Goal: Task Accomplishment & Management: Manage account settings

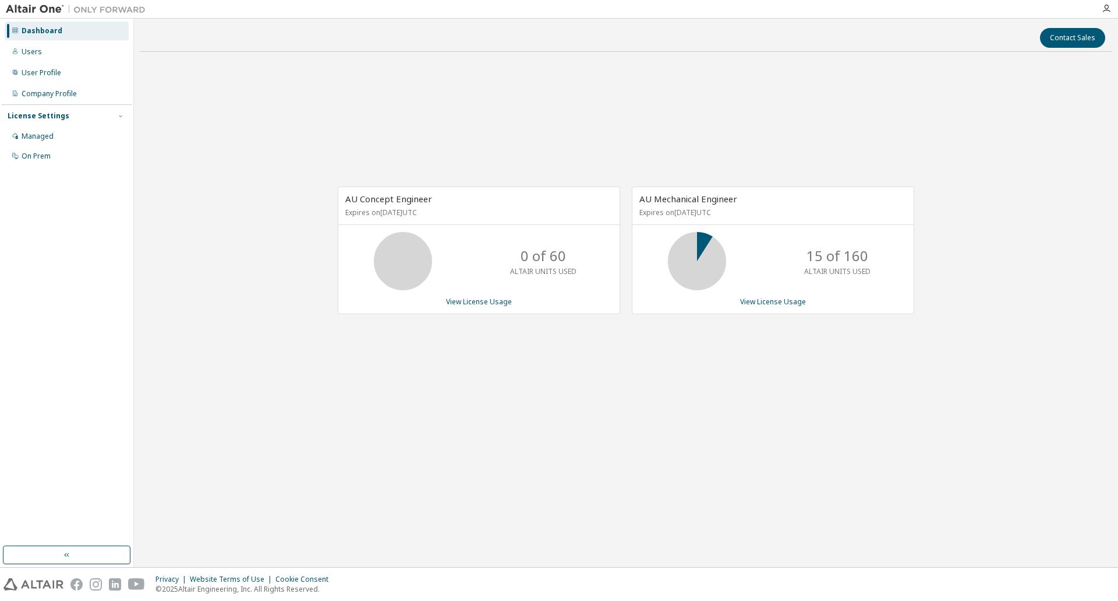
click at [70, 136] on div "Managed" at bounding box center [67, 136] width 124 height 19
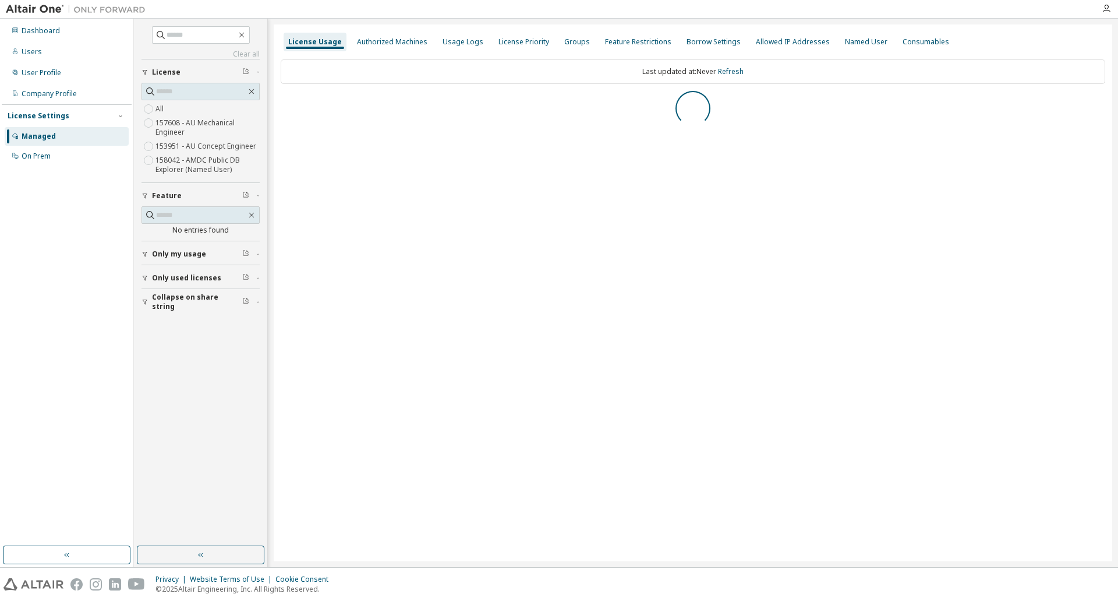
click at [142, 250] on icon "button" at bounding box center [145, 253] width 7 height 7
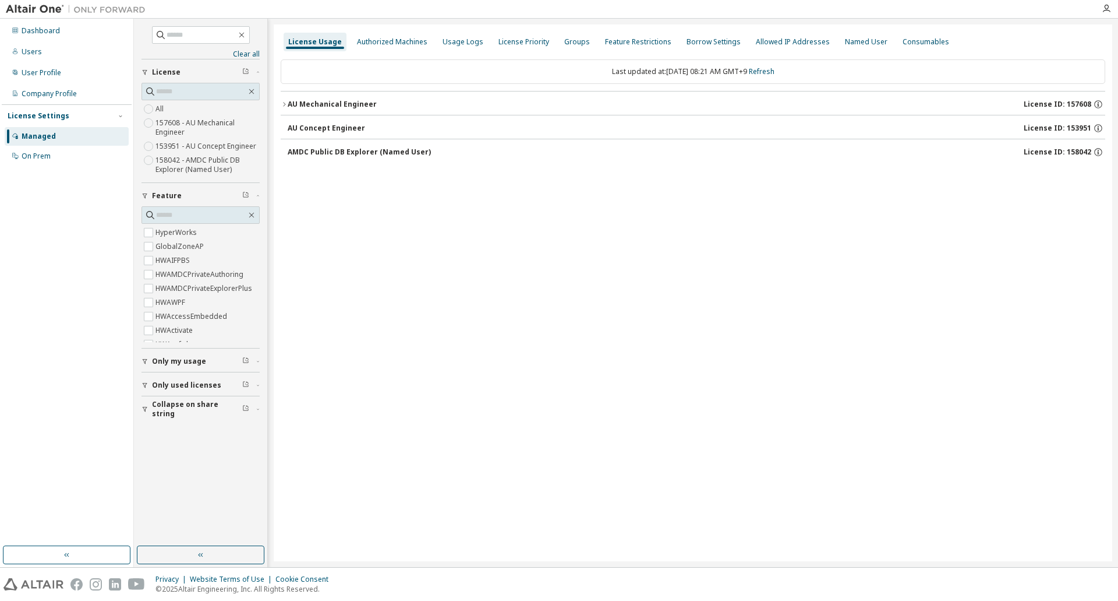
click at [533, 269] on div "License Usage Authorized Machines Usage Logs License Priority Groups Feature Re…" at bounding box center [693, 292] width 839 height 537
click at [146, 362] on icon "button" at bounding box center [145, 361] width 7 height 7
click at [281, 105] on icon "button" at bounding box center [284, 104] width 7 height 7
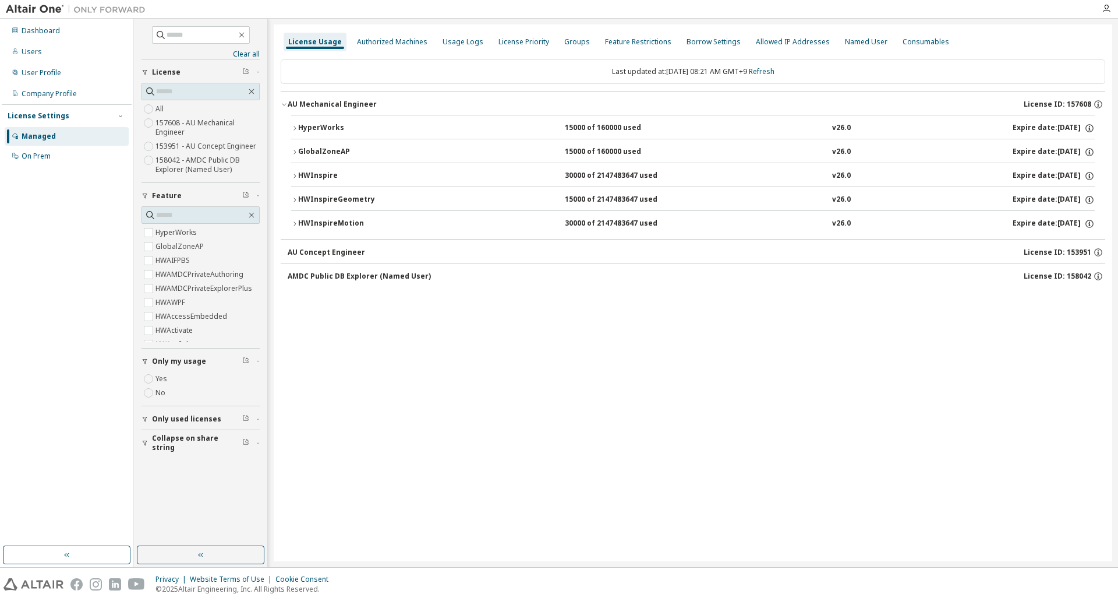
click at [295, 177] on icon "button" at bounding box center [295, 176] width 2 height 4
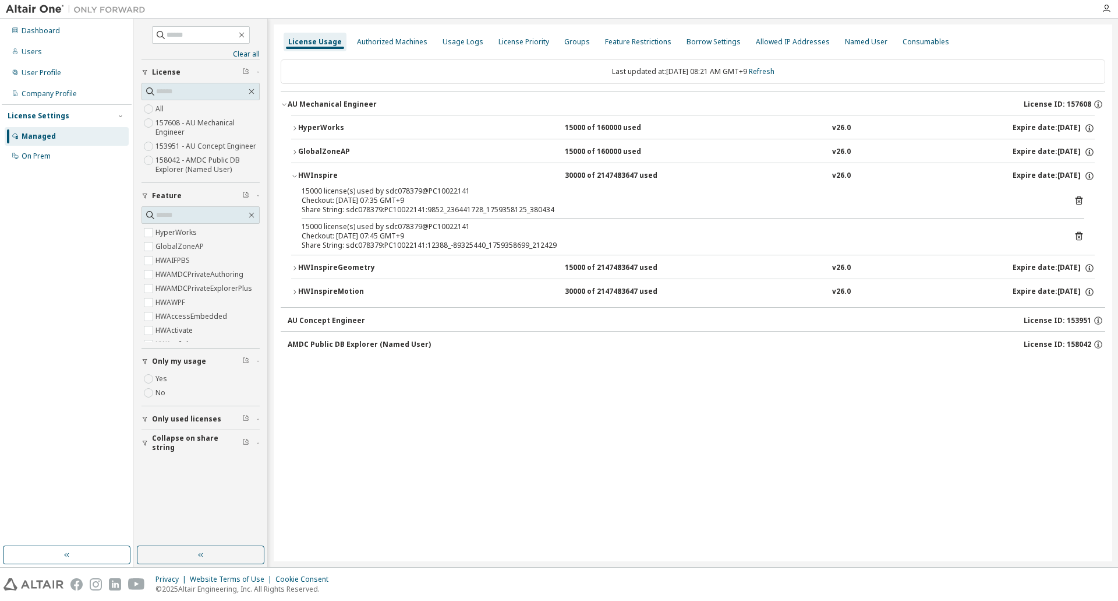
click at [1078, 238] on icon at bounding box center [1079, 236] width 10 height 10
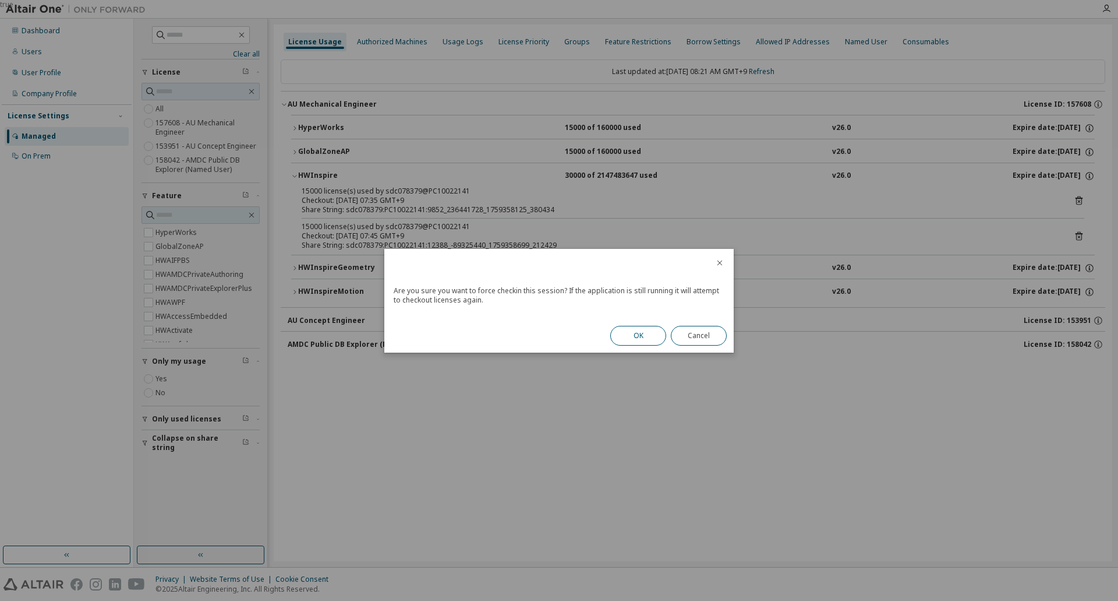
click at [643, 336] on button "OK" at bounding box center [638, 336] width 56 height 20
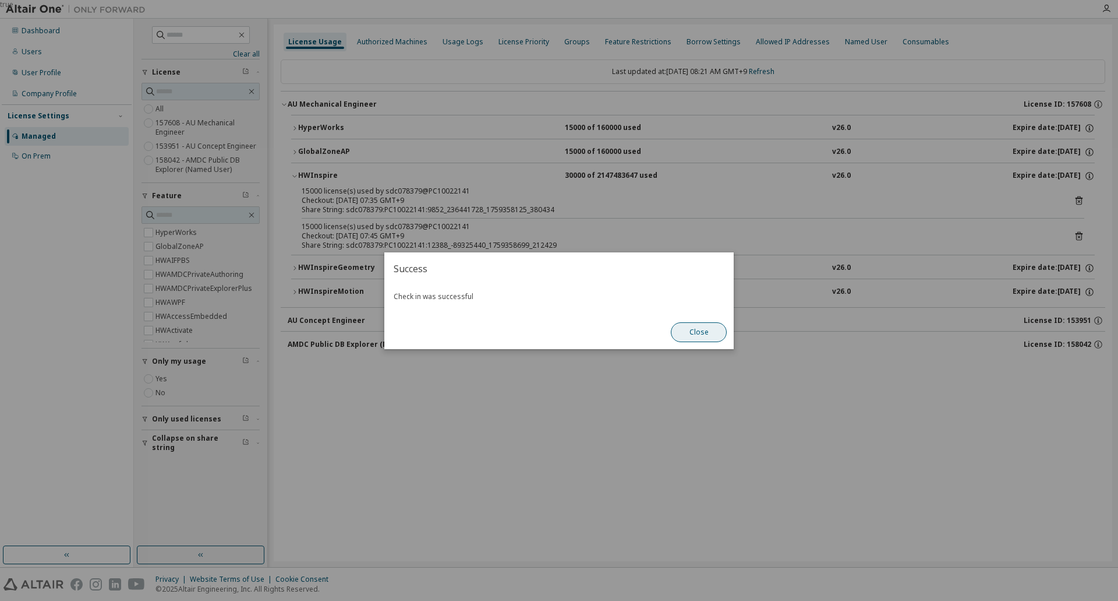
click at [693, 335] on button "Close" at bounding box center [699, 332] width 56 height 20
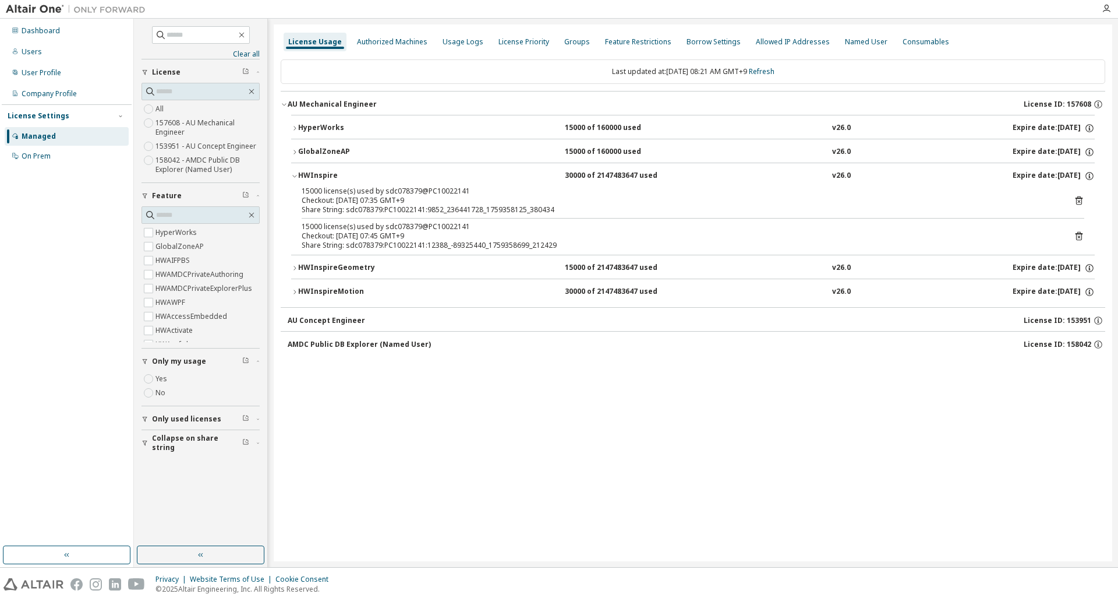
click at [293, 270] on icon "button" at bounding box center [294, 267] width 7 height 7
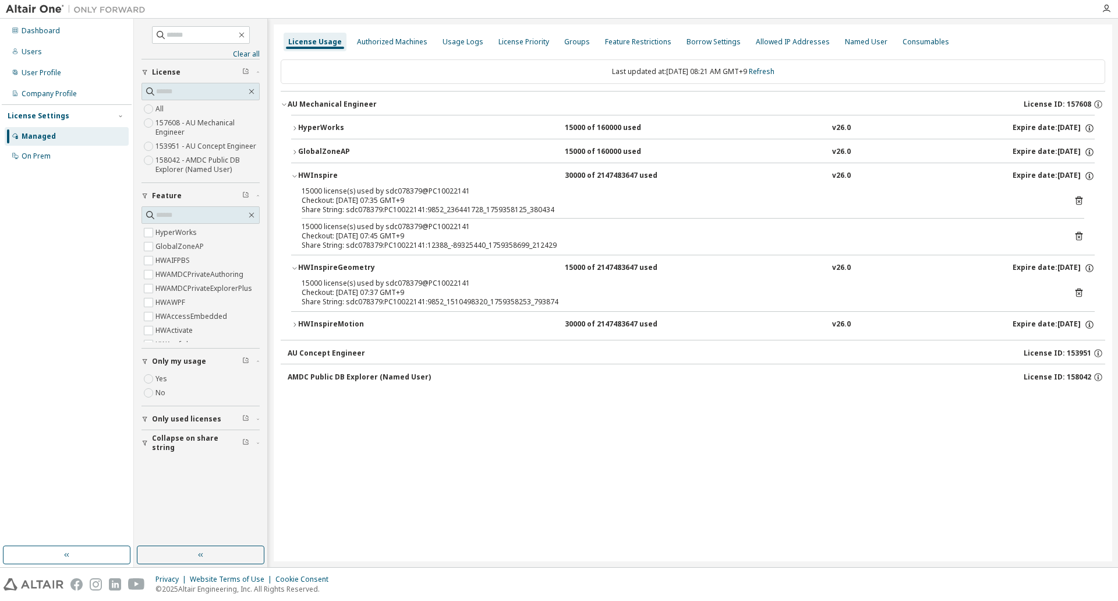
click at [295, 324] on icon "button" at bounding box center [294, 324] width 7 height 7
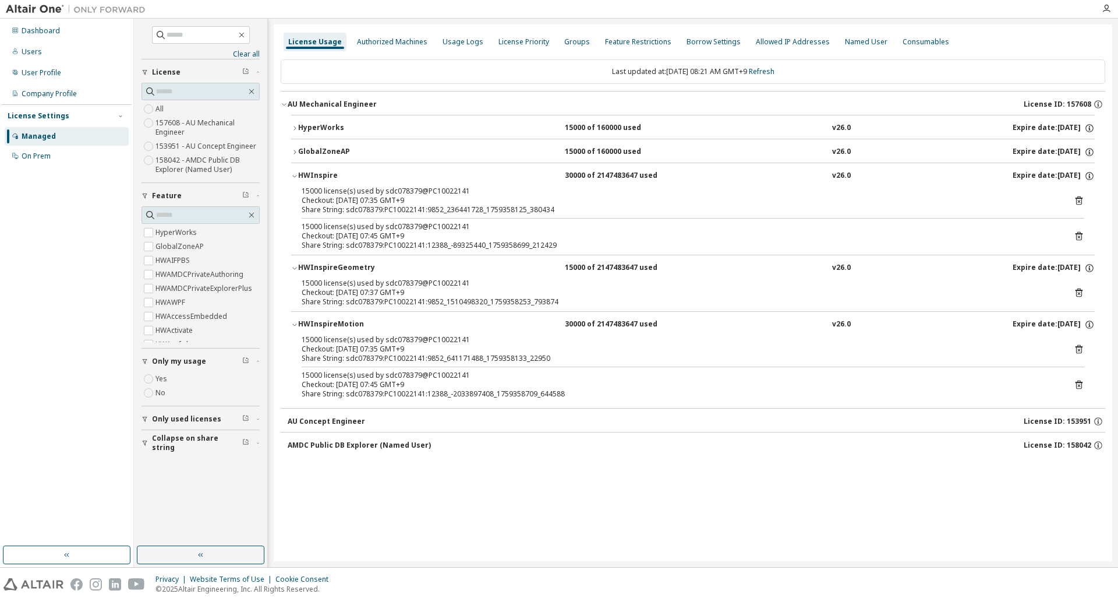
click at [1077, 387] on icon at bounding box center [1079, 384] width 7 height 9
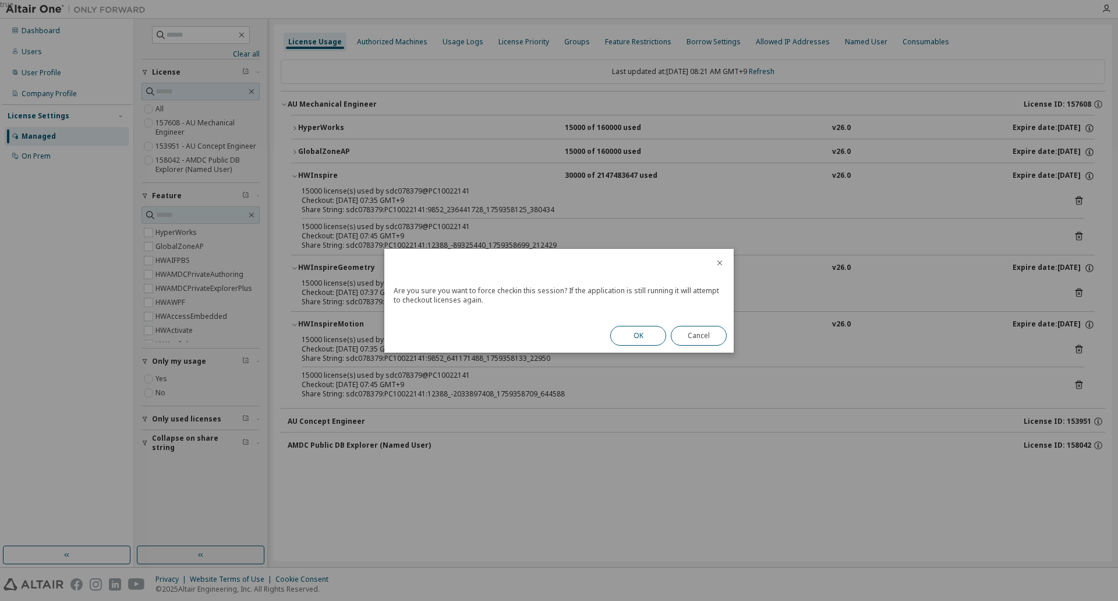
click at [637, 334] on button "OK" at bounding box center [638, 336] width 56 height 20
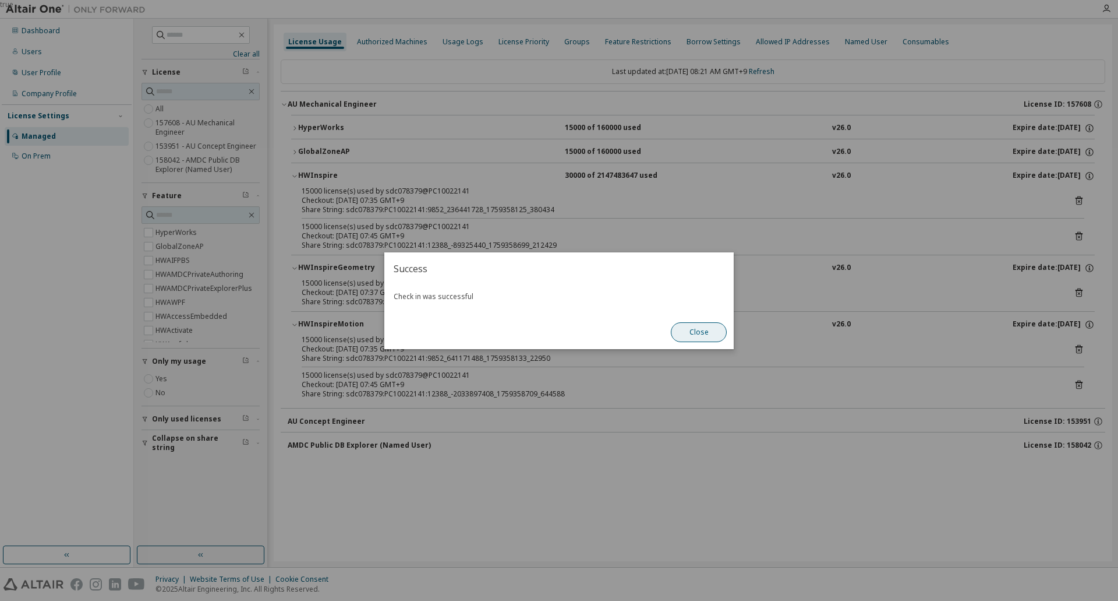
click at [707, 329] on button "Close" at bounding box center [699, 332] width 56 height 20
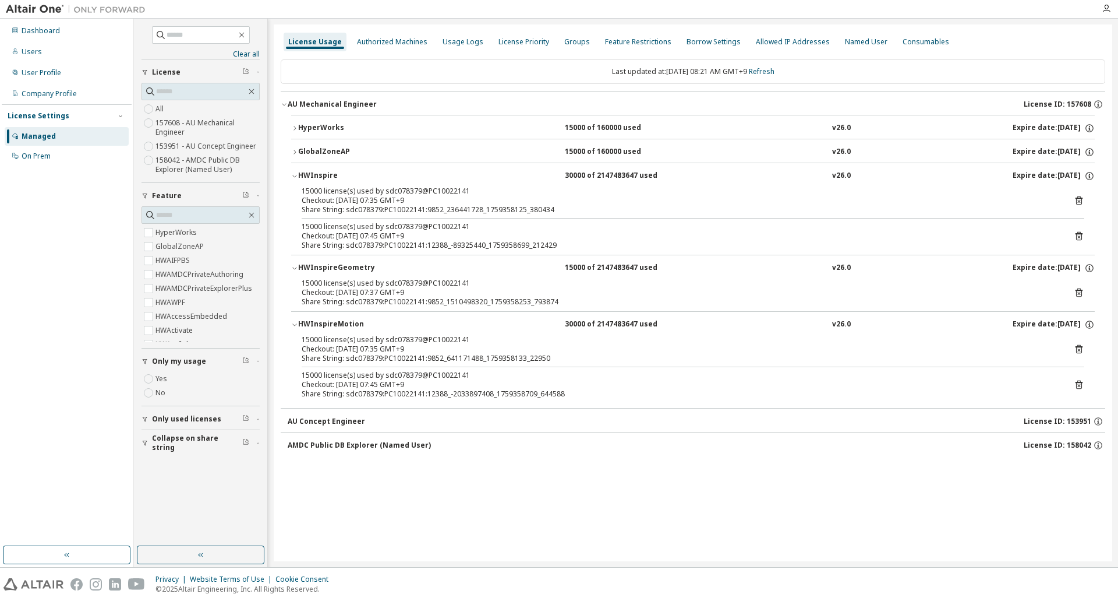
click at [292, 154] on icon "button" at bounding box center [294, 152] width 7 height 7
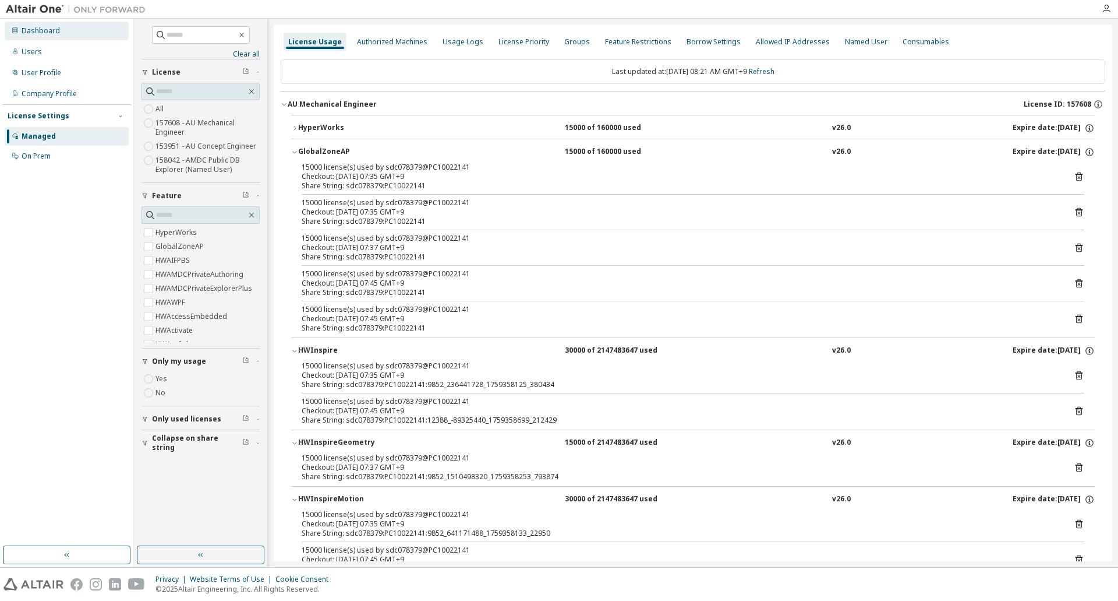
click at [49, 31] on div "Dashboard" at bounding box center [41, 30] width 38 height 9
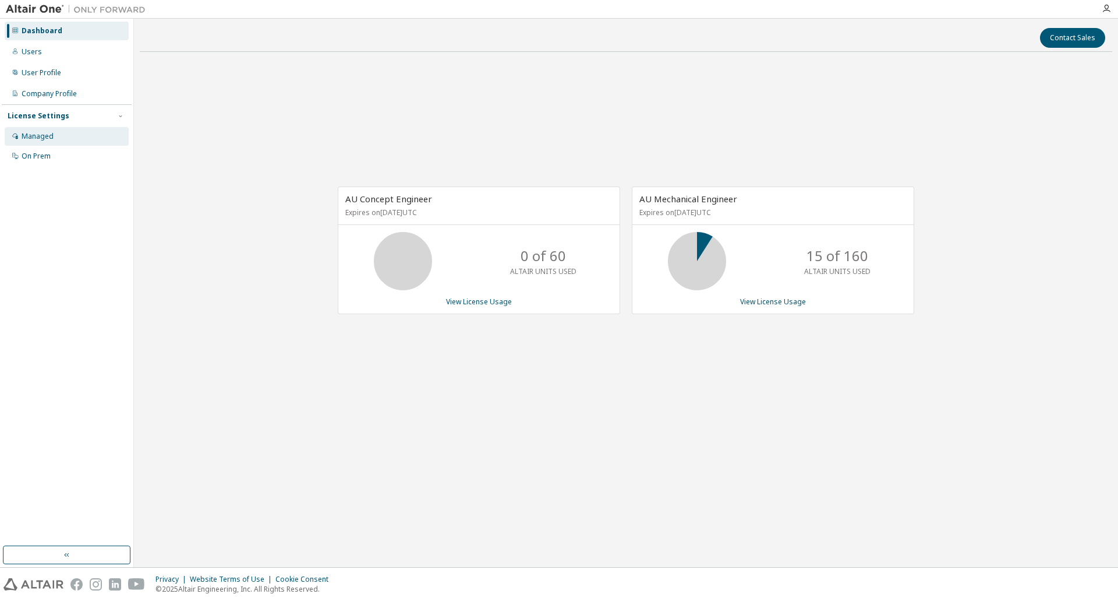
click at [37, 141] on div "Managed" at bounding box center [67, 136] width 124 height 19
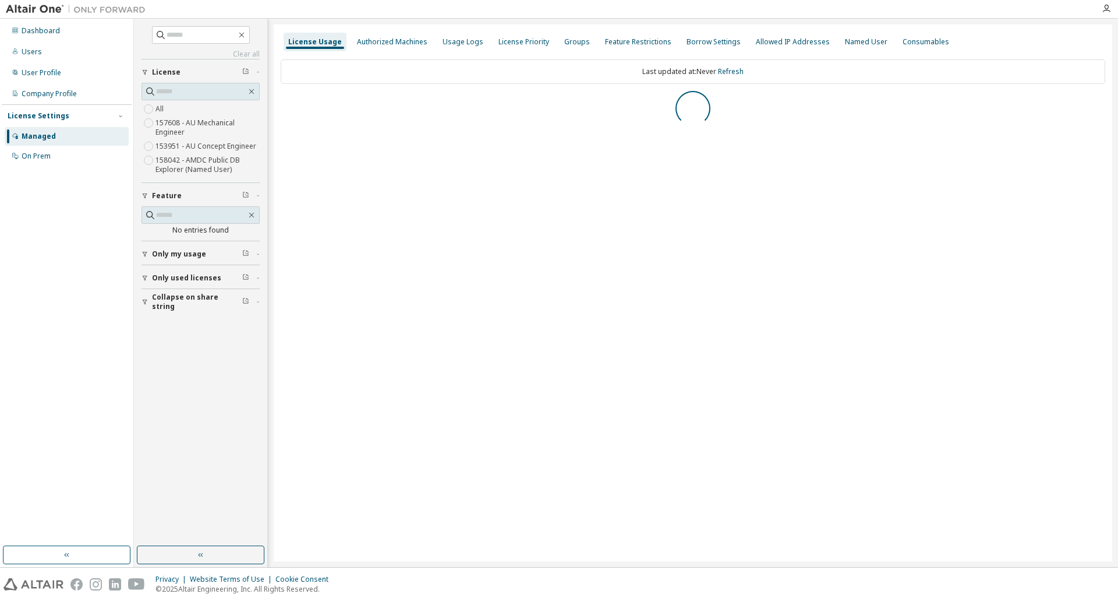
click at [140, 260] on div "Clear all Collapse on share string Only used licenses Only my usage Feature No …" at bounding box center [201, 282] width 130 height 524
click at [144, 255] on icon "button" at bounding box center [145, 253] width 7 height 7
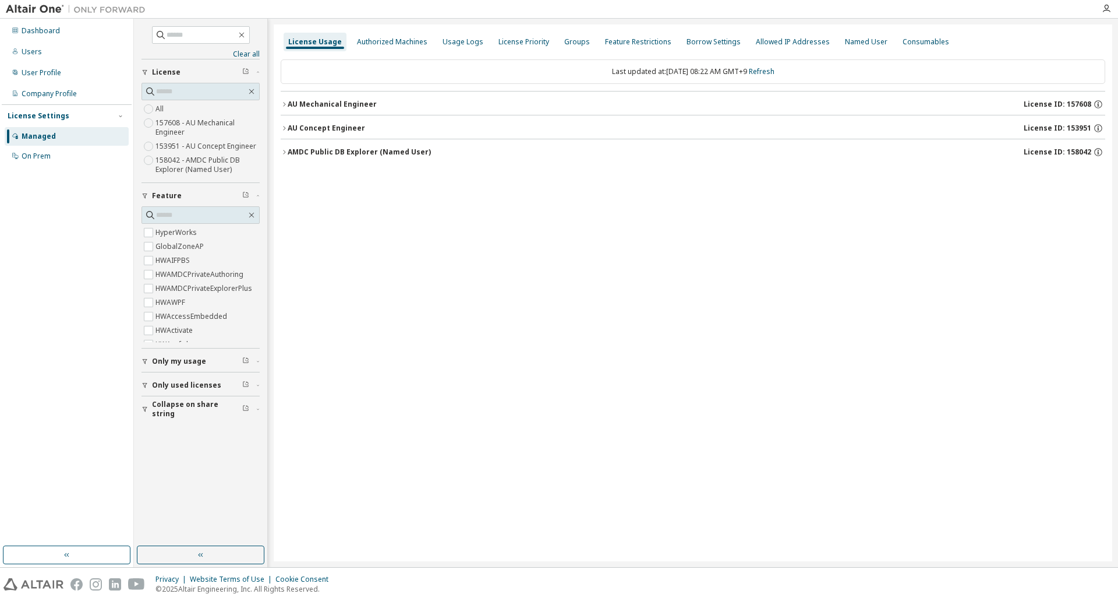
click at [147, 359] on icon "button" at bounding box center [145, 361] width 7 height 7
click at [288, 126] on div "AU Concept Engineer" at bounding box center [326, 127] width 77 height 9
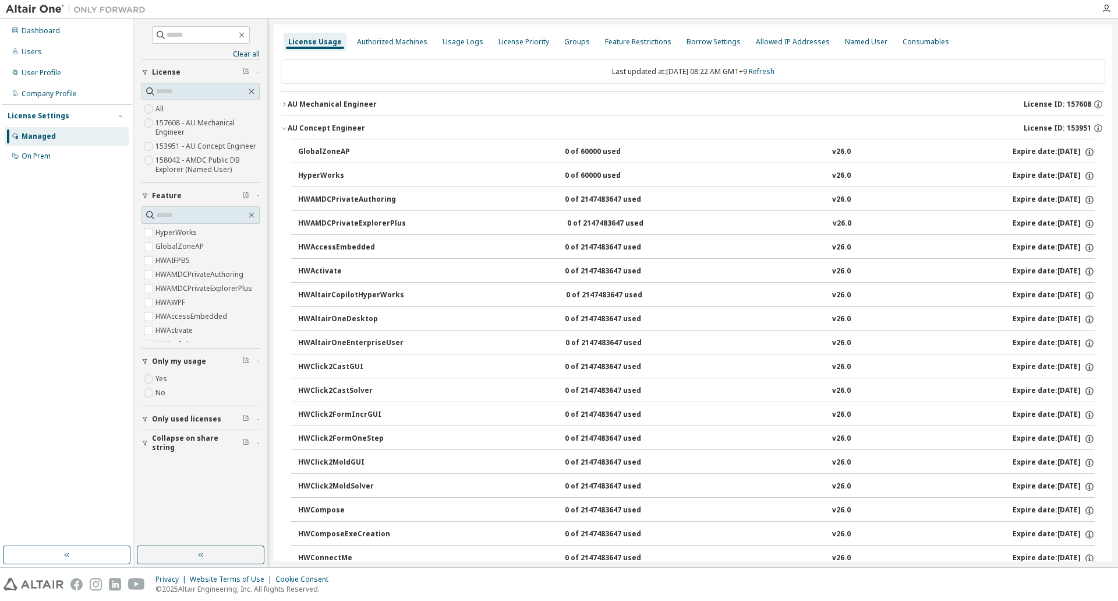
click at [290, 127] on div "AU Concept Engineer" at bounding box center [326, 127] width 77 height 9
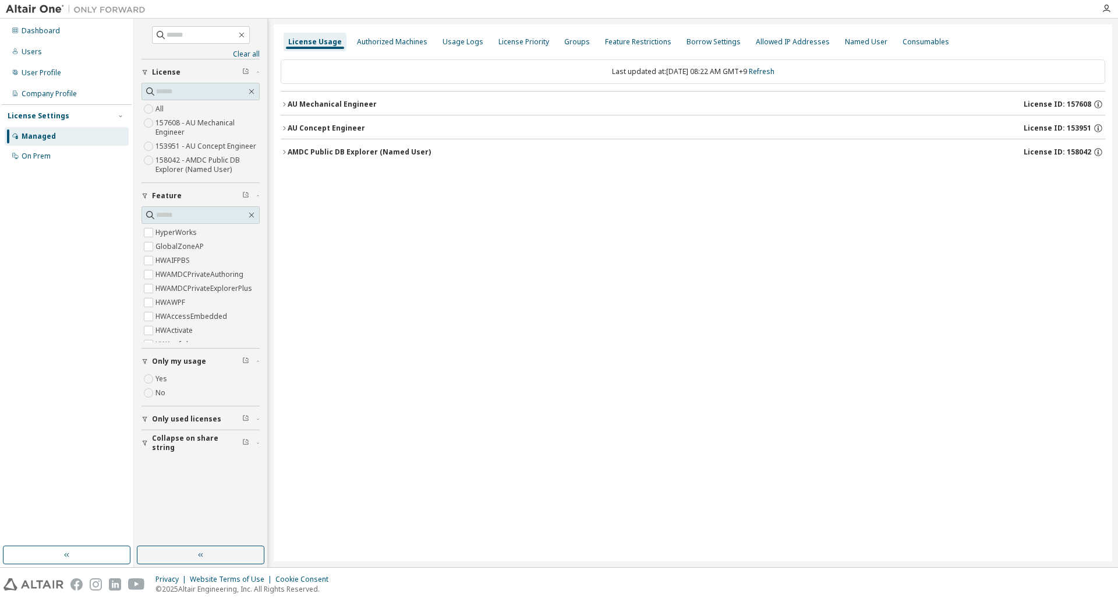
click at [285, 102] on icon "button" at bounding box center [284, 104] width 7 height 7
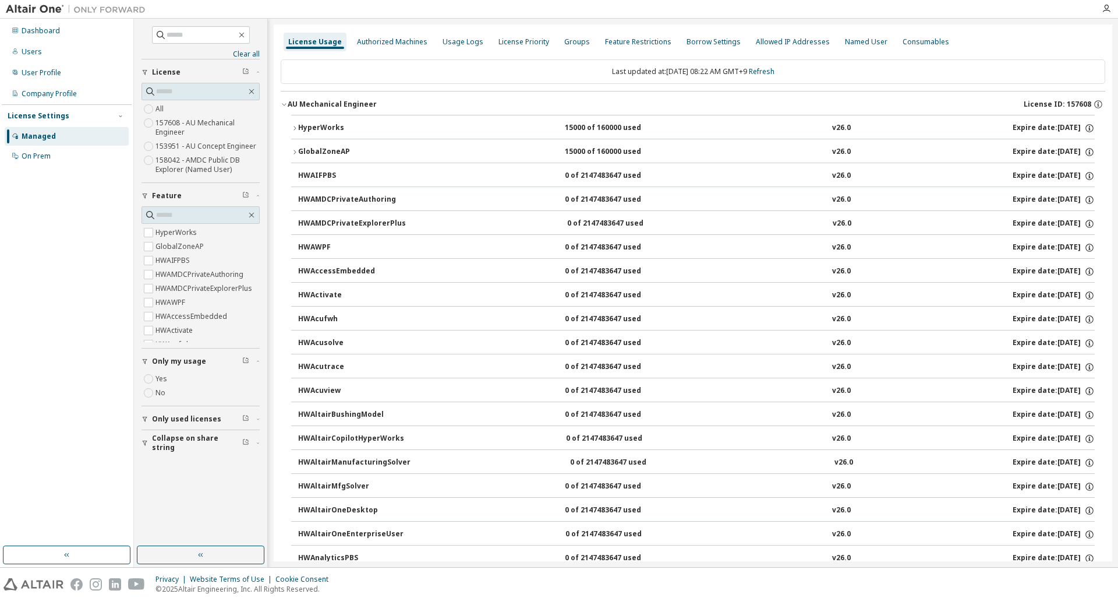
click at [294, 150] on icon "button" at bounding box center [294, 152] width 7 height 7
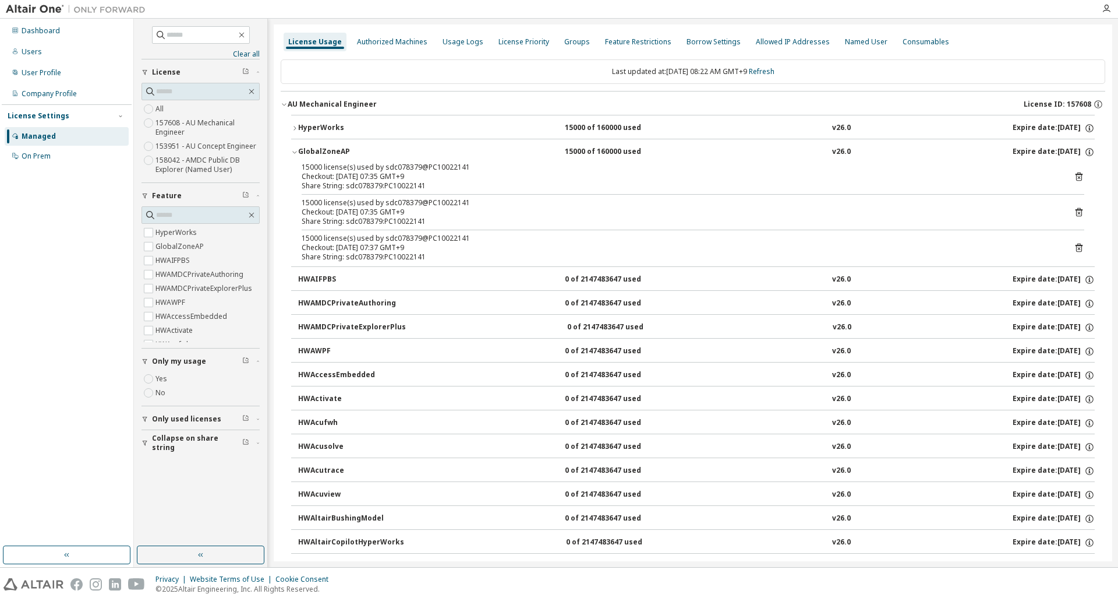
click at [294, 126] on icon "button" at bounding box center [295, 128] width 2 height 4
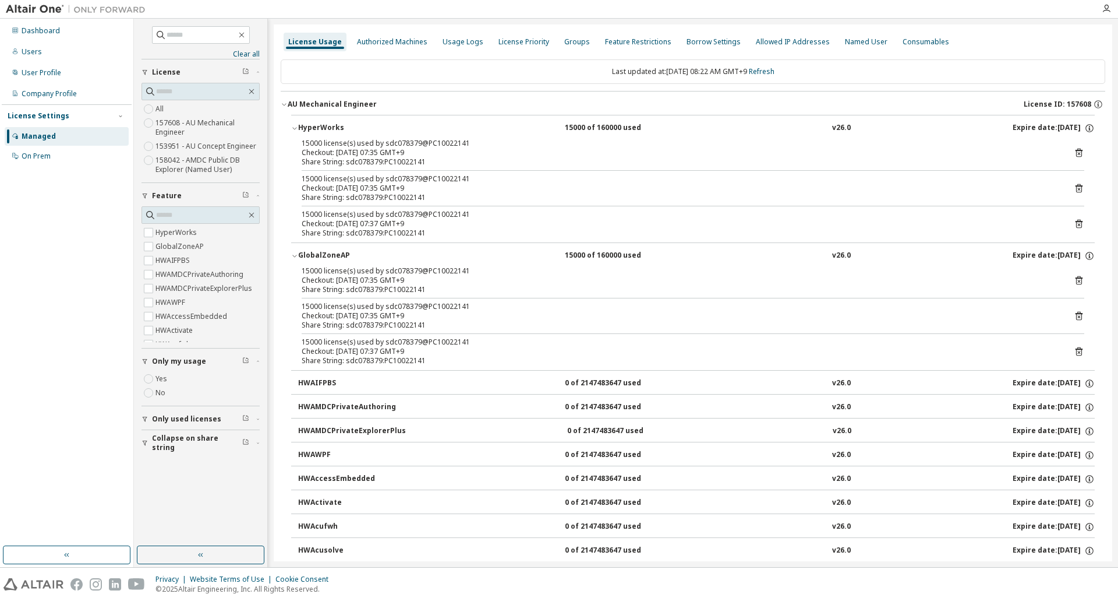
click at [1076, 282] on icon at bounding box center [1079, 280] width 7 height 9
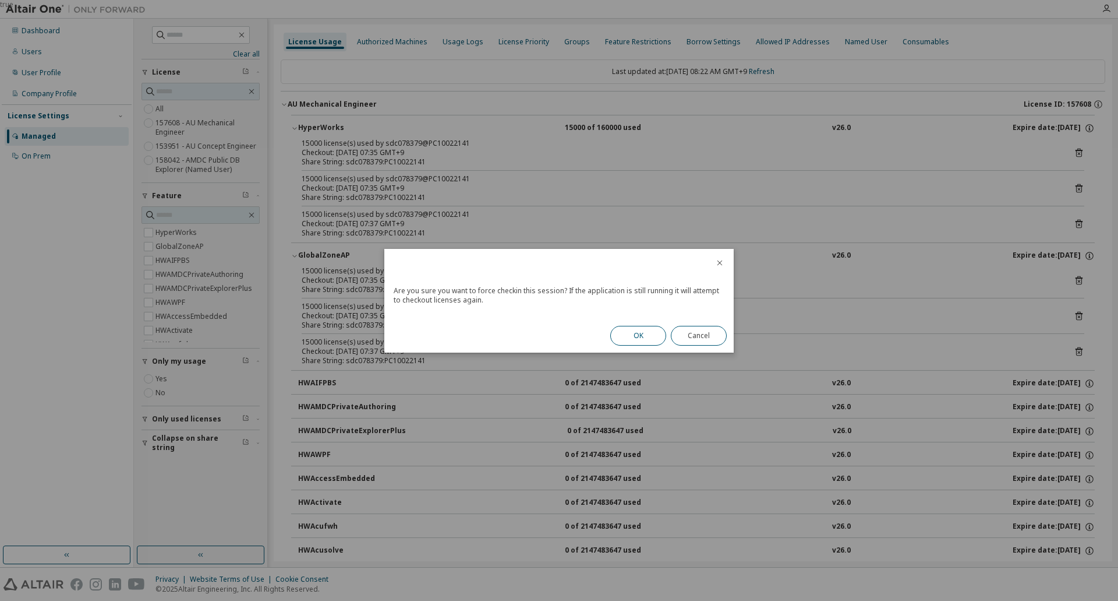
click at [649, 337] on button "OK" at bounding box center [638, 336] width 56 height 20
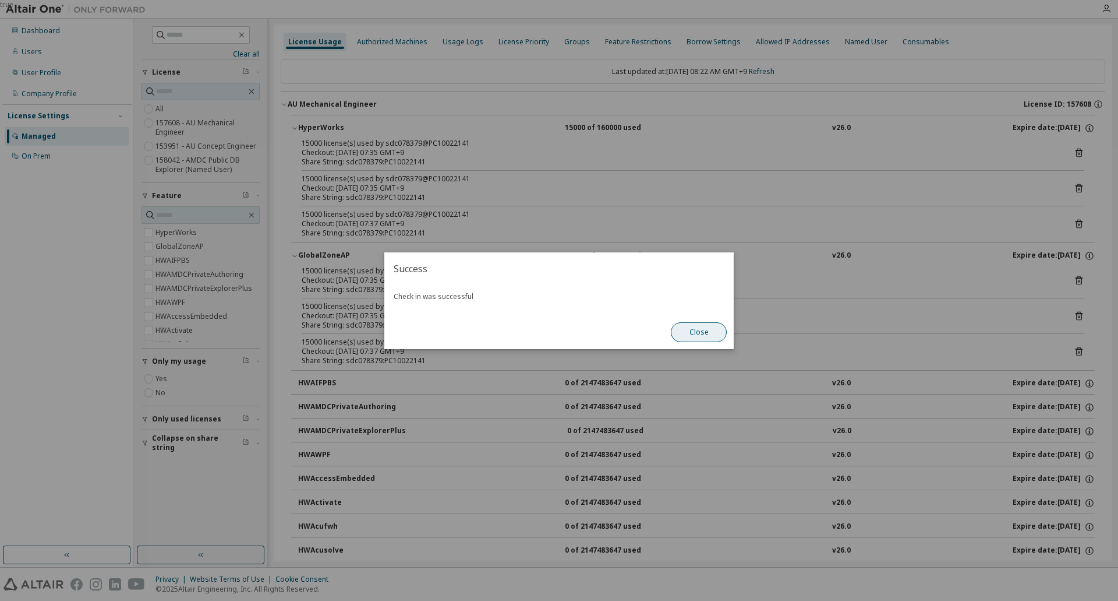
click at [708, 336] on button "Close" at bounding box center [699, 332] width 56 height 20
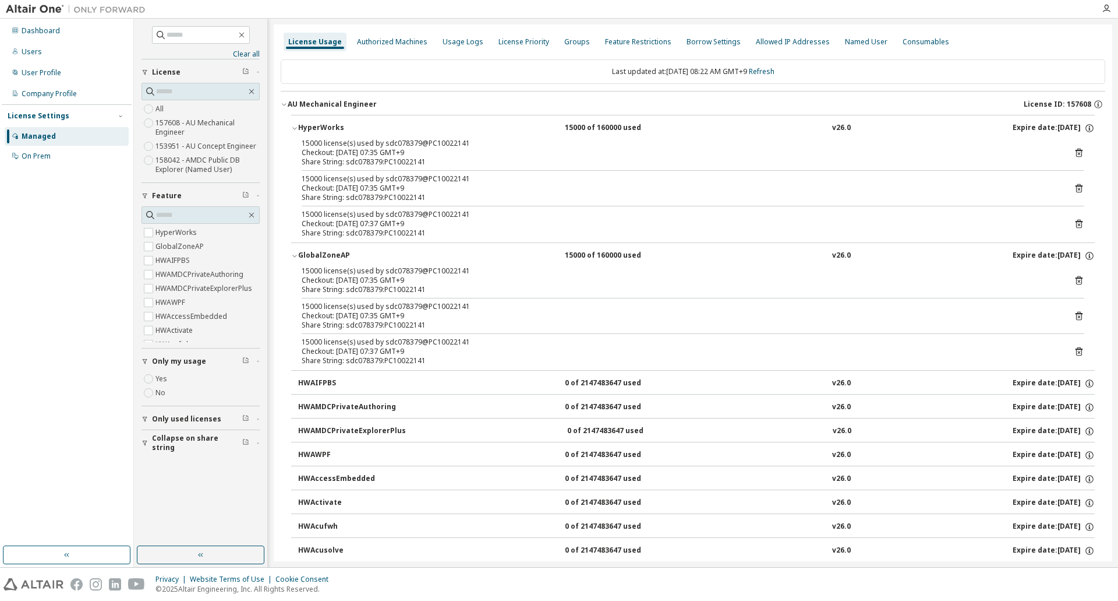
click at [1076, 319] on icon at bounding box center [1079, 316] width 7 height 9
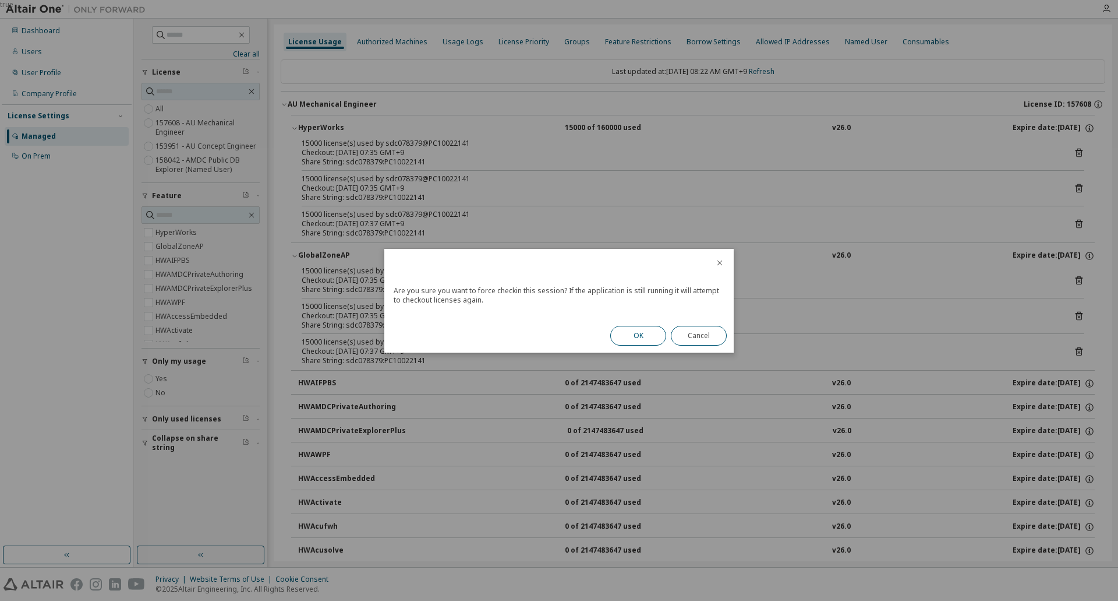
click at [634, 334] on button "OK" at bounding box center [638, 336] width 56 height 20
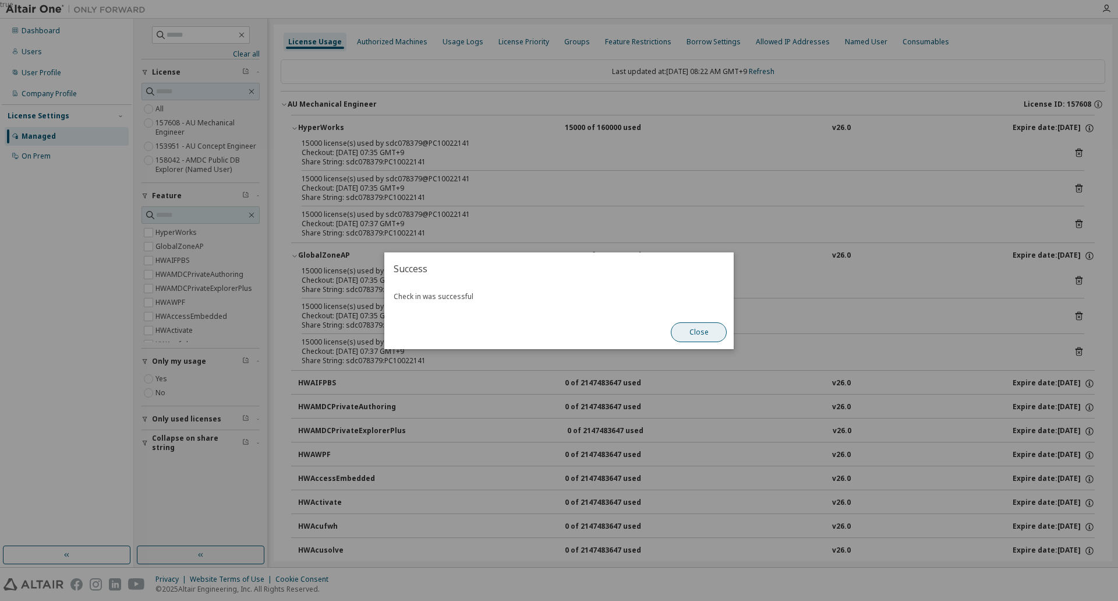
click at [711, 331] on button "Close" at bounding box center [699, 332] width 56 height 20
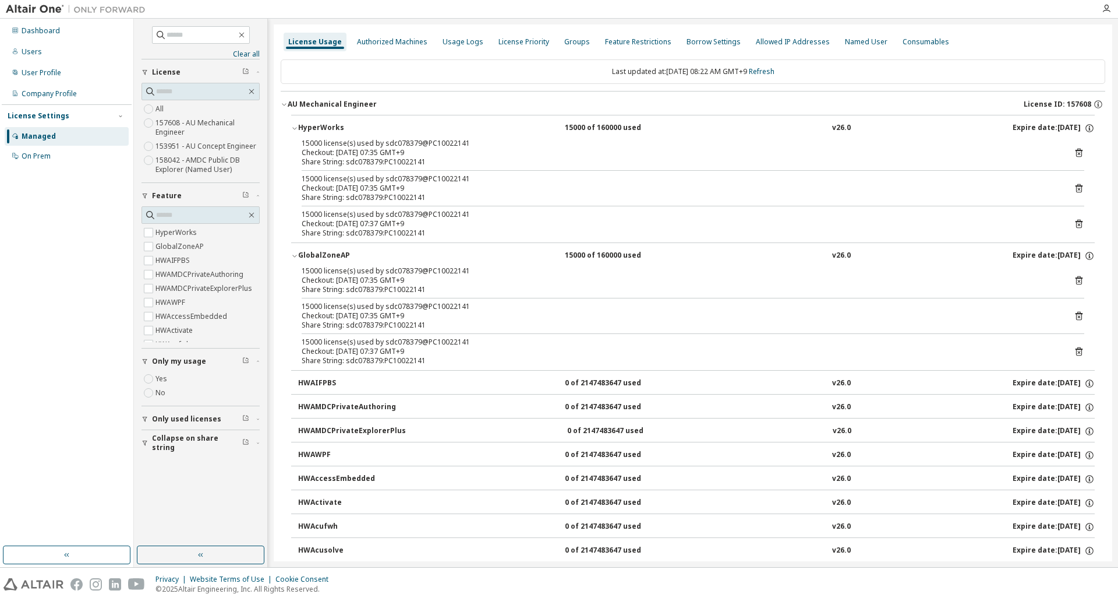
click at [1074, 351] on icon at bounding box center [1079, 351] width 10 height 10
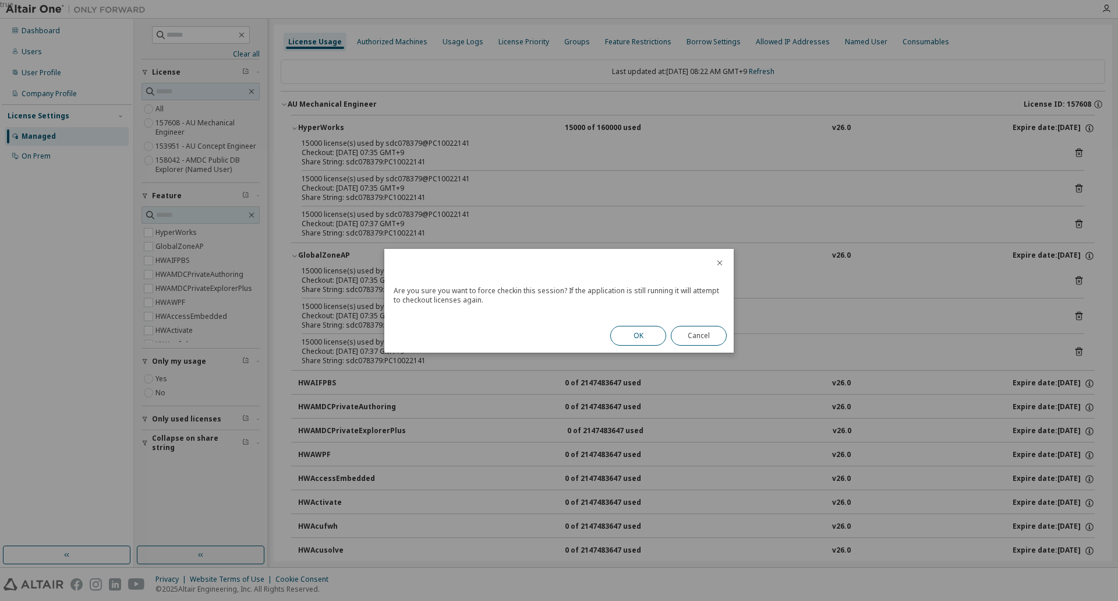
click at [657, 338] on button "OK" at bounding box center [638, 336] width 56 height 20
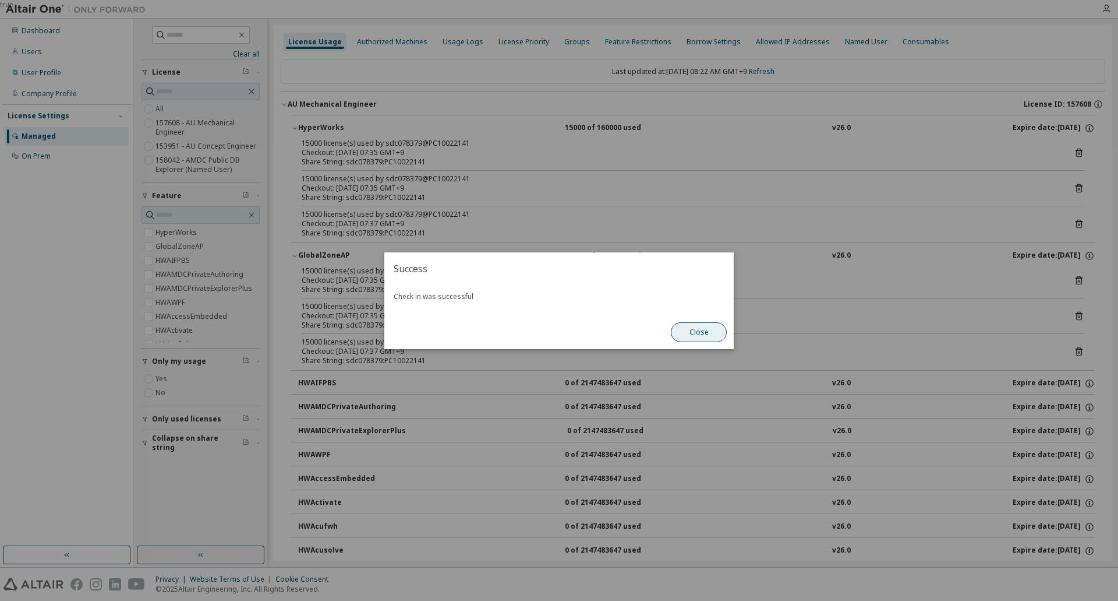
click at [681, 331] on button "Close" at bounding box center [699, 332] width 56 height 20
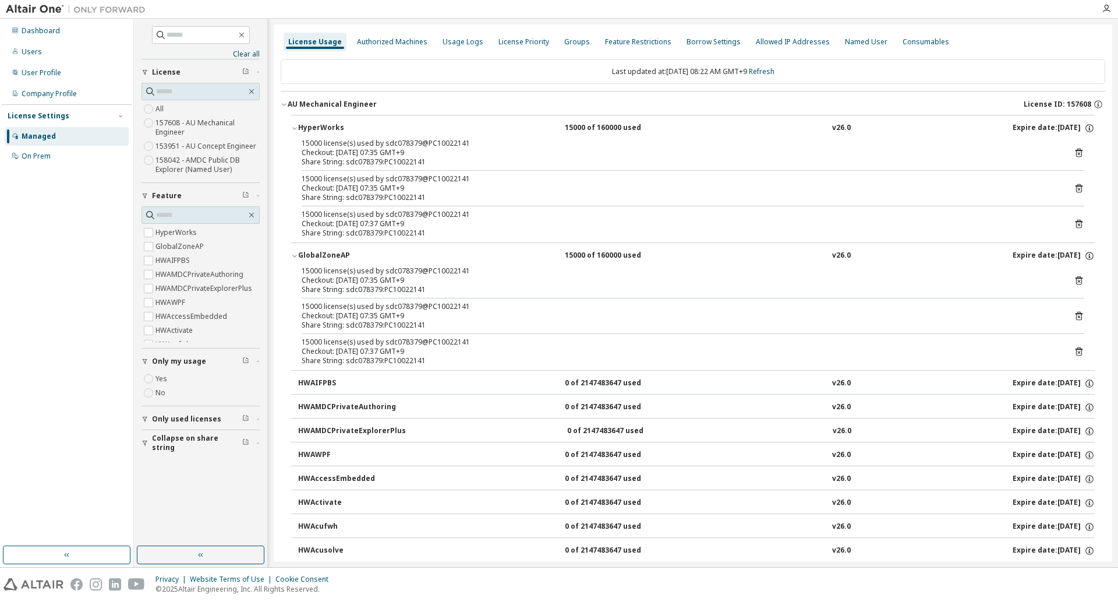
click at [1078, 153] on icon at bounding box center [1079, 153] width 3 height 3
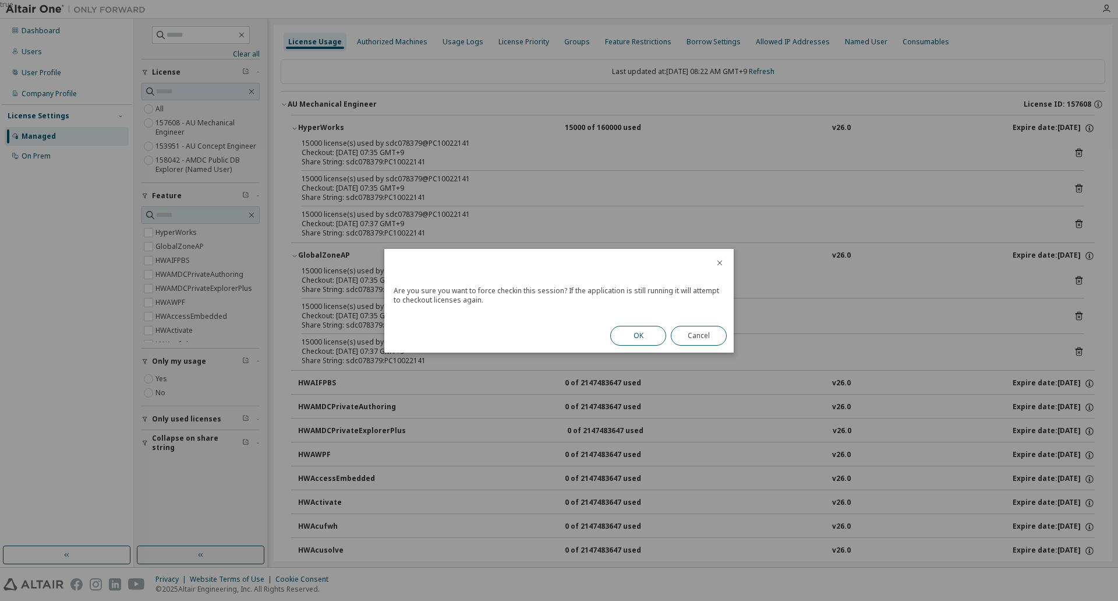
click at [653, 333] on button "OK" at bounding box center [638, 336] width 56 height 20
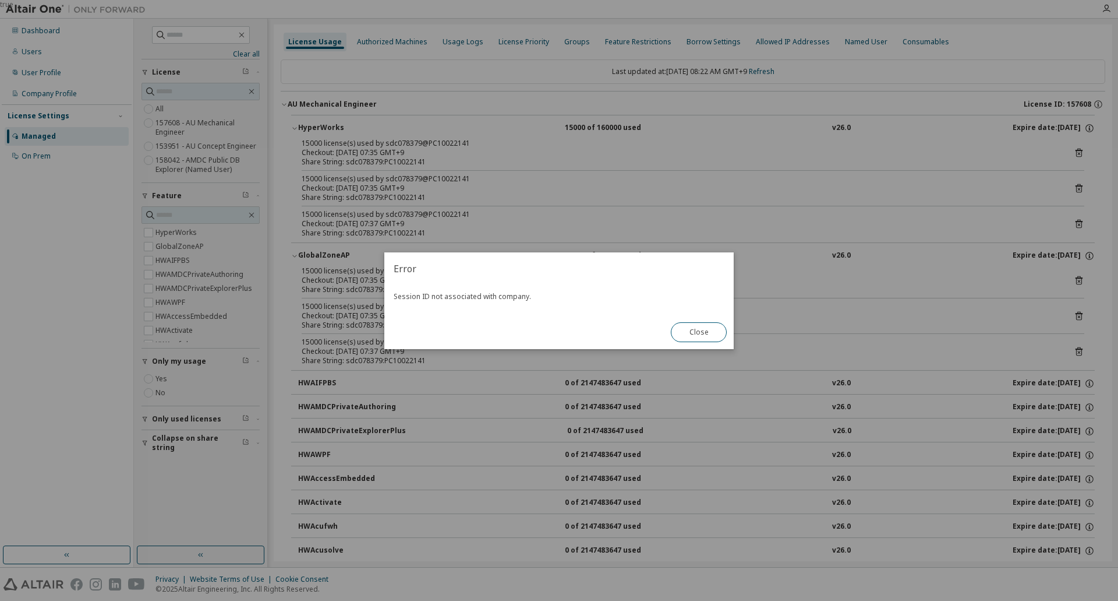
drag, startPoint x: 710, startPoint y: 331, endPoint x: 754, endPoint y: 307, distance: 49.8
click at [710, 331] on button "Close" at bounding box center [699, 332] width 56 height 20
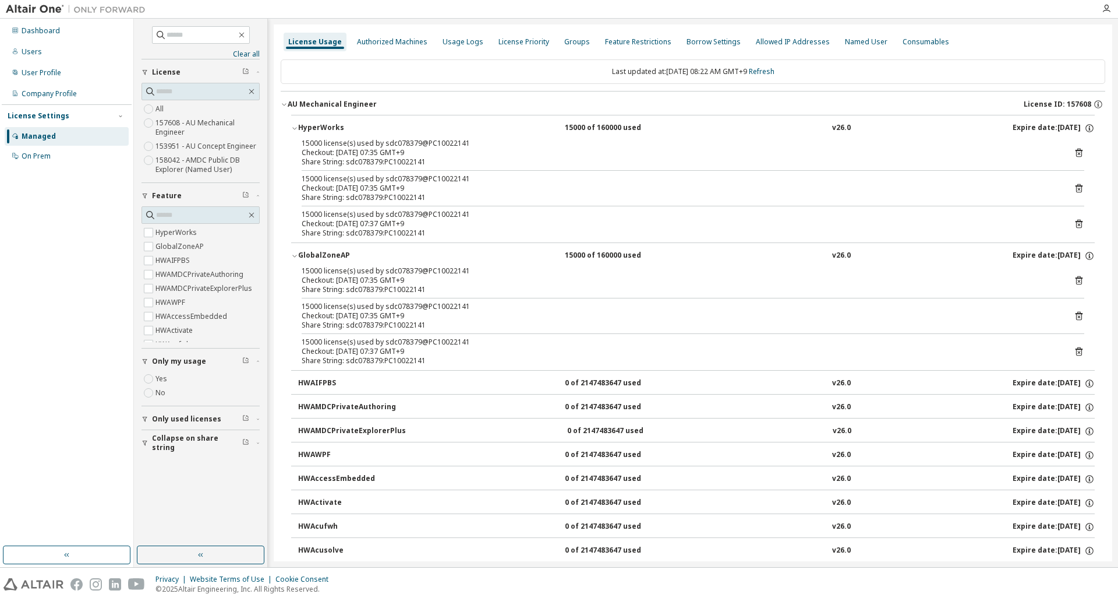
click at [1074, 188] on icon at bounding box center [1079, 188] width 10 height 10
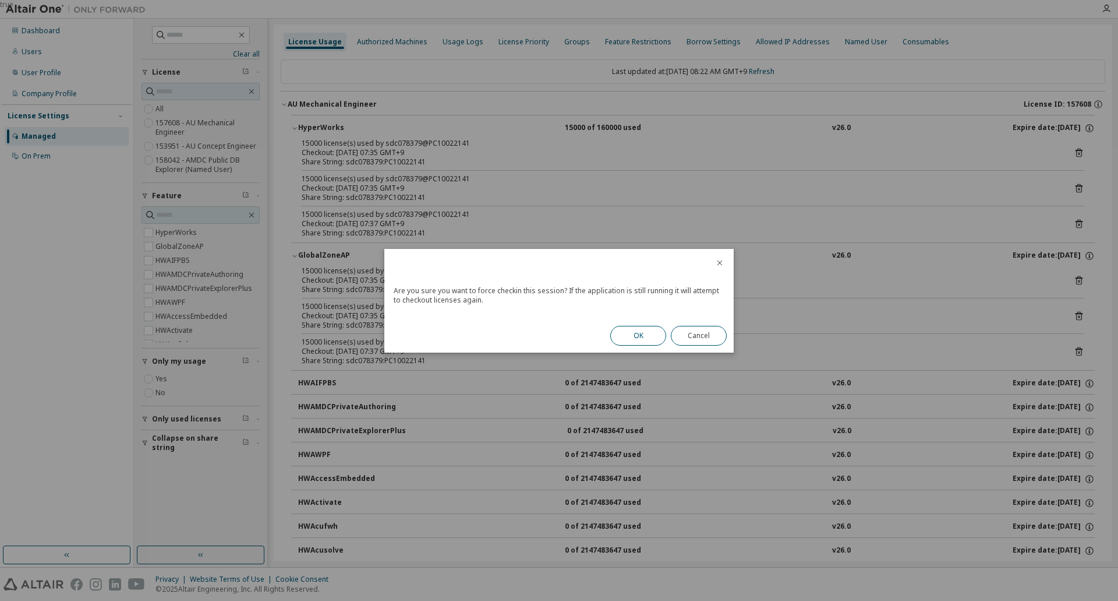
click at [652, 336] on button "OK" at bounding box center [638, 336] width 56 height 20
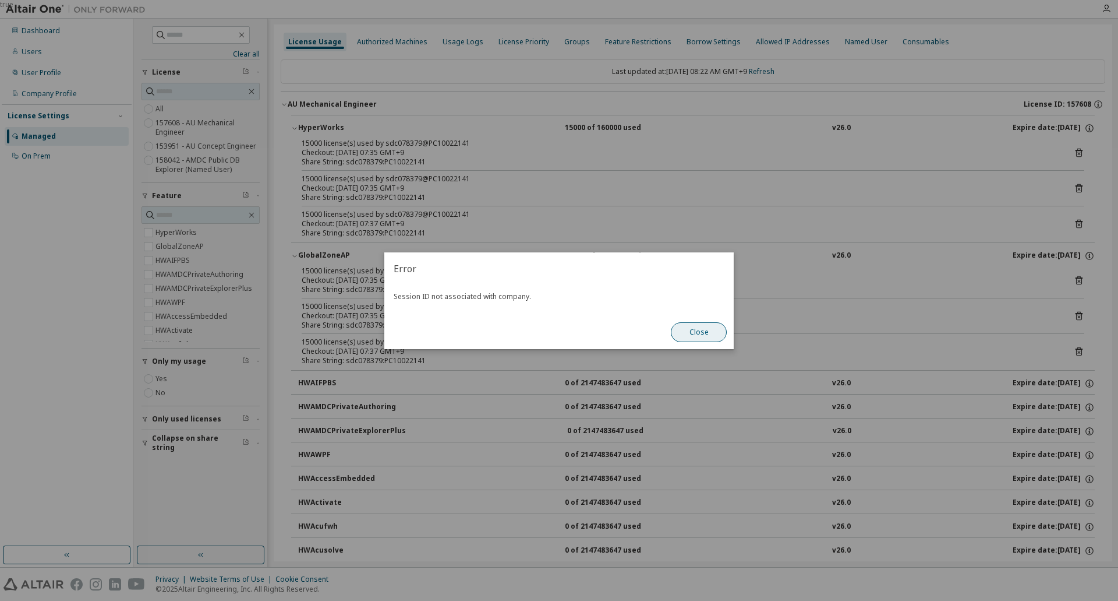
click at [701, 329] on button "Close" at bounding box center [699, 332] width 56 height 20
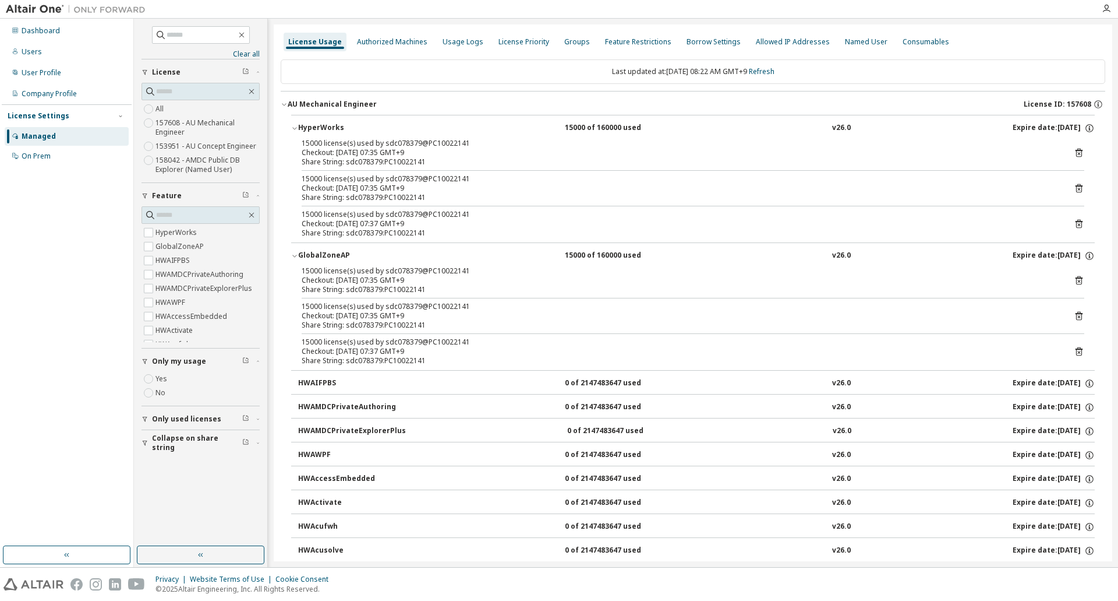
click at [1078, 224] on icon at bounding box center [1079, 224] width 3 height 3
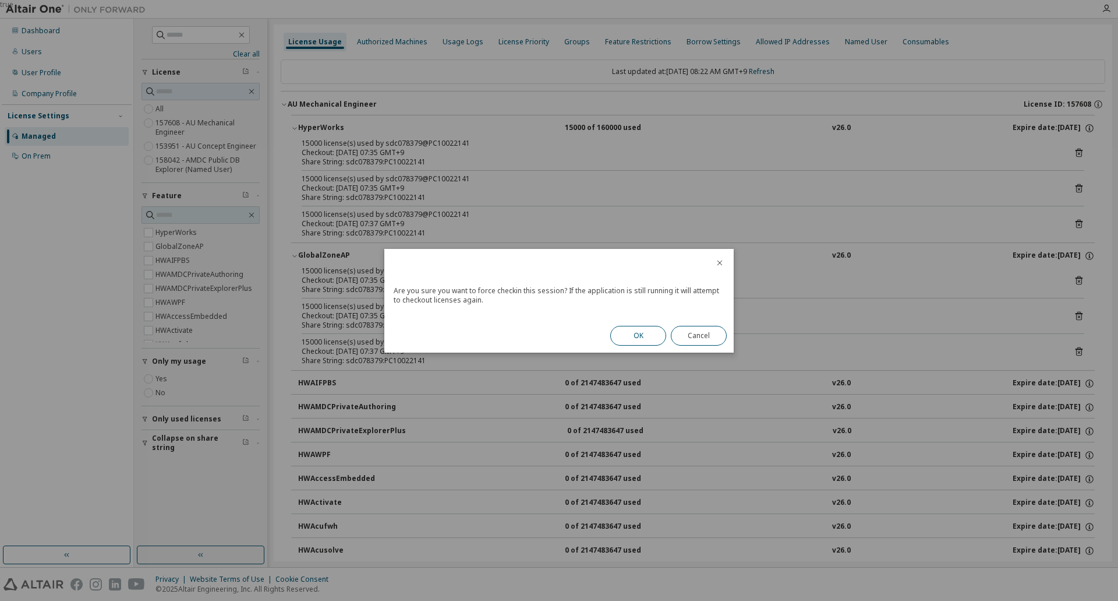
click at [630, 328] on button "OK" at bounding box center [638, 336] width 56 height 20
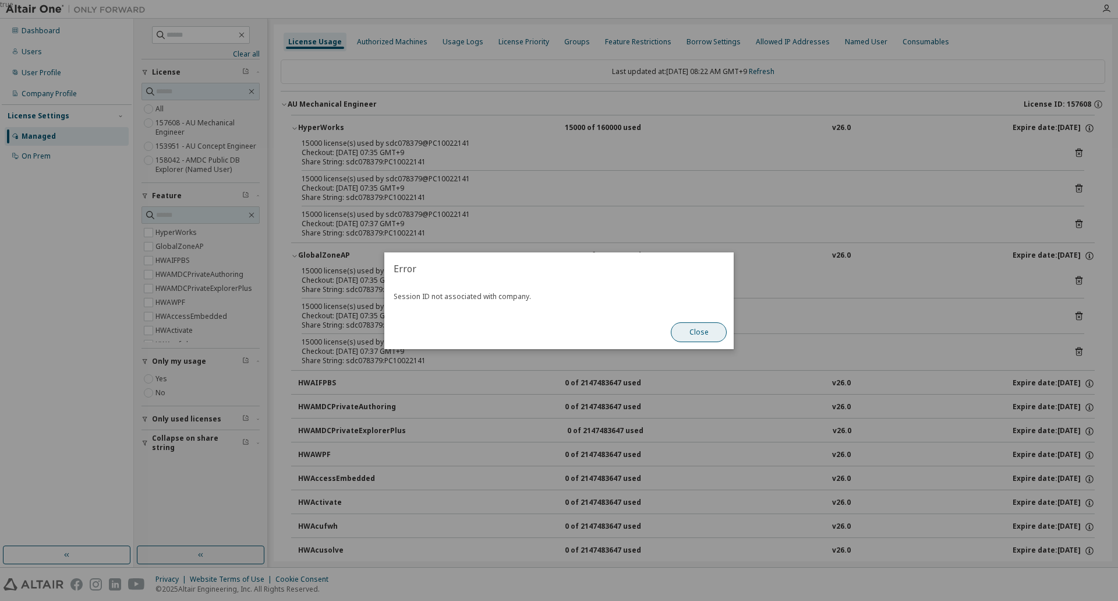
click at [693, 327] on button "Close" at bounding box center [699, 332] width 56 height 20
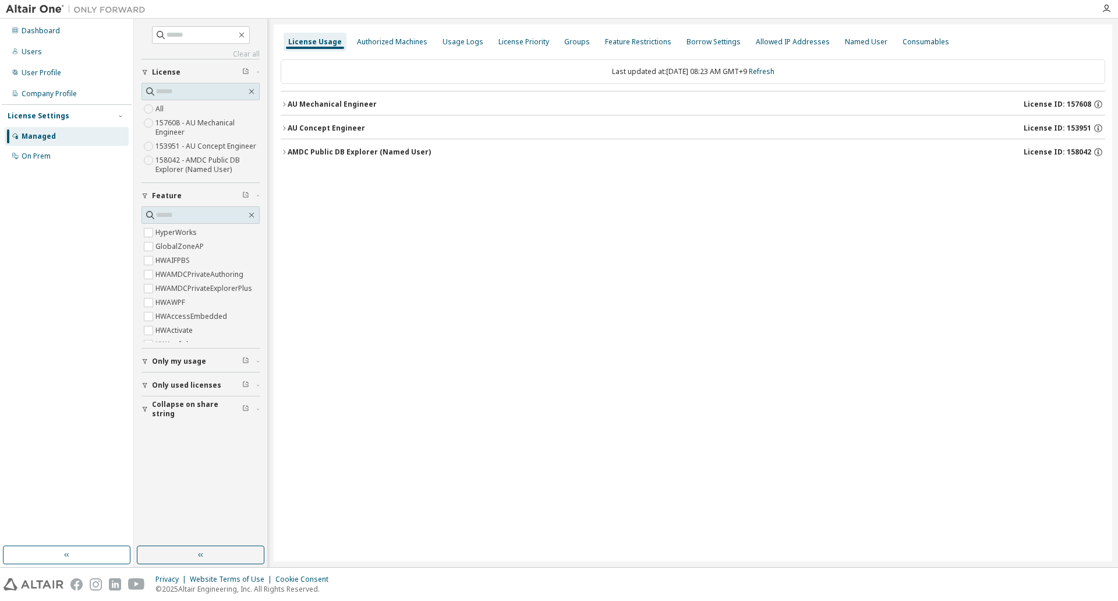
click at [287, 103] on icon "button" at bounding box center [284, 104] width 7 height 7
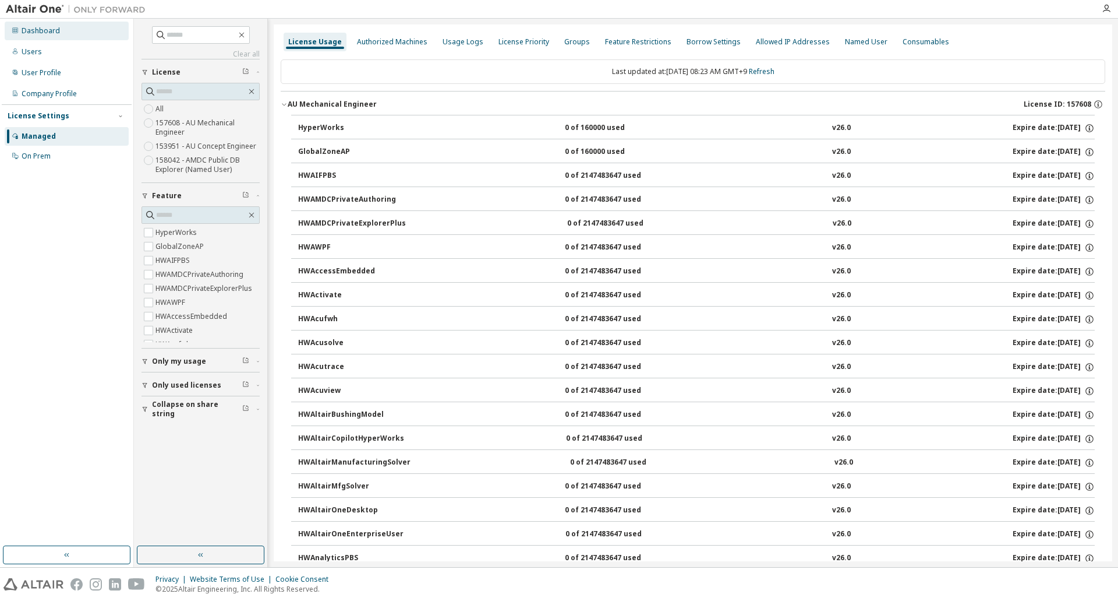
click at [50, 32] on div "Dashboard" at bounding box center [41, 30] width 38 height 9
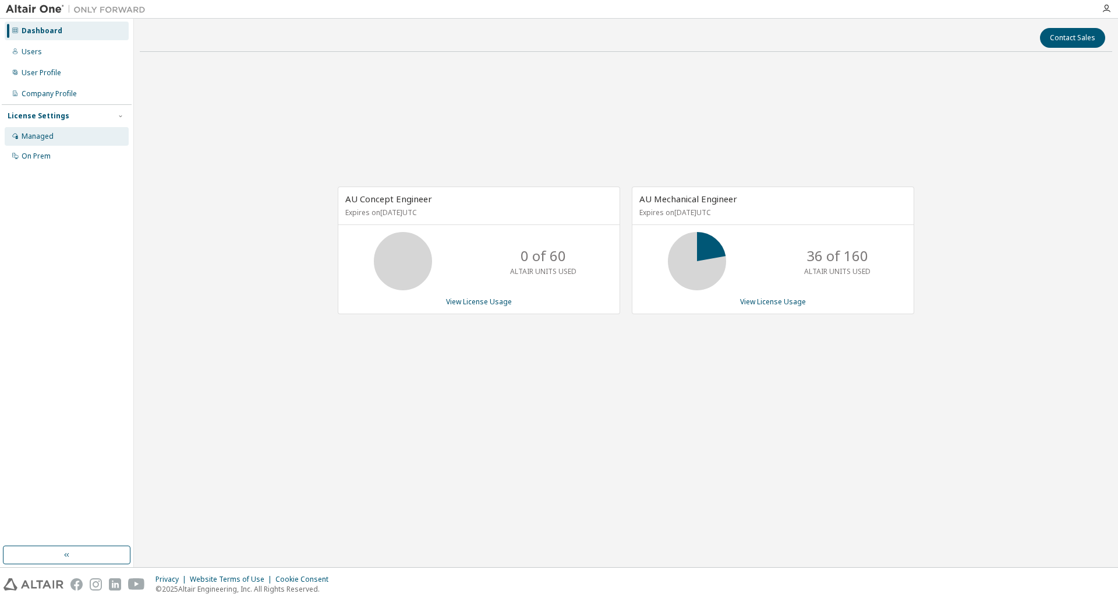
click at [61, 143] on div "Managed" at bounding box center [67, 136] width 124 height 19
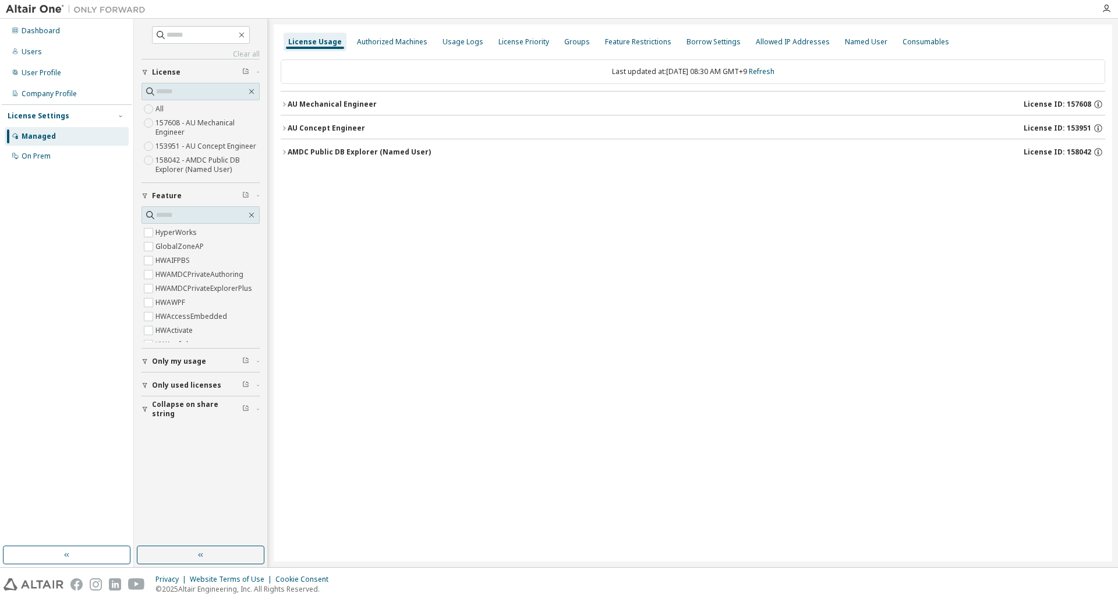
click at [163, 363] on span "Only my usage" at bounding box center [179, 361] width 54 height 9
click at [285, 106] on icon "button" at bounding box center [284, 104] width 7 height 7
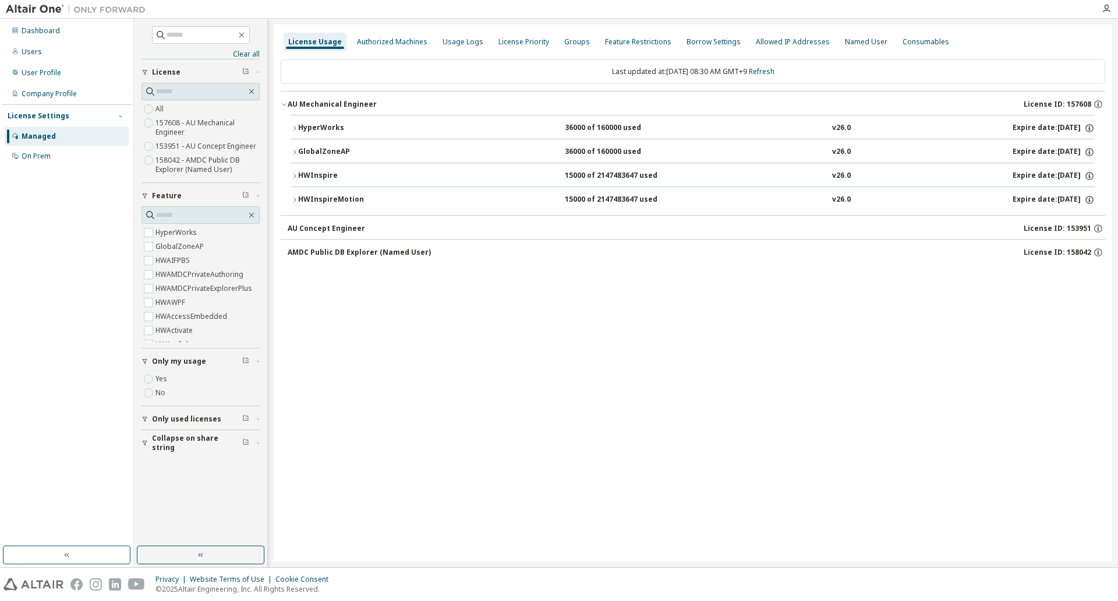
click at [294, 178] on icon "button" at bounding box center [294, 175] width 7 height 7
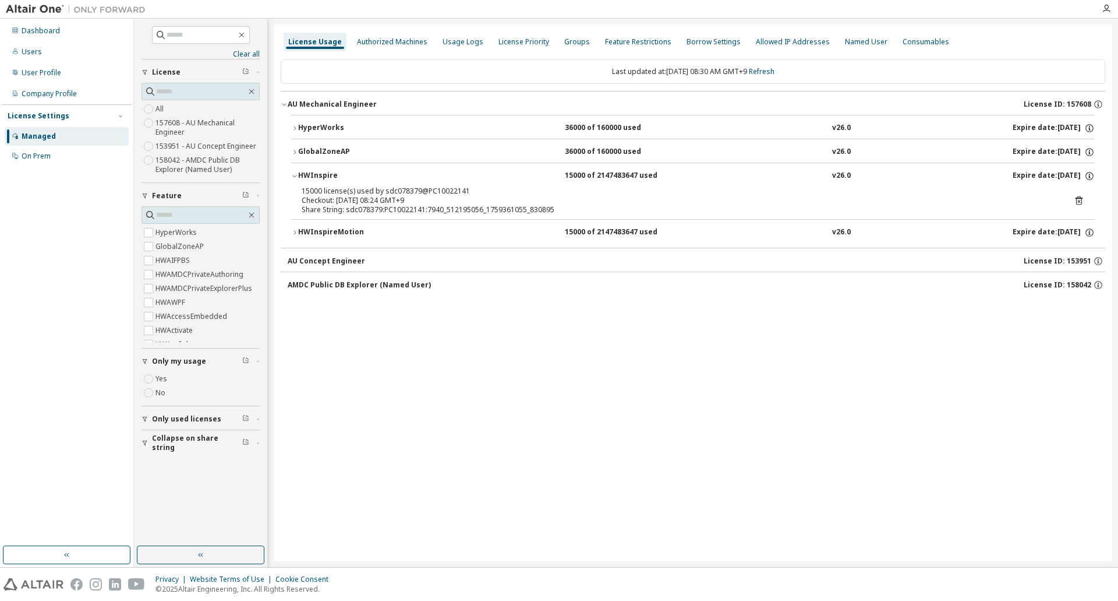
click at [297, 234] on icon "button" at bounding box center [294, 232] width 7 height 7
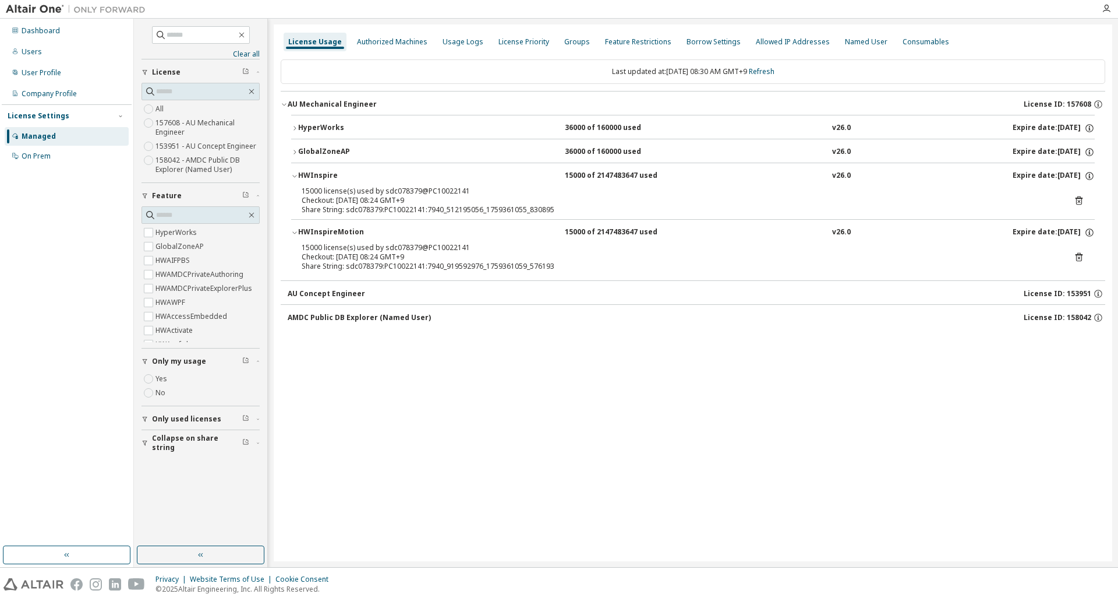
click at [448, 393] on div "License Usage Authorized Machines Usage Logs License Priority Groups Feature Re…" at bounding box center [693, 292] width 839 height 537
click at [1079, 204] on icon at bounding box center [1079, 200] width 10 height 10
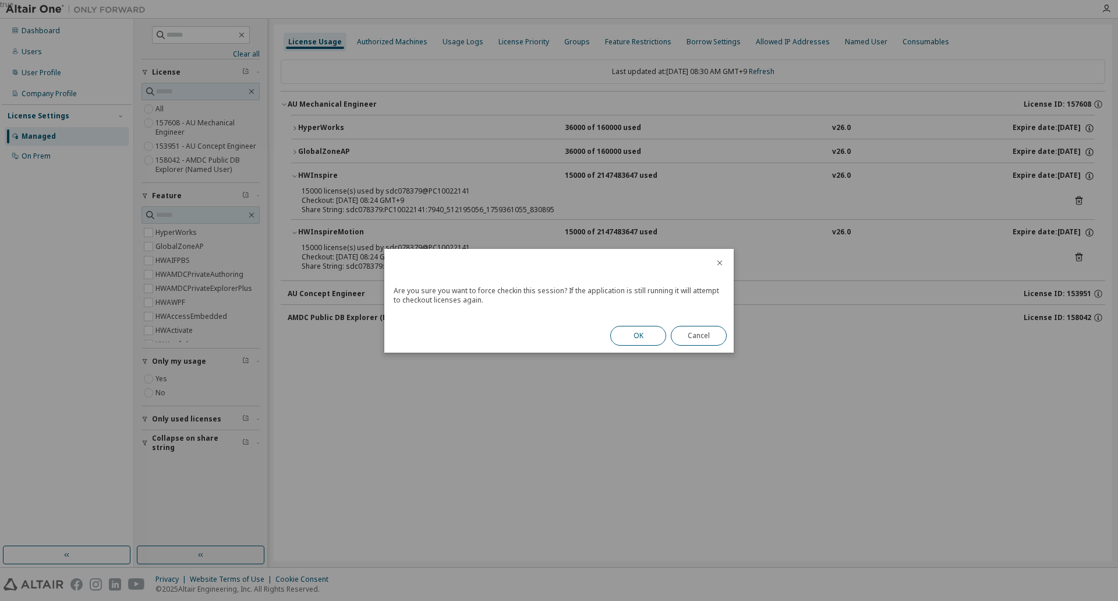
click at [652, 330] on button "OK" at bounding box center [638, 336] width 56 height 20
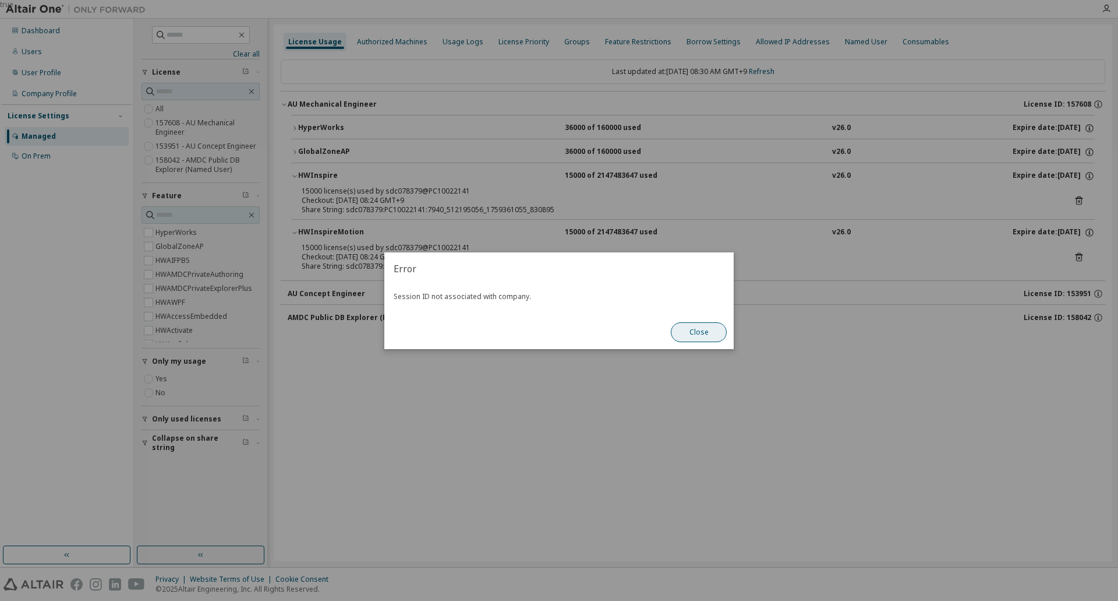
click at [707, 330] on button "Close" at bounding box center [699, 332] width 56 height 20
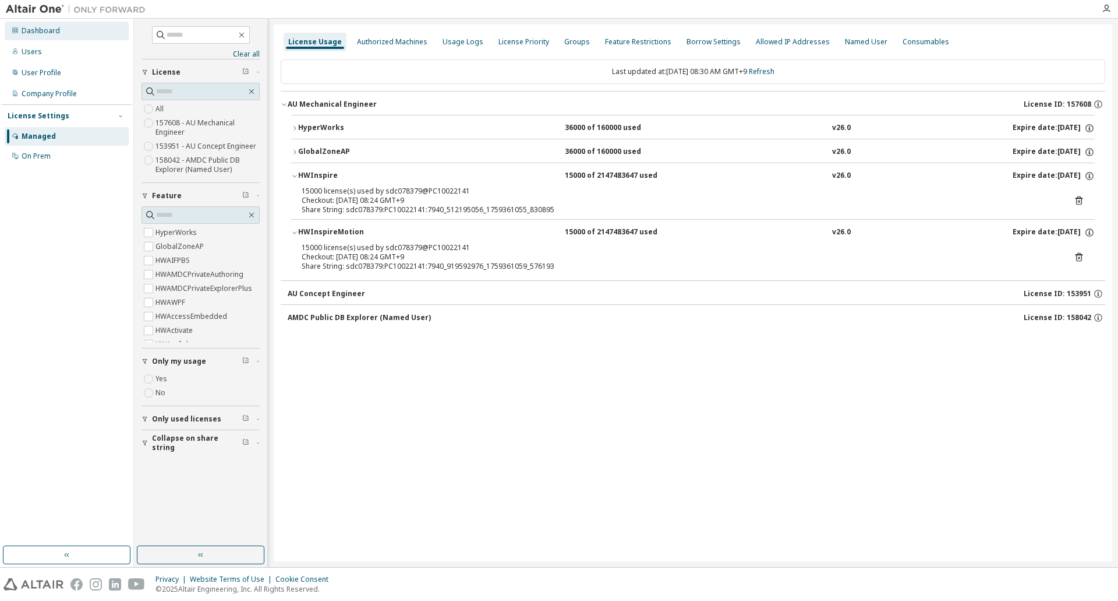
click at [59, 35] on div "Dashboard" at bounding box center [67, 31] width 124 height 19
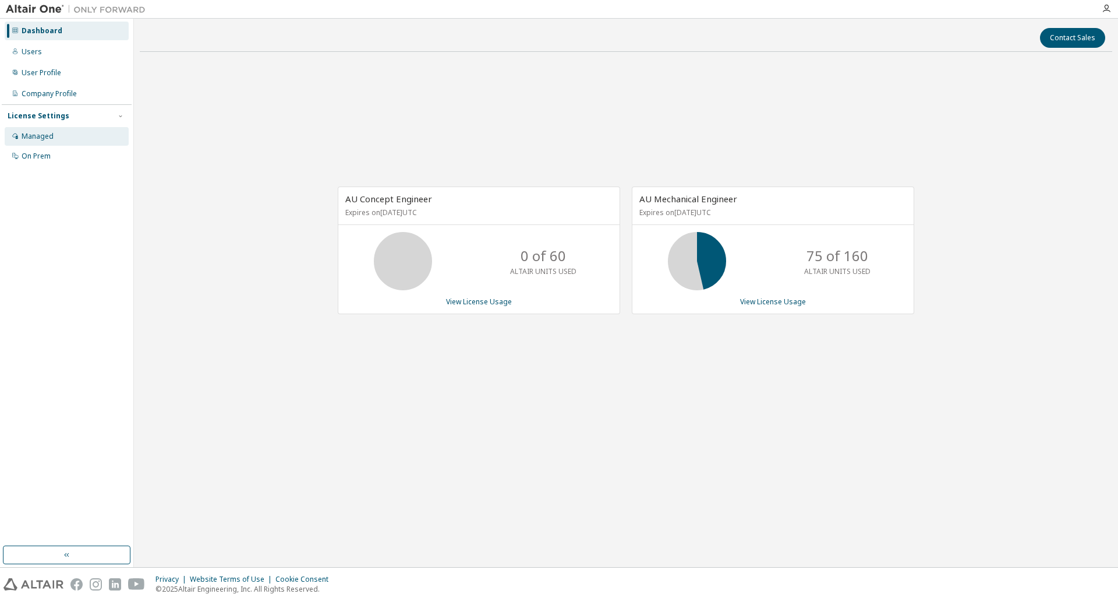
click at [36, 136] on div "Managed" at bounding box center [38, 136] width 32 height 9
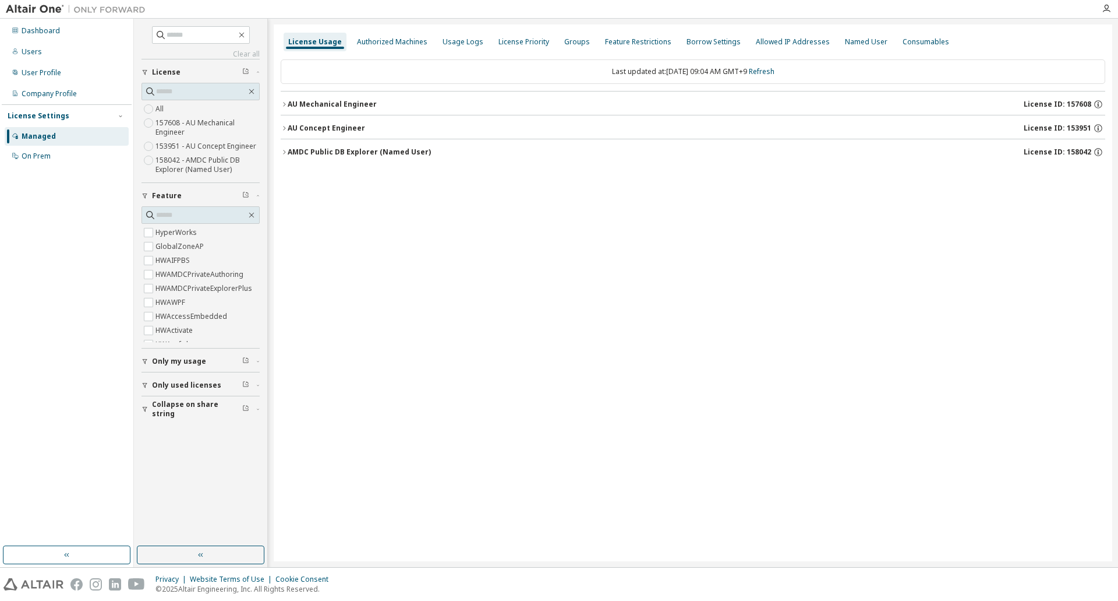
click at [140, 359] on div "Clear all Collapse on share string Only used licenses Only my usage Feature Hyp…" at bounding box center [201, 282] width 130 height 524
click at [146, 362] on icon "button" at bounding box center [145, 361] width 7 height 7
click at [284, 105] on icon "button" at bounding box center [284, 104] width 7 height 7
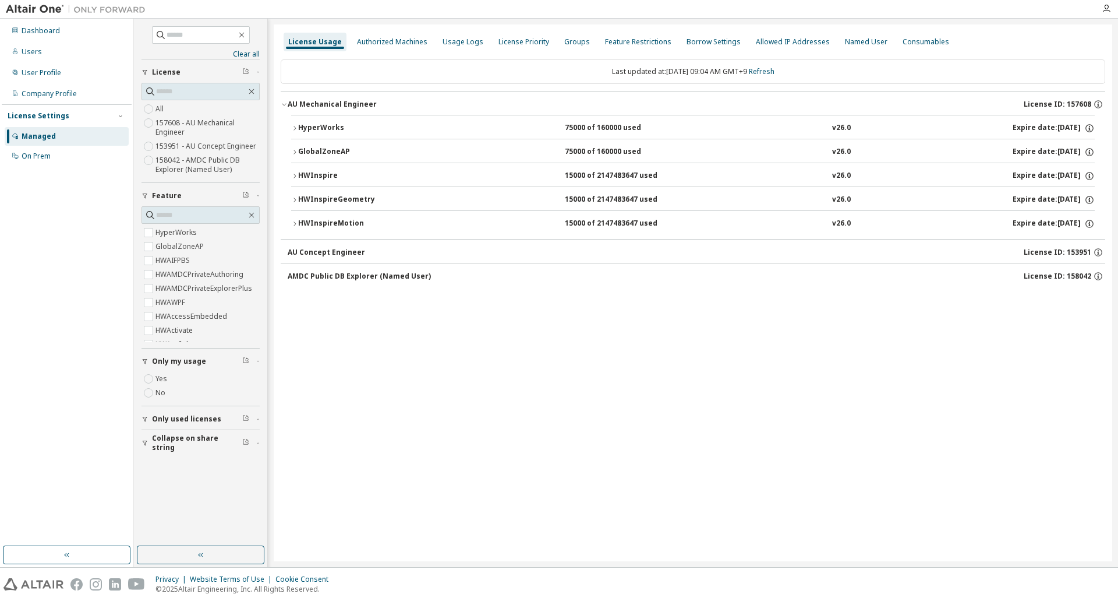
click at [295, 223] on icon "button" at bounding box center [294, 223] width 7 height 7
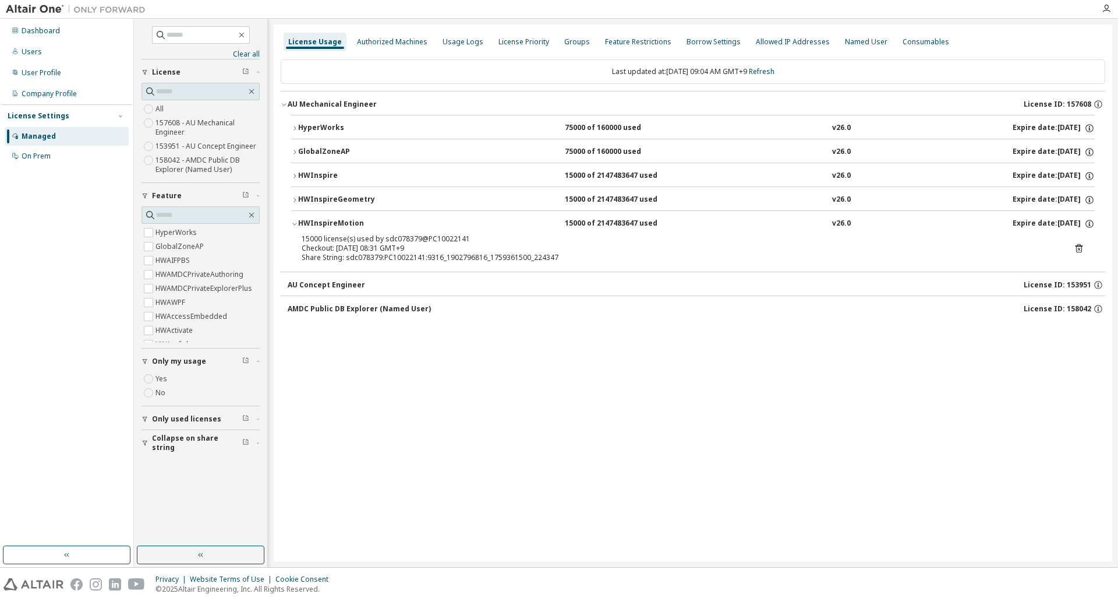
click at [297, 199] on icon "button" at bounding box center [294, 199] width 7 height 7
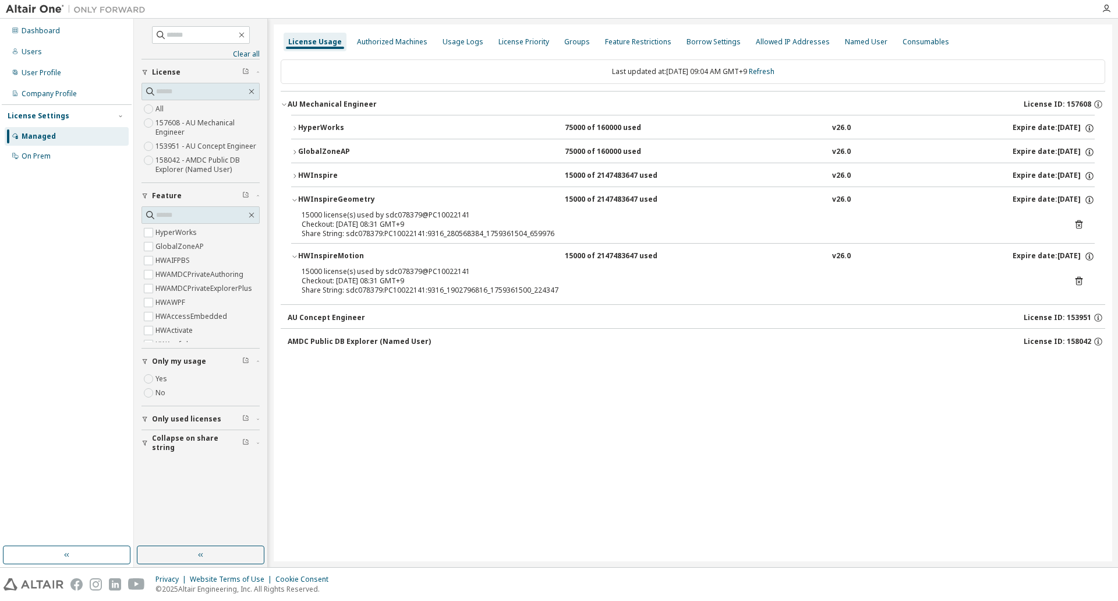
click at [294, 175] on icon "button" at bounding box center [294, 175] width 7 height 7
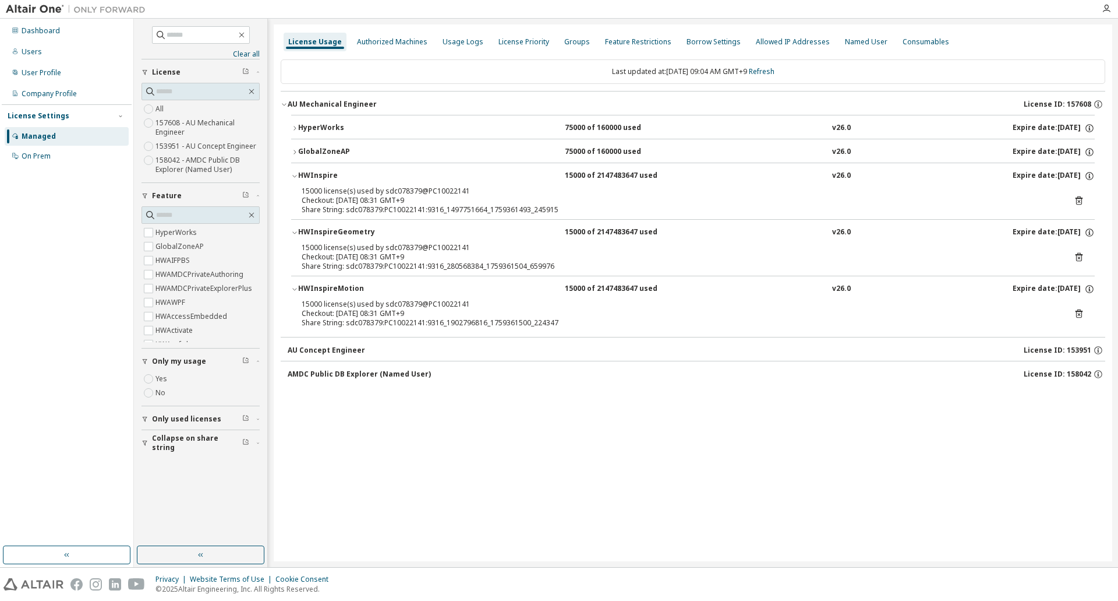
click at [1078, 200] on icon at bounding box center [1079, 201] width 3 height 3
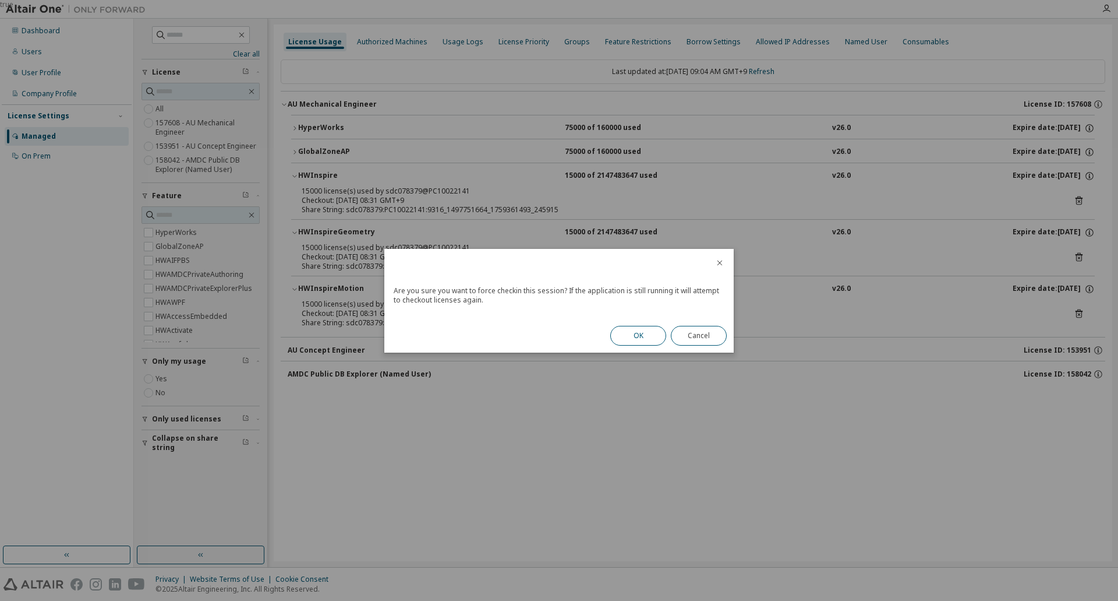
click at [641, 340] on button "OK" at bounding box center [638, 336] width 56 height 20
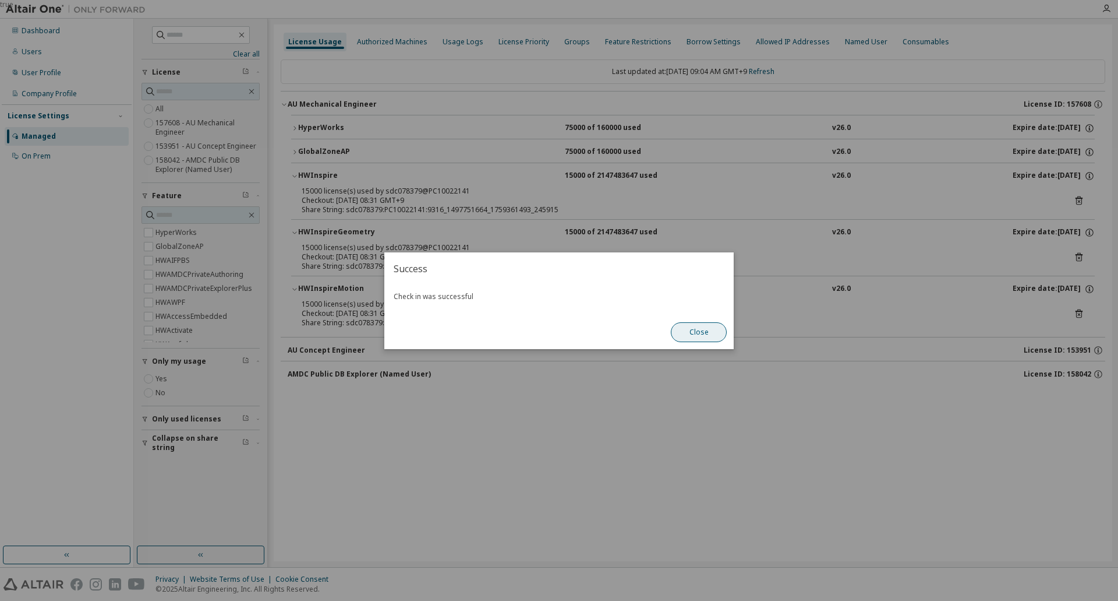
click at [717, 334] on button "Close" at bounding box center [699, 332] width 56 height 20
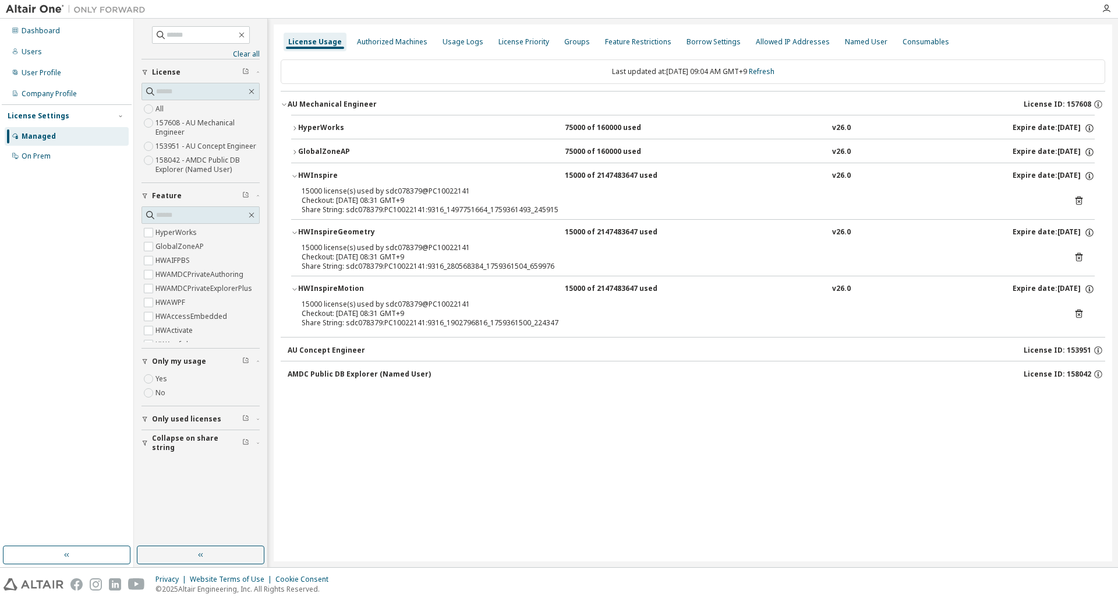
click at [1082, 259] on icon at bounding box center [1079, 257] width 7 height 9
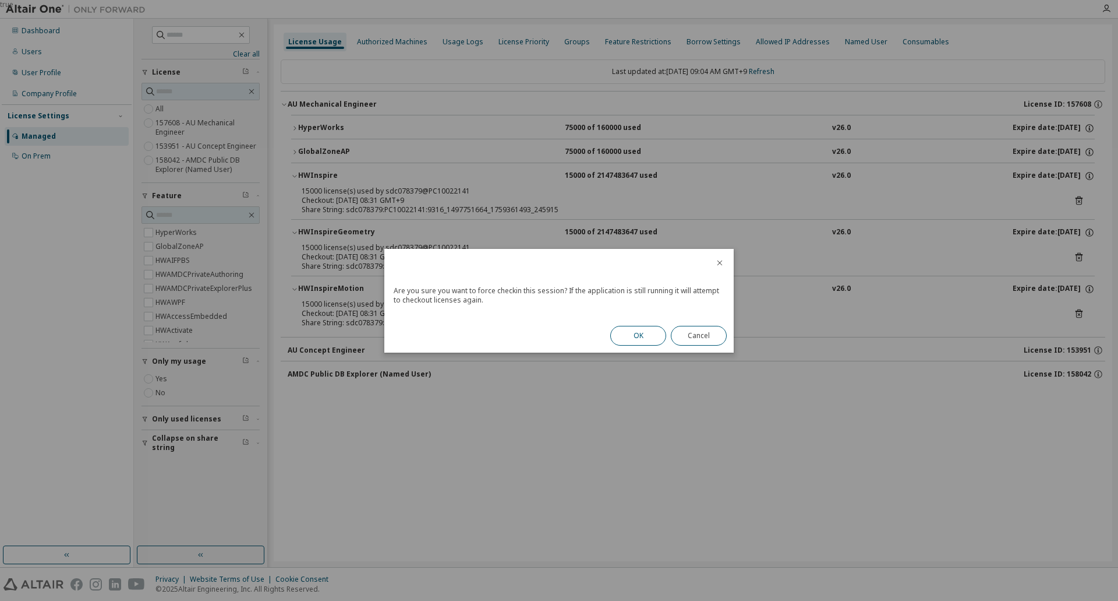
click at [650, 338] on button "OK" at bounding box center [638, 336] width 56 height 20
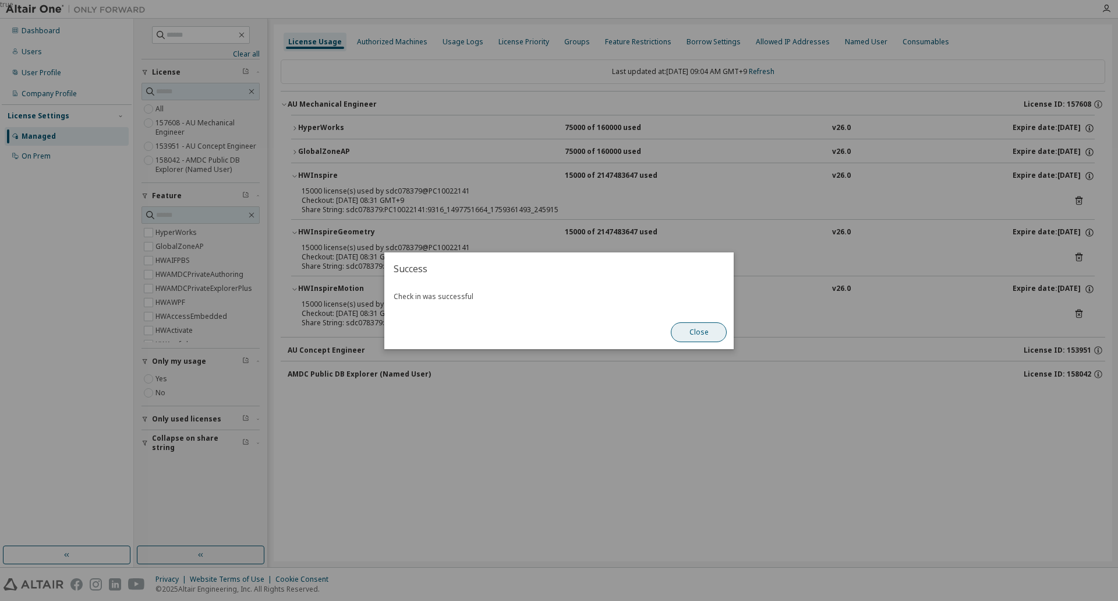
click at [689, 333] on button "Close" at bounding box center [699, 332] width 56 height 20
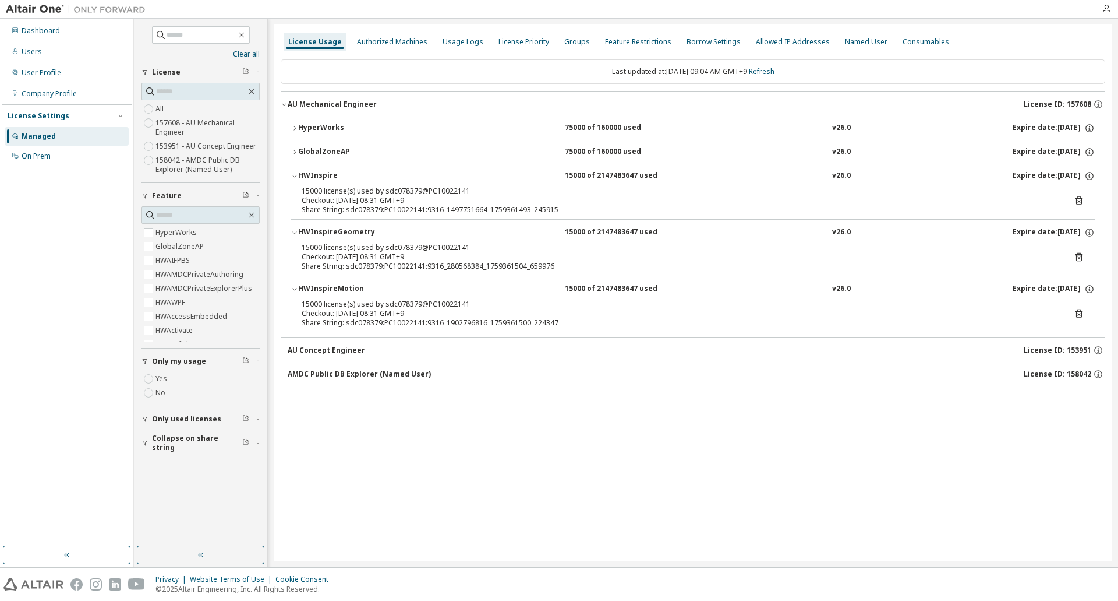
click at [1078, 314] on icon at bounding box center [1079, 313] width 10 height 10
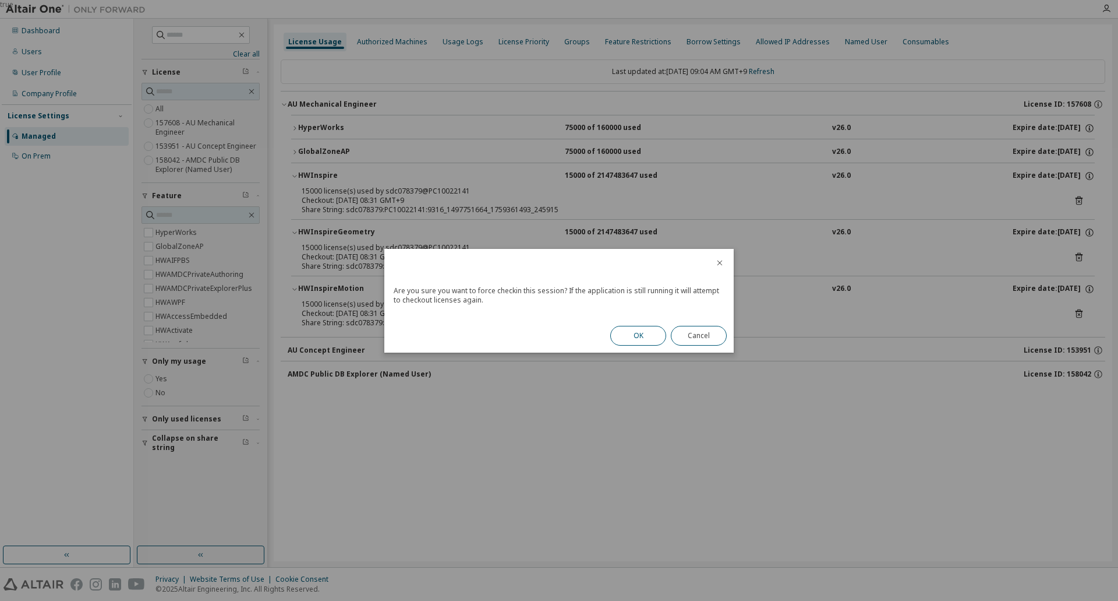
click at [643, 341] on button "OK" at bounding box center [638, 336] width 56 height 20
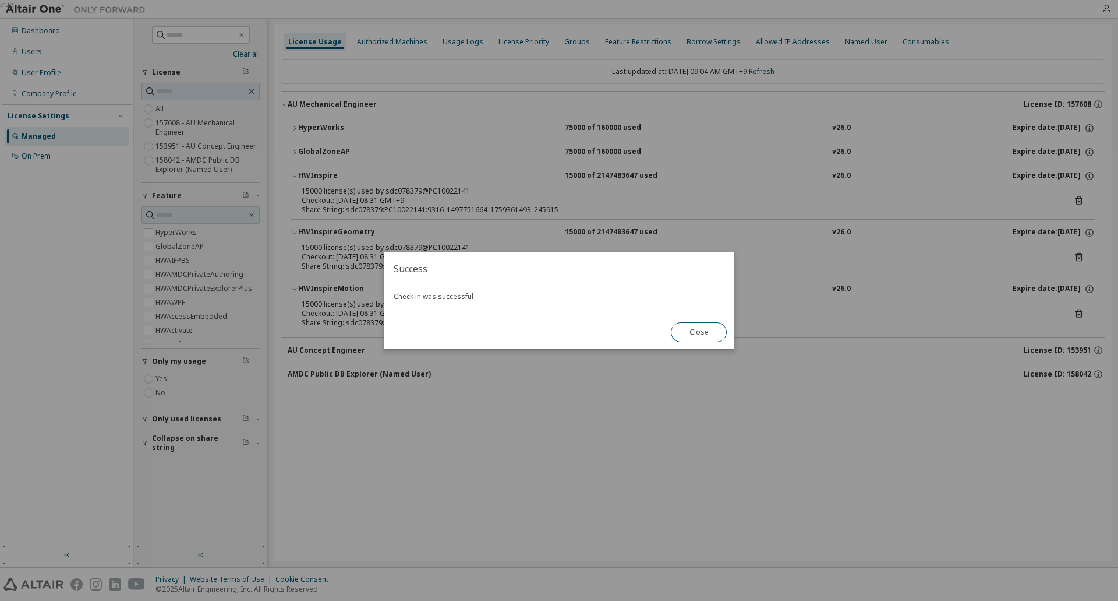
click at [496, 323] on div "Success Check in was successful Close" at bounding box center [559, 300] width 350 height 97
drag, startPoint x: 705, startPoint y: 329, endPoint x: 689, endPoint y: 319, distance: 18.6
click at [702, 325] on button "Close" at bounding box center [699, 332] width 56 height 20
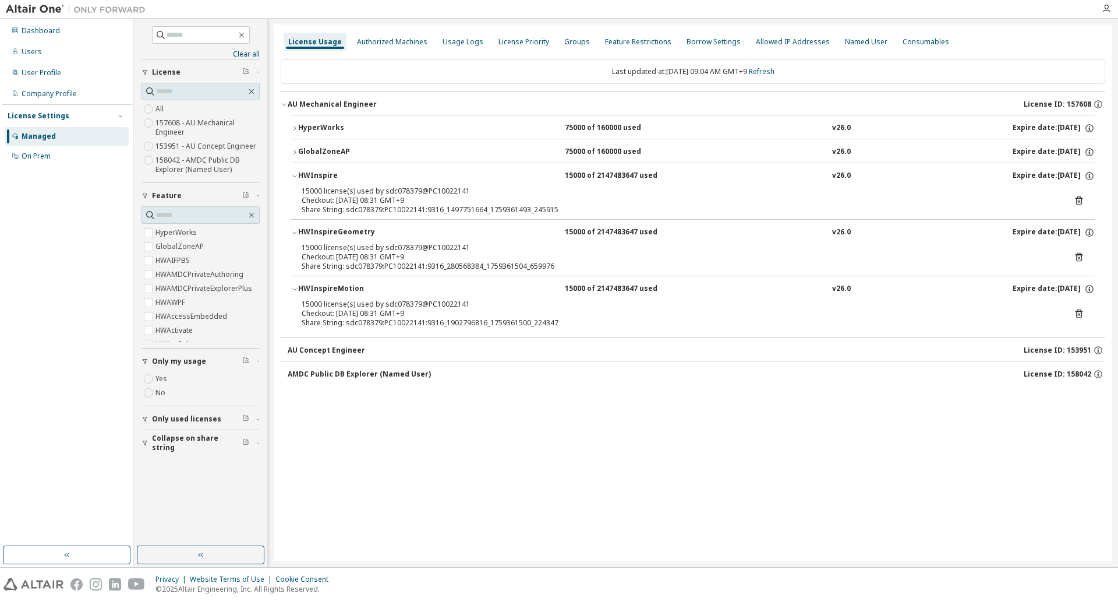
click at [301, 128] on div "HyperWorks" at bounding box center [350, 128] width 105 height 10
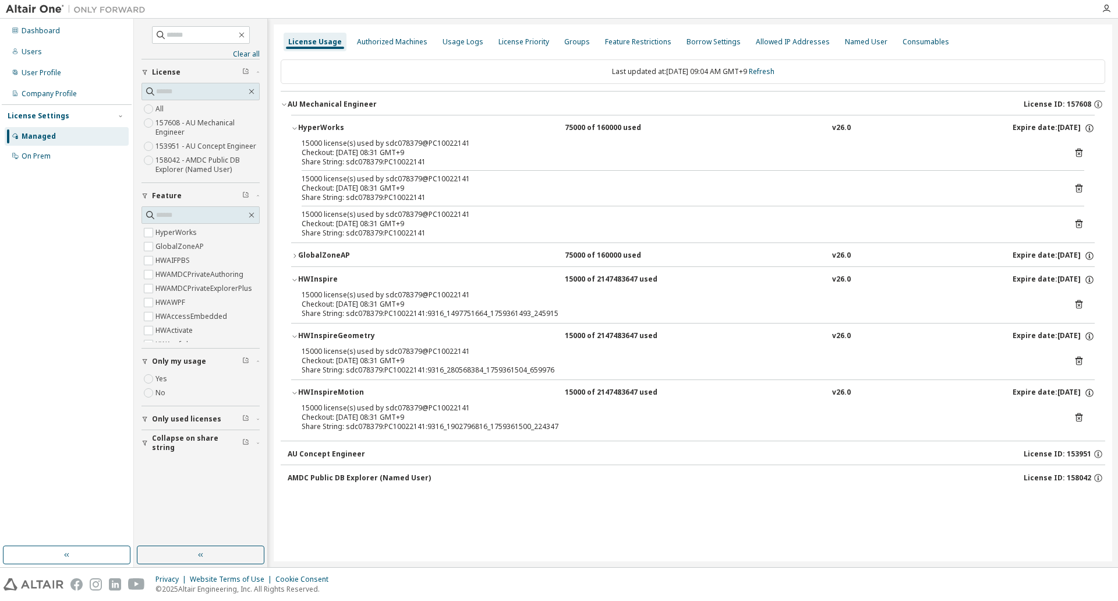
click at [1077, 152] on icon at bounding box center [1079, 153] width 7 height 9
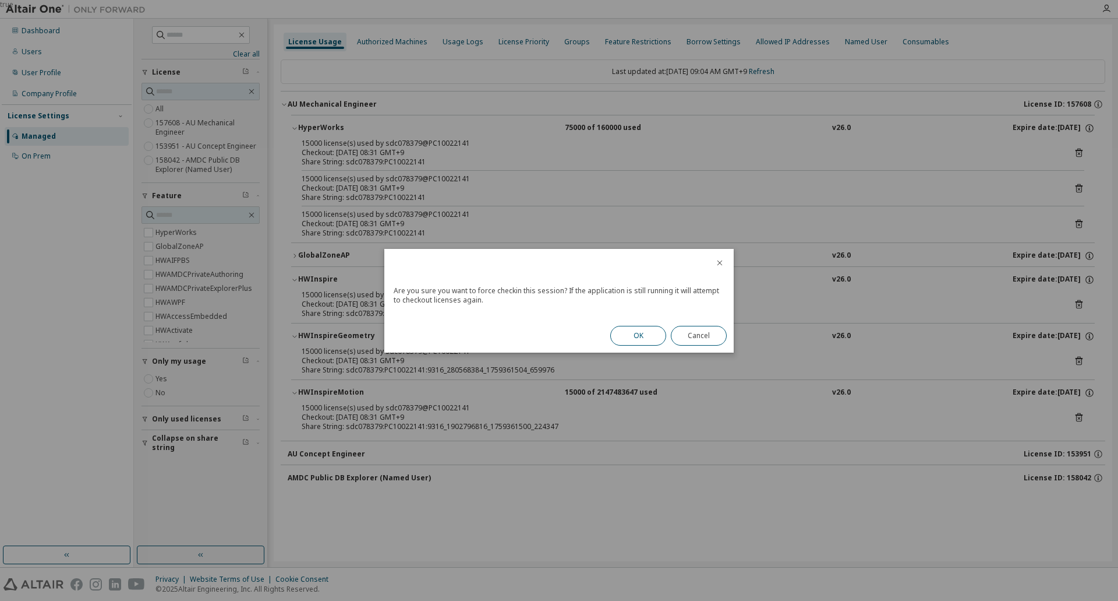
click at [647, 333] on button "OK" at bounding box center [638, 336] width 56 height 20
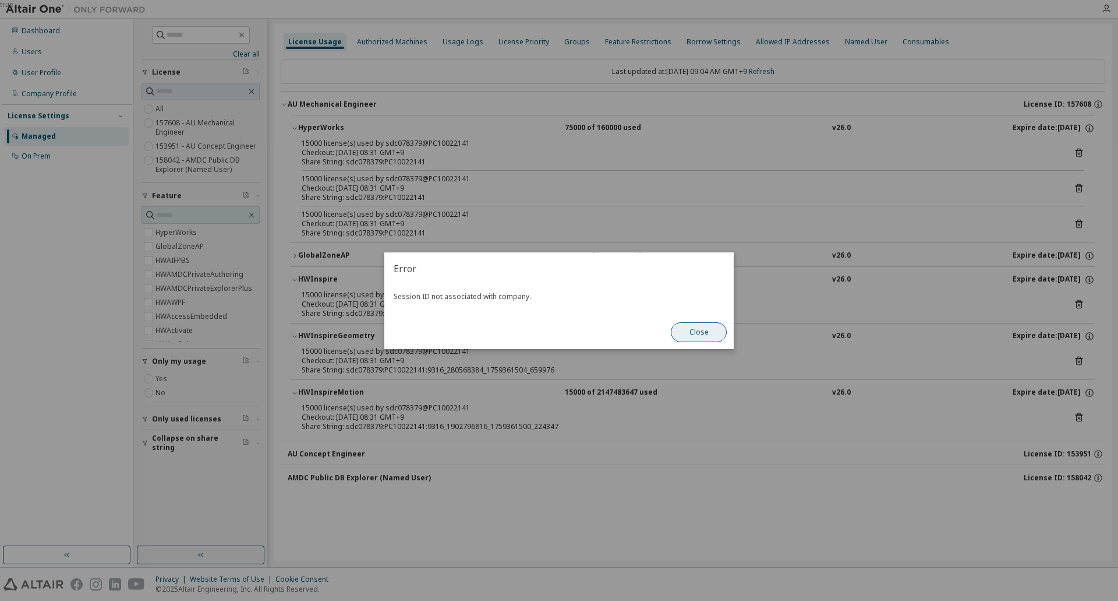
click at [712, 330] on button "Close" at bounding box center [699, 332] width 56 height 20
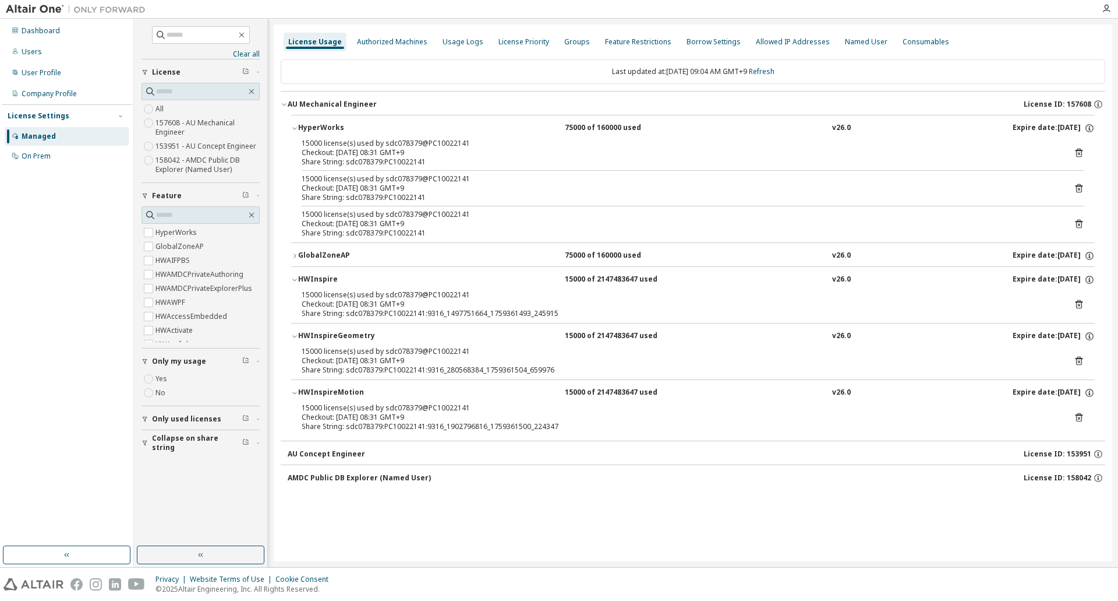
click at [1077, 188] on icon at bounding box center [1079, 188] width 7 height 9
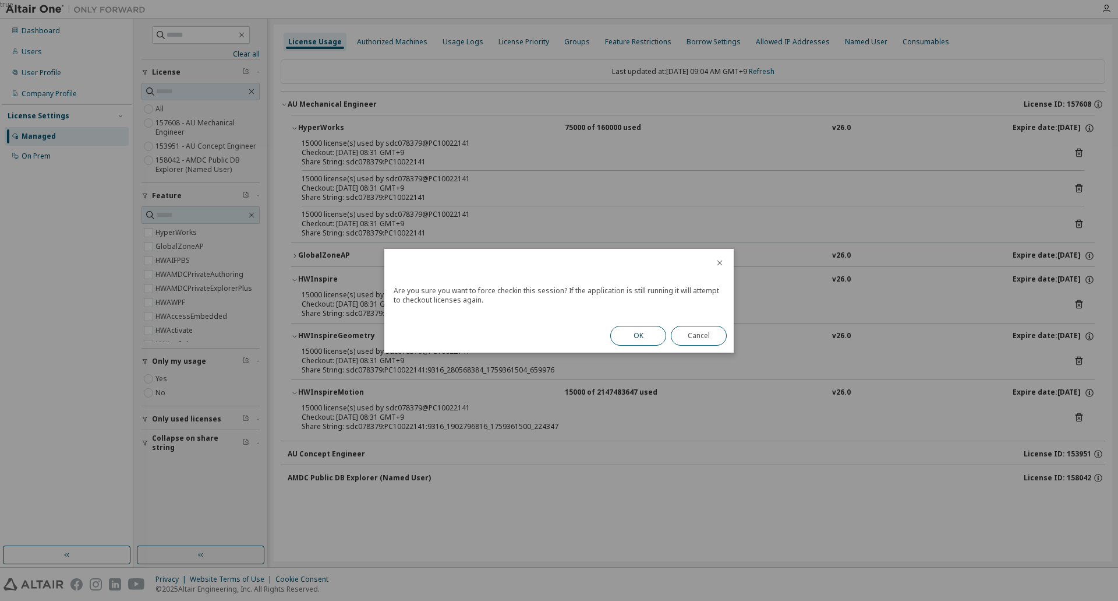
click at [639, 336] on button "OK" at bounding box center [638, 336] width 56 height 20
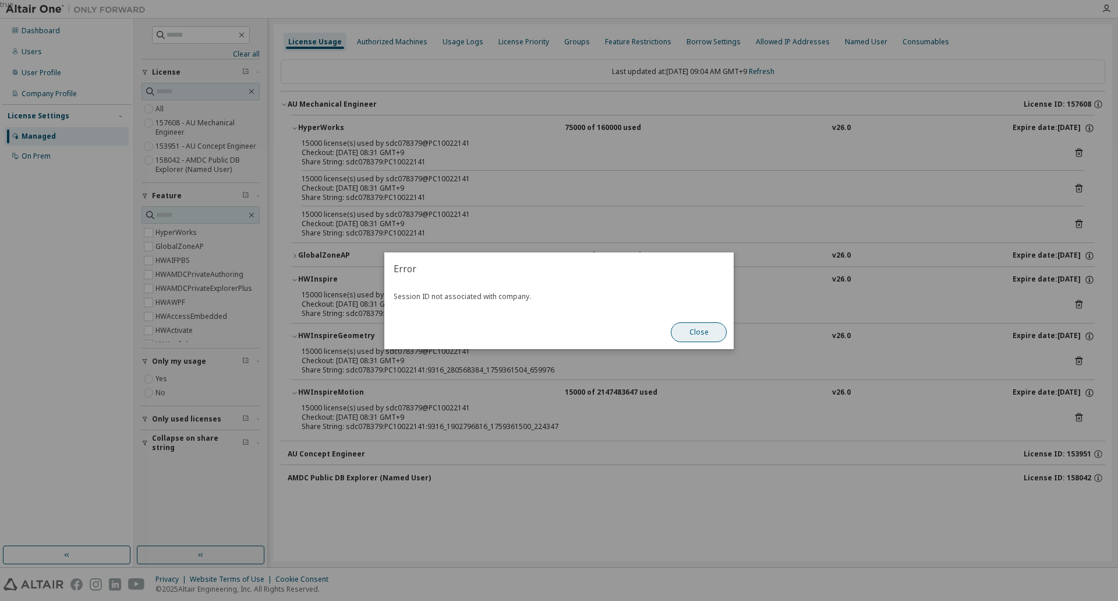
click at [698, 330] on button "Close" at bounding box center [699, 332] width 56 height 20
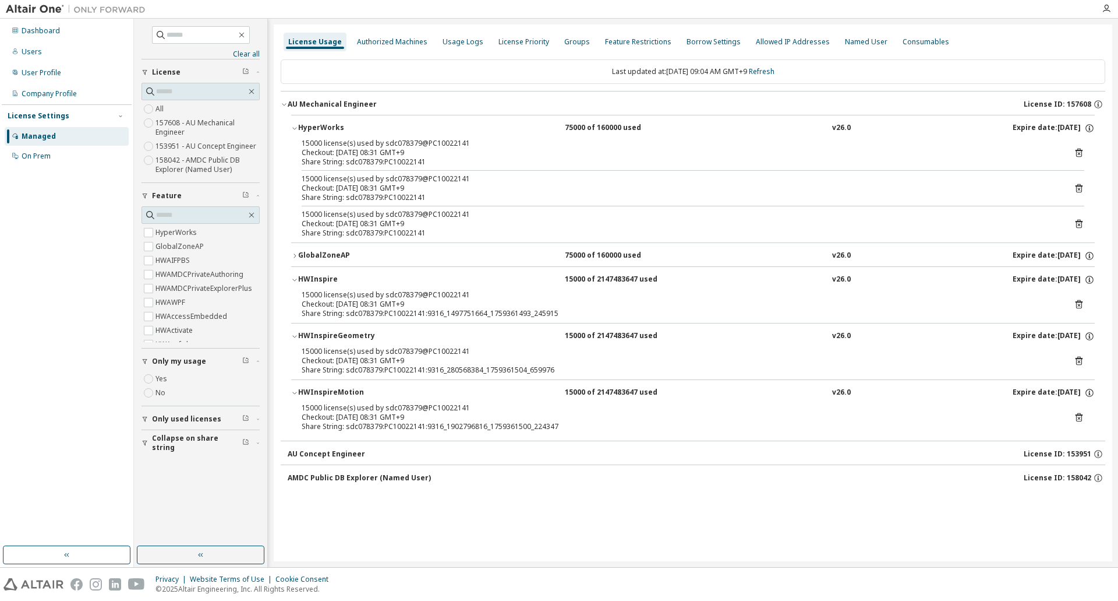
click at [1078, 224] on icon at bounding box center [1079, 223] width 10 height 10
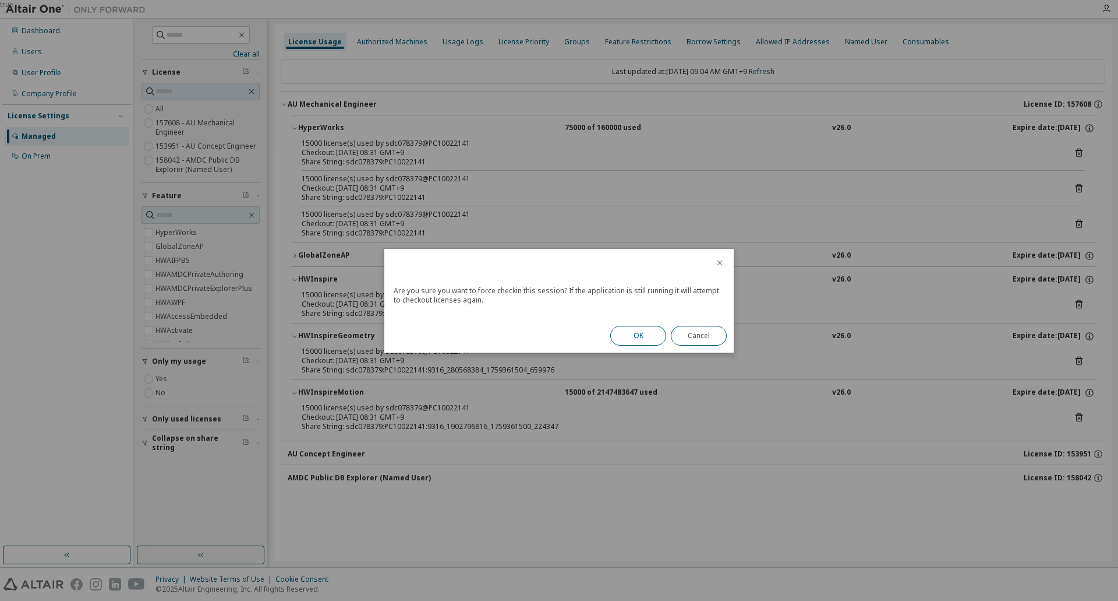
click at [655, 336] on button "OK" at bounding box center [638, 336] width 56 height 20
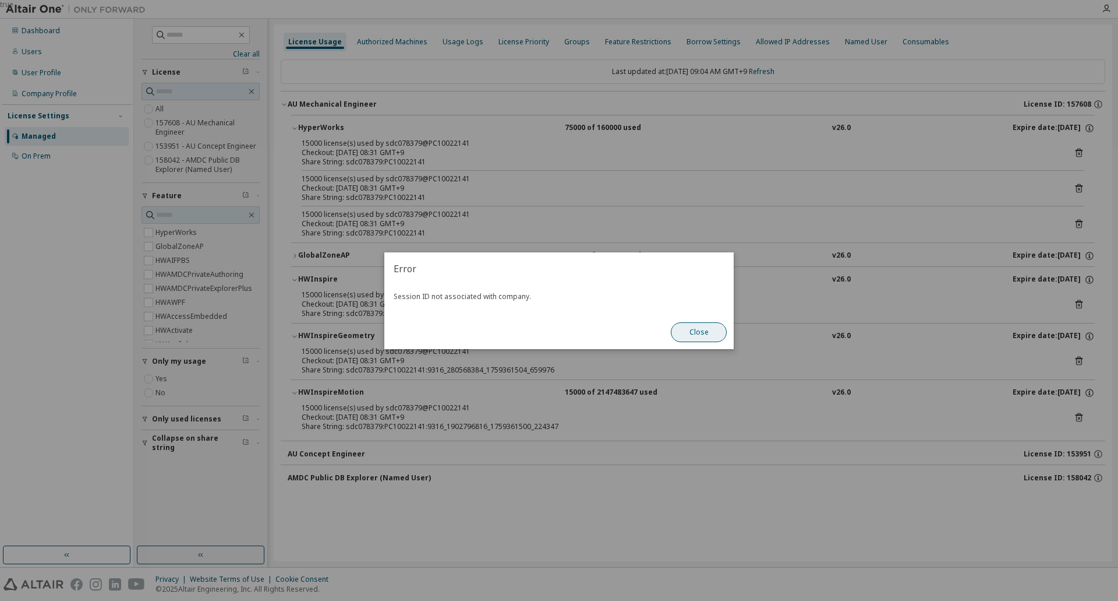
click at [715, 330] on button "Close" at bounding box center [699, 332] width 56 height 20
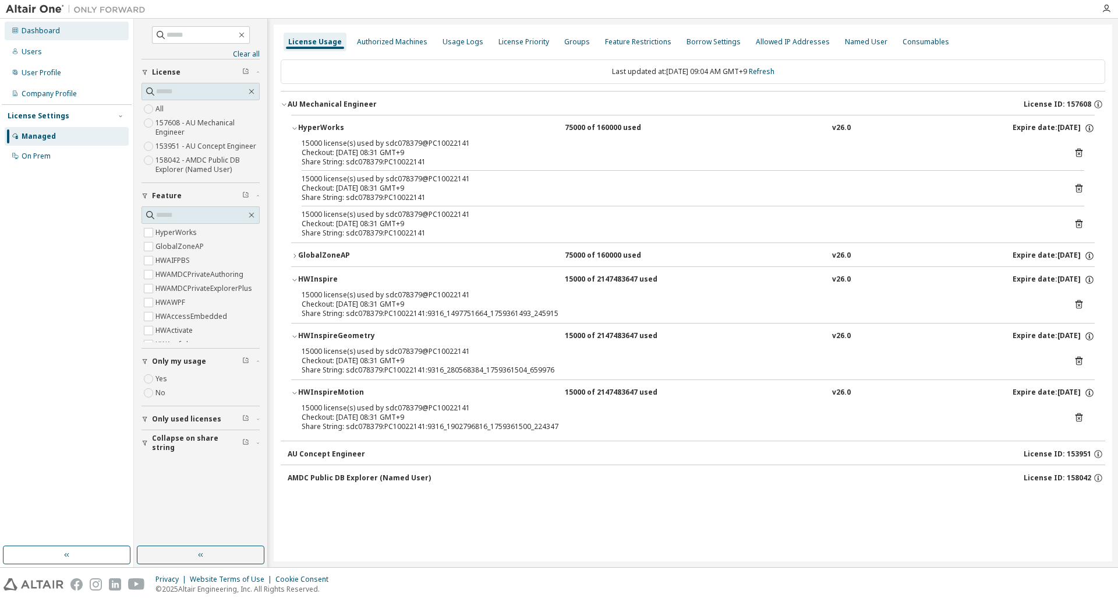
click at [55, 34] on div "Dashboard" at bounding box center [41, 30] width 38 height 9
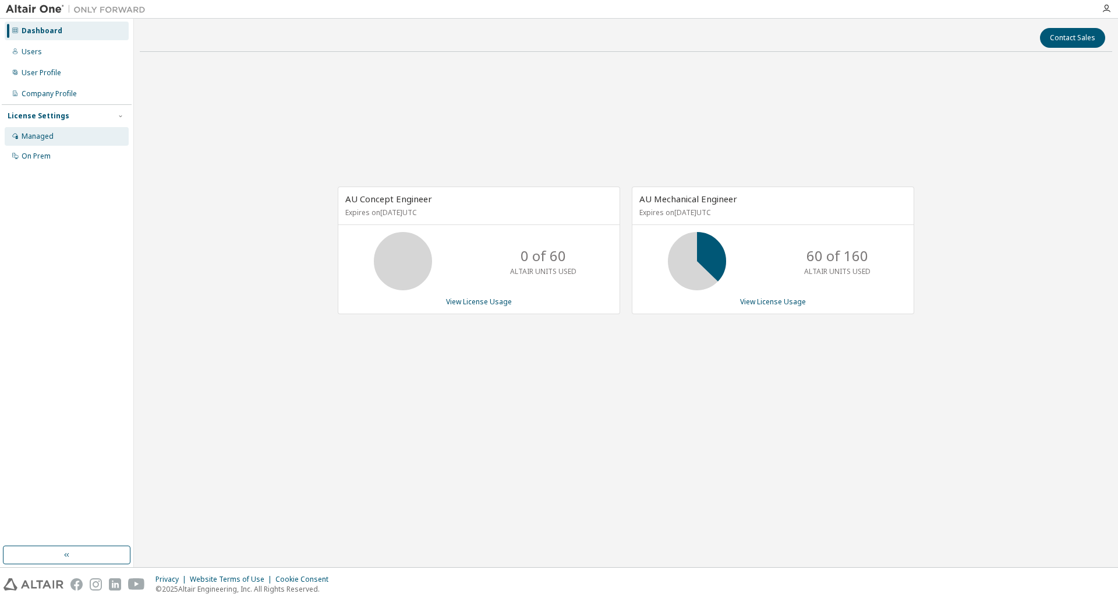
click at [62, 136] on div "Managed" at bounding box center [67, 136] width 124 height 19
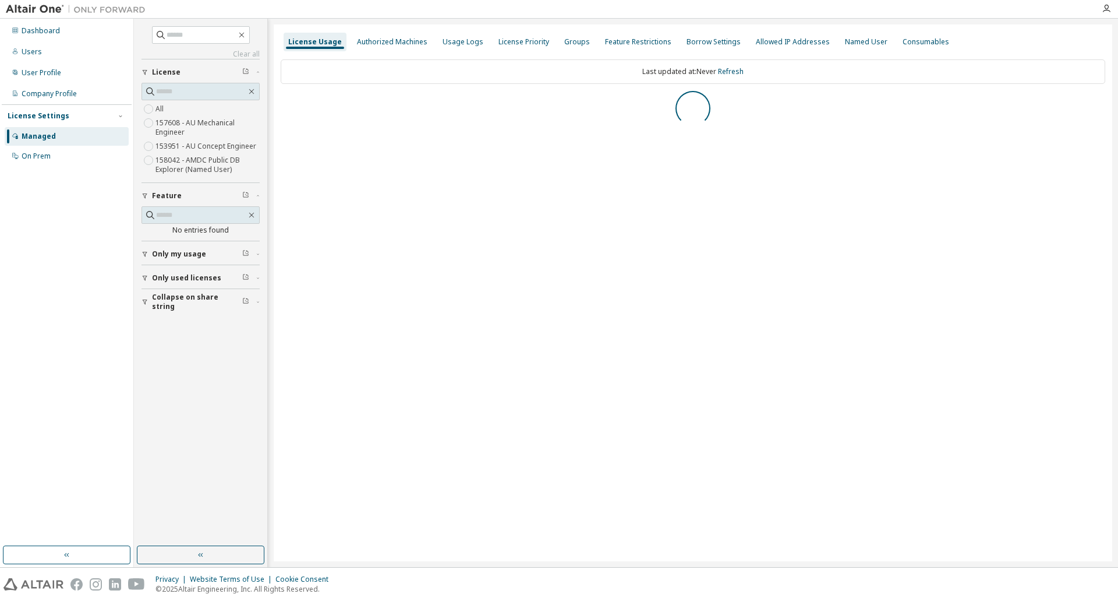
click at [147, 253] on icon "button" at bounding box center [145, 253] width 7 height 7
click at [149, 274] on div "Collapse on share string Only used licenses Only my usage Yes No Feature No ent…" at bounding box center [201, 185] width 118 height 253
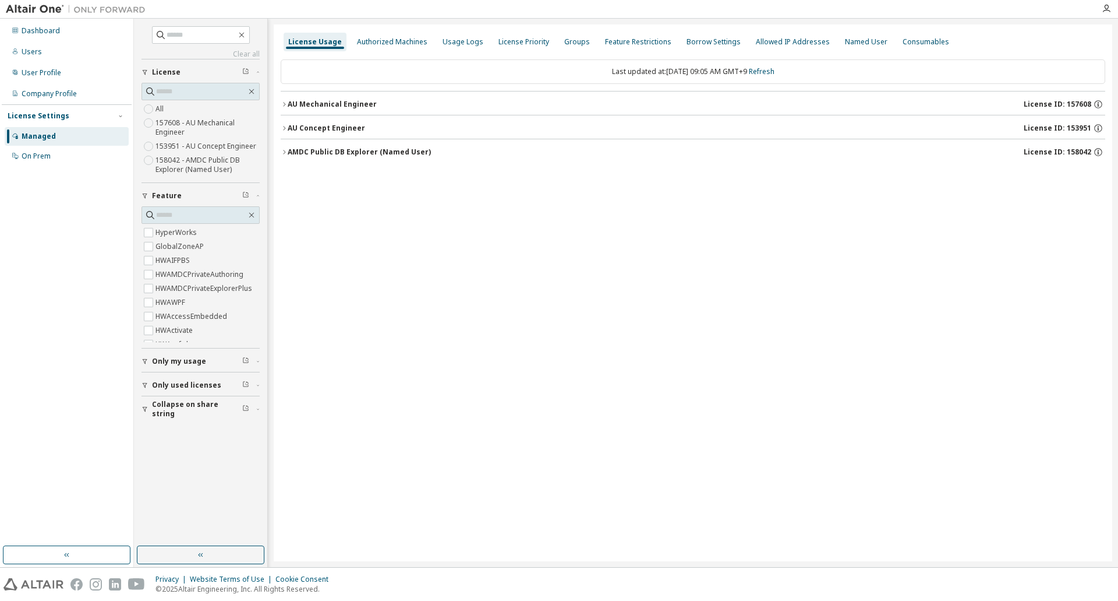
click at [142, 363] on icon "button" at bounding box center [145, 361] width 7 height 7
click at [56, 32] on div "Dashboard" at bounding box center [41, 30] width 38 height 9
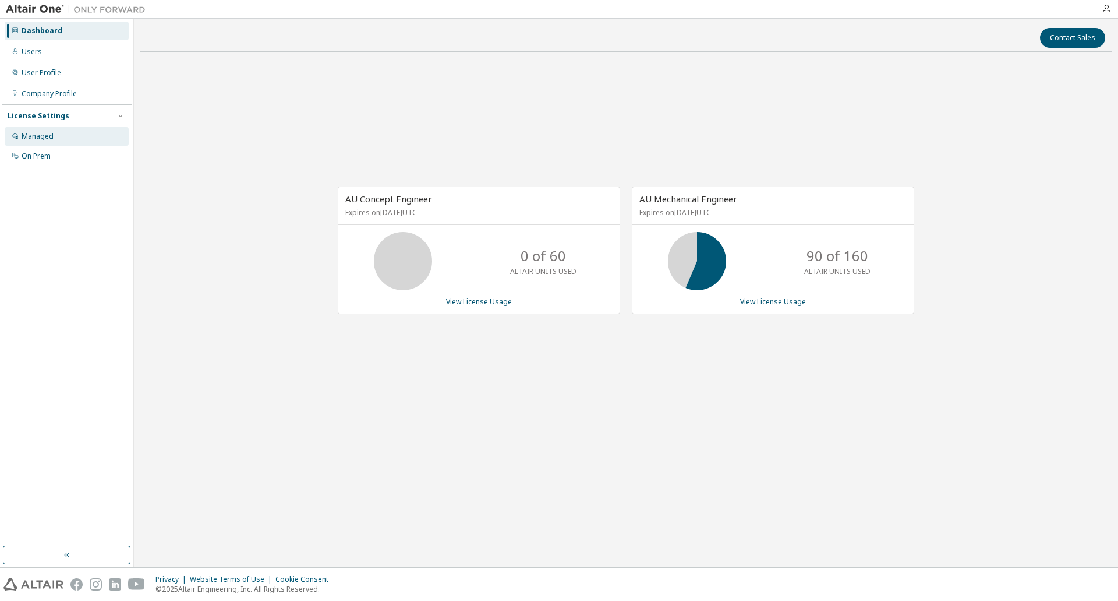
click at [71, 139] on div "Managed" at bounding box center [67, 136] width 124 height 19
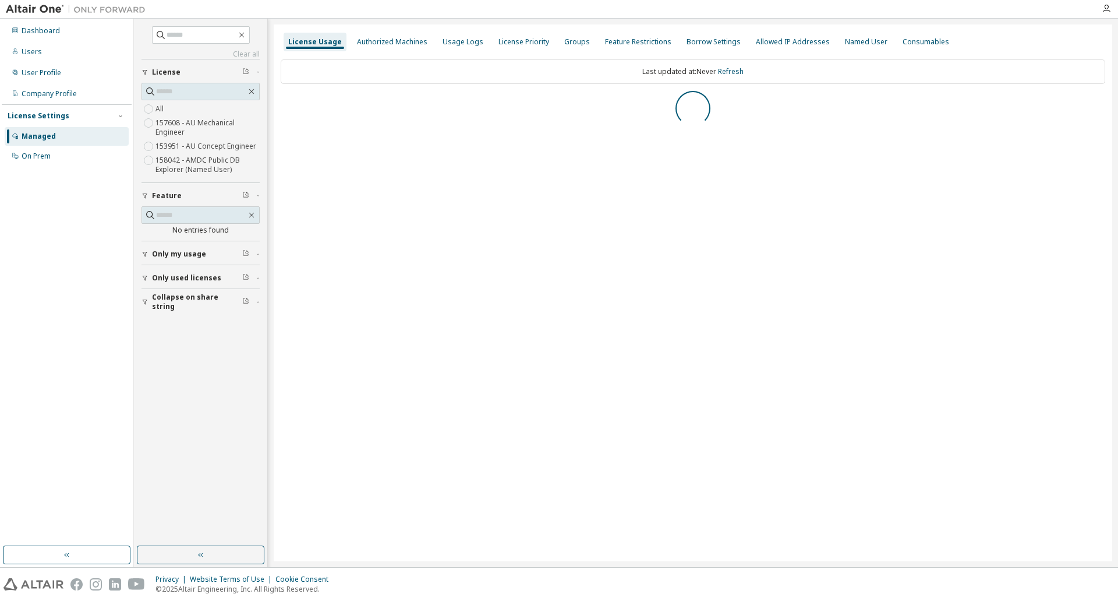
click at [146, 262] on button "Only my usage" at bounding box center [201, 254] width 118 height 26
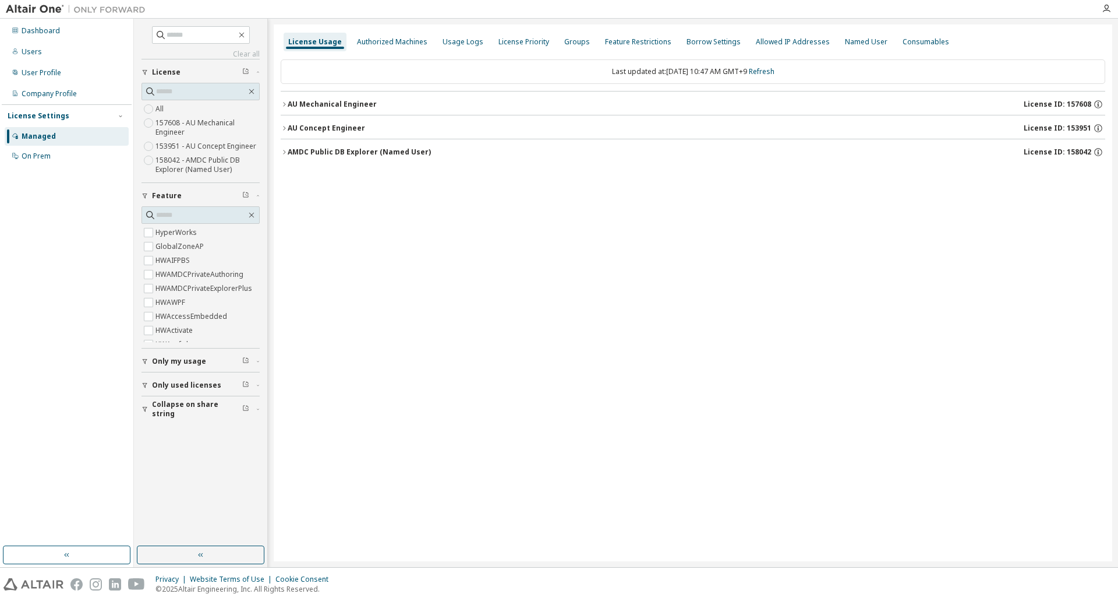
click at [144, 359] on icon "button" at bounding box center [145, 361] width 5 height 5
click at [285, 107] on icon "button" at bounding box center [284, 104] width 7 height 7
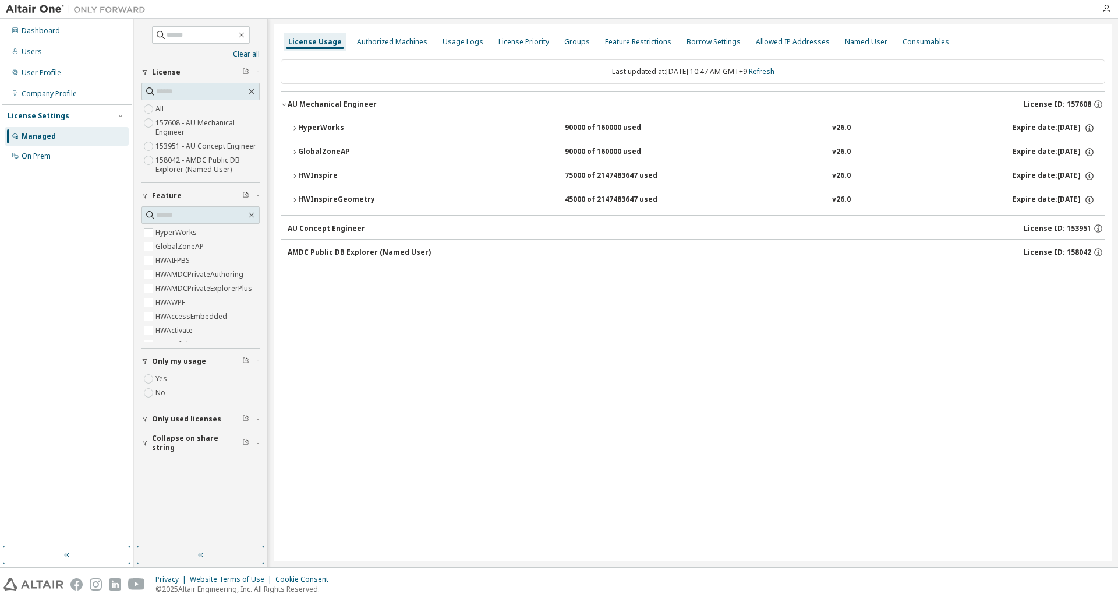
click at [291, 195] on div "HyperWorks 90000 of 160000 used v26.0 Expire date: 2026-04-25 GlobalZoneAP 9000…" at bounding box center [693, 165] width 825 height 100
click at [294, 179] on button "HWInspire 75000 of 2147483647 used v26.0 Expire date: 2026-04-25" at bounding box center [693, 176] width 804 height 26
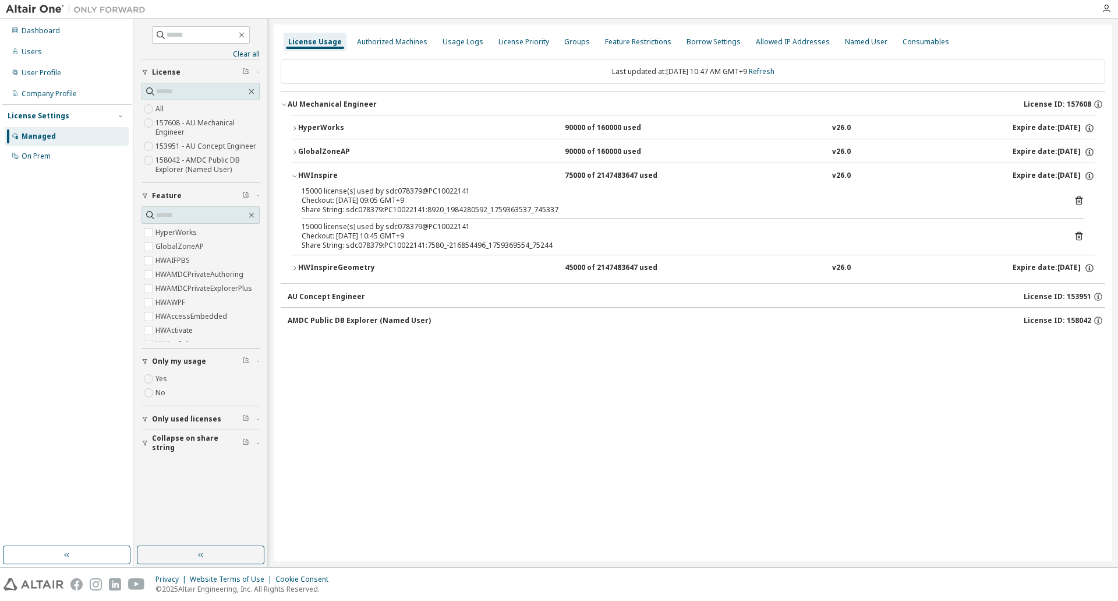
click at [1084, 201] on icon at bounding box center [1079, 200] width 10 height 10
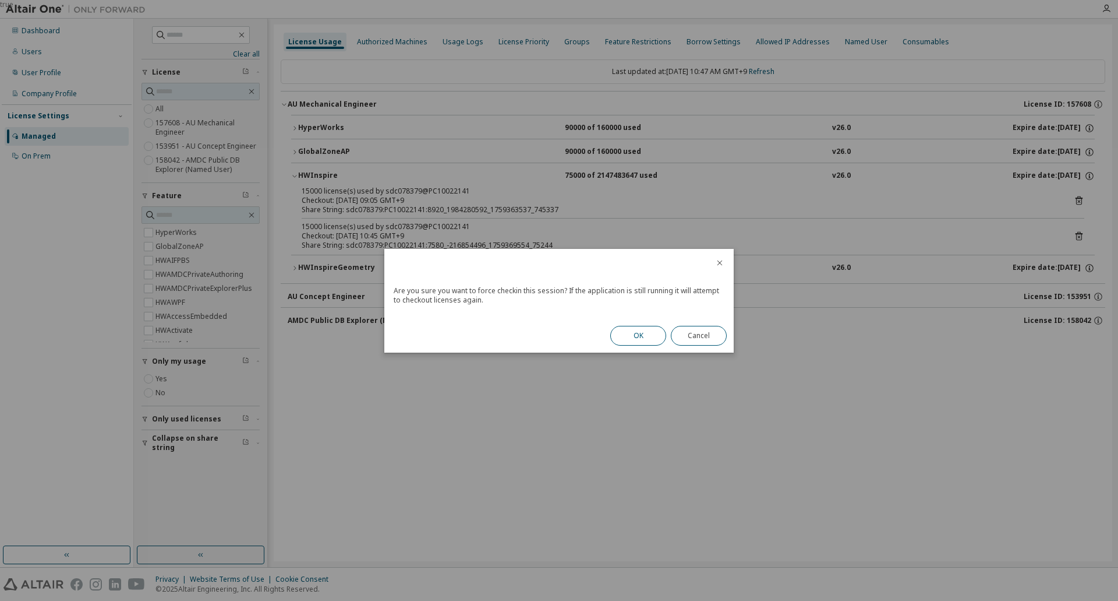
click at [641, 338] on button "OK" at bounding box center [638, 336] width 56 height 20
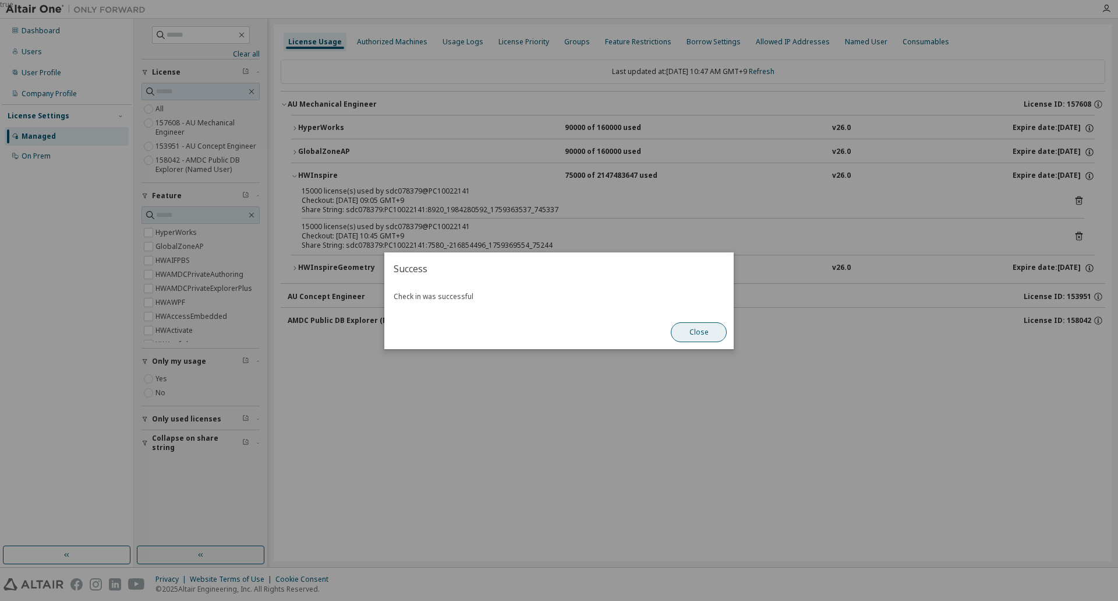
click at [708, 329] on button "Close" at bounding box center [699, 332] width 56 height 20
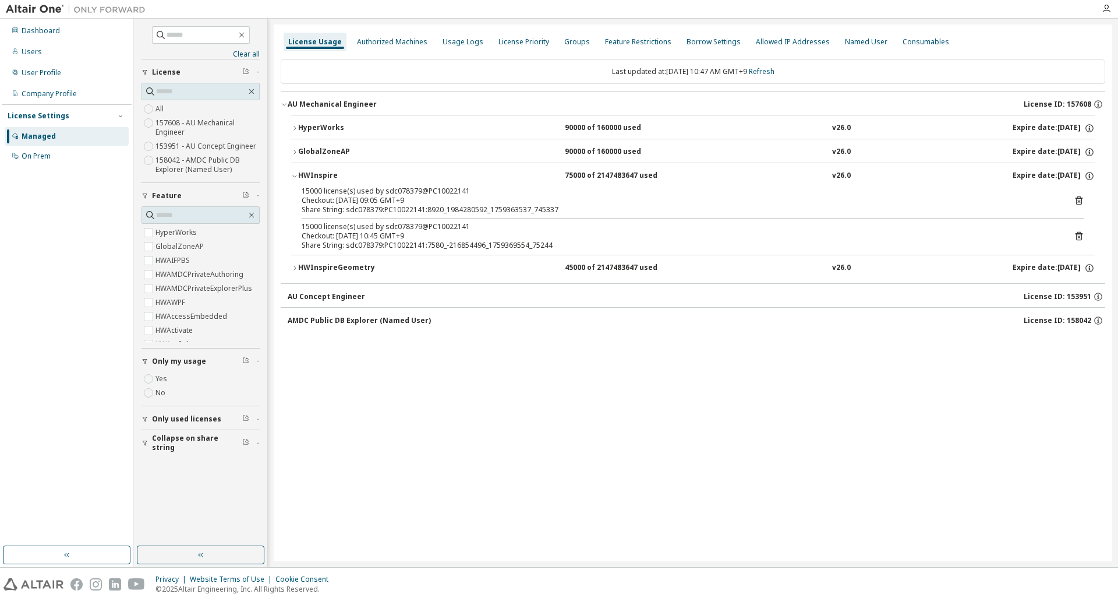
click at [1077, 238] on icon at bounding box center [1079, 236] width 7 height 9
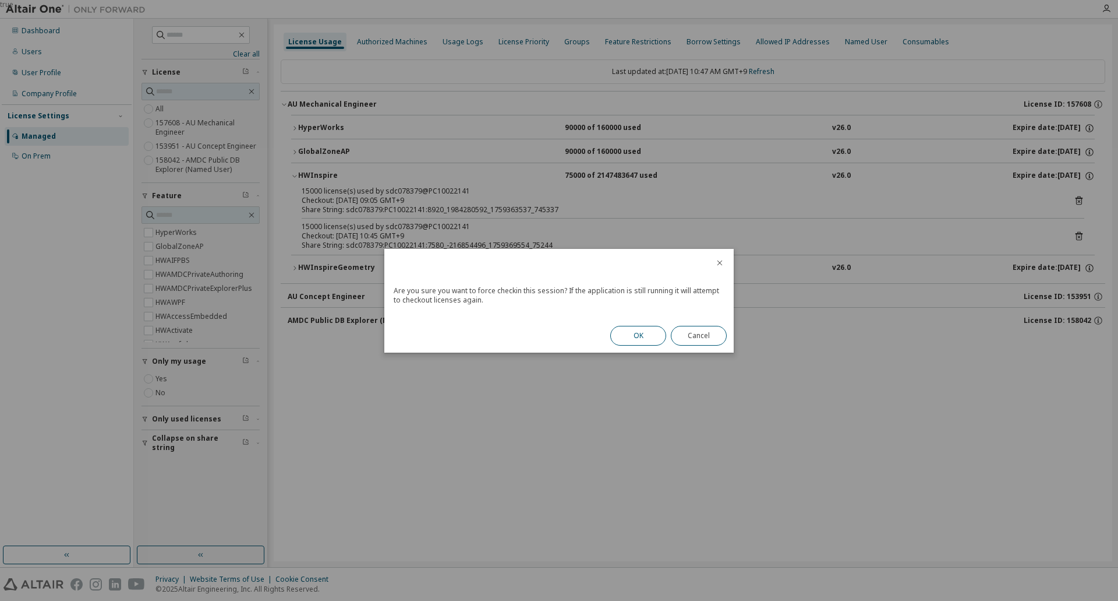
click at [652, 335] on button "OK" at bounding box center [638, 336] width 56 height 20
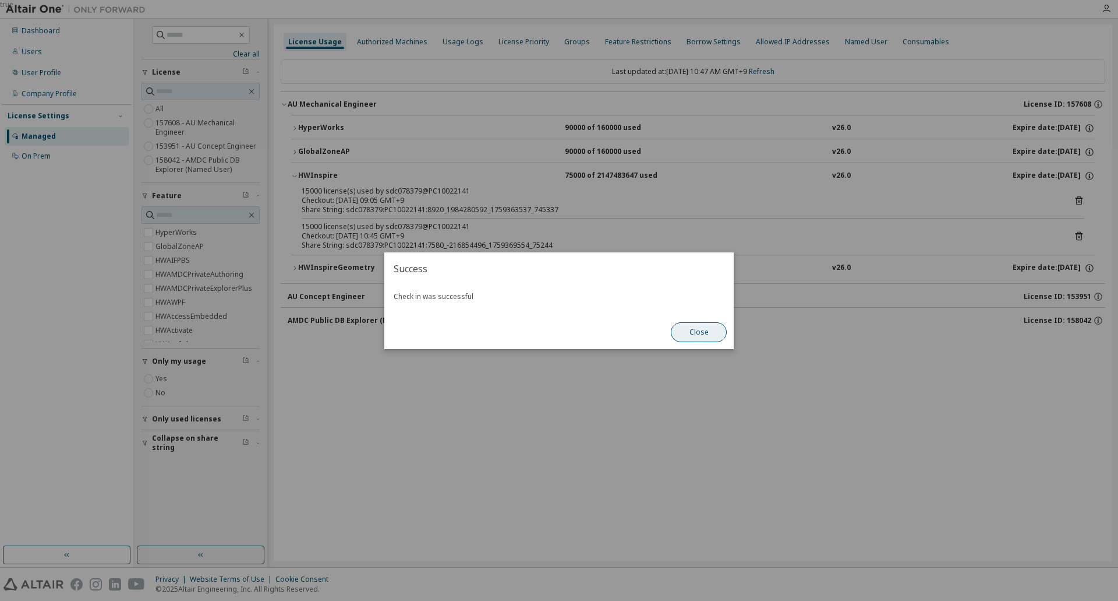
click at [705, 330] on button "Close" at bounding box center [699, 332] width 56 height 20
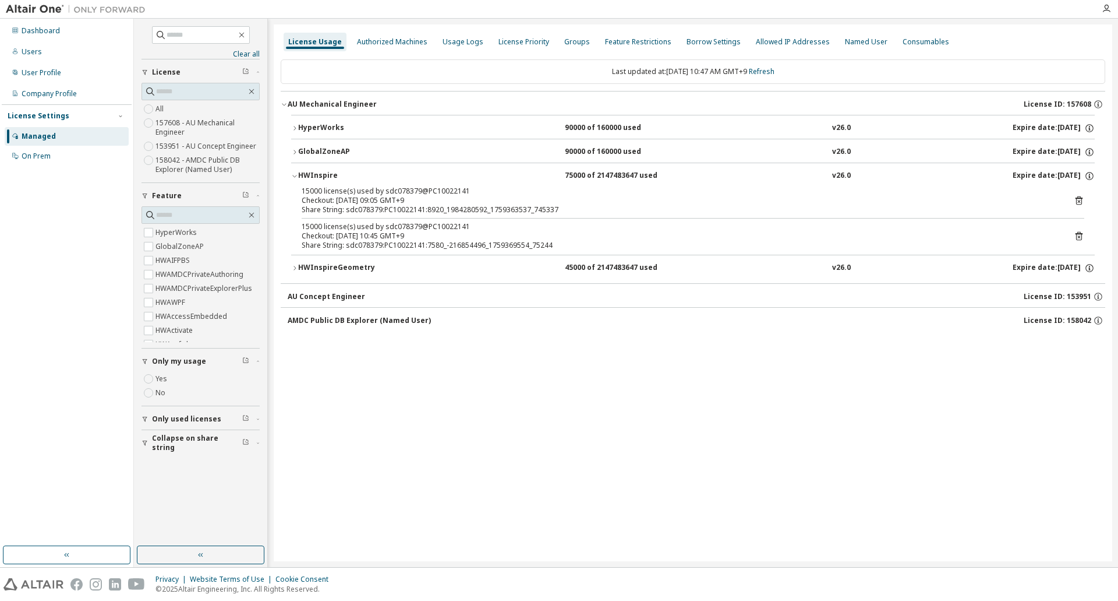
click at [295, 150] on icon "button" at bounding box center [294, 152] width 7 height 7
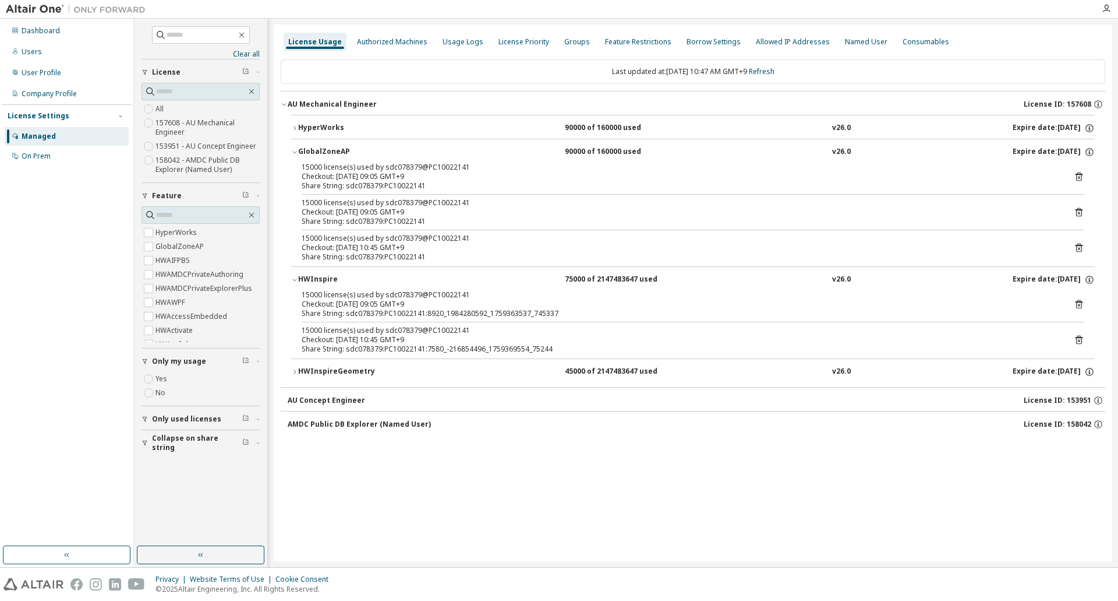
click at [1080, 177] on icon at bounding box center [1079, 177] width 3 height 3
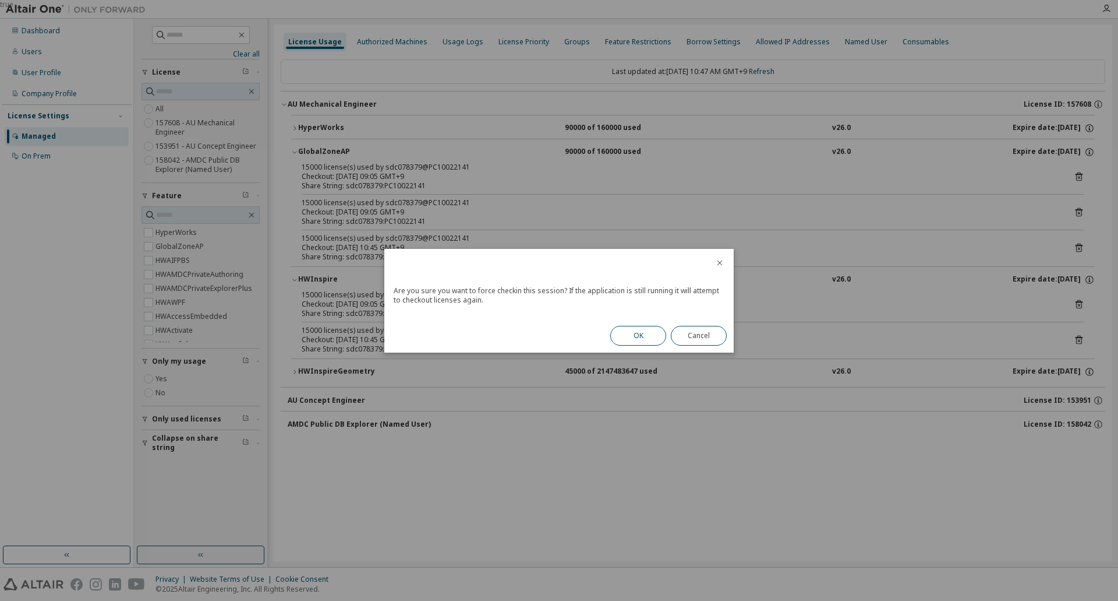
click at [648, 326] on button "OK" at bounding box center [638, 336] width 56 height 20
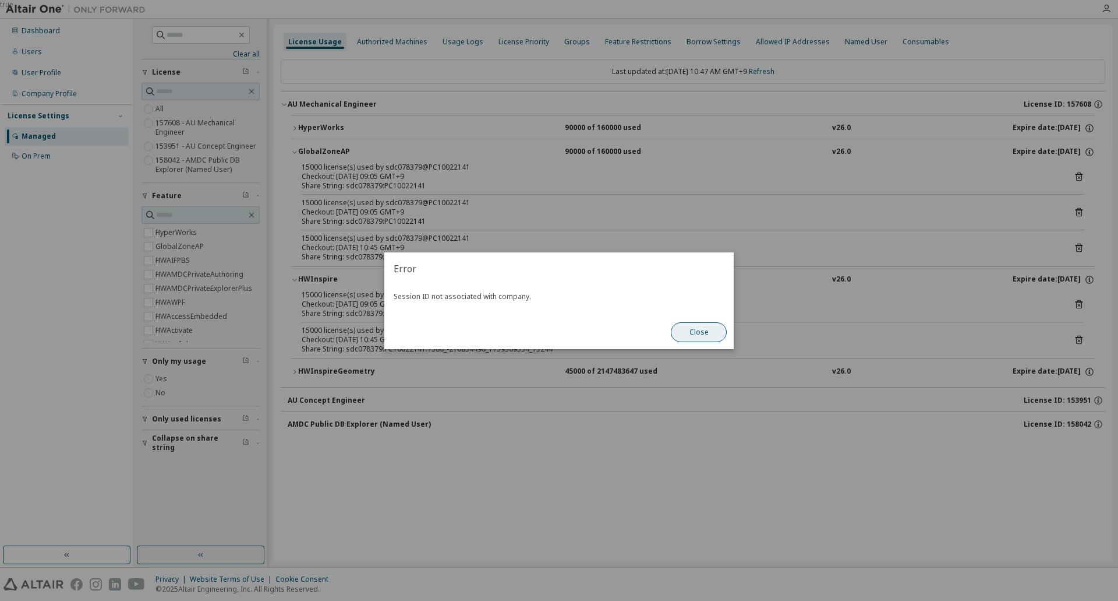
click at [698, 327] on button "Close" at bounding box center [699, 332] width 56 height 20
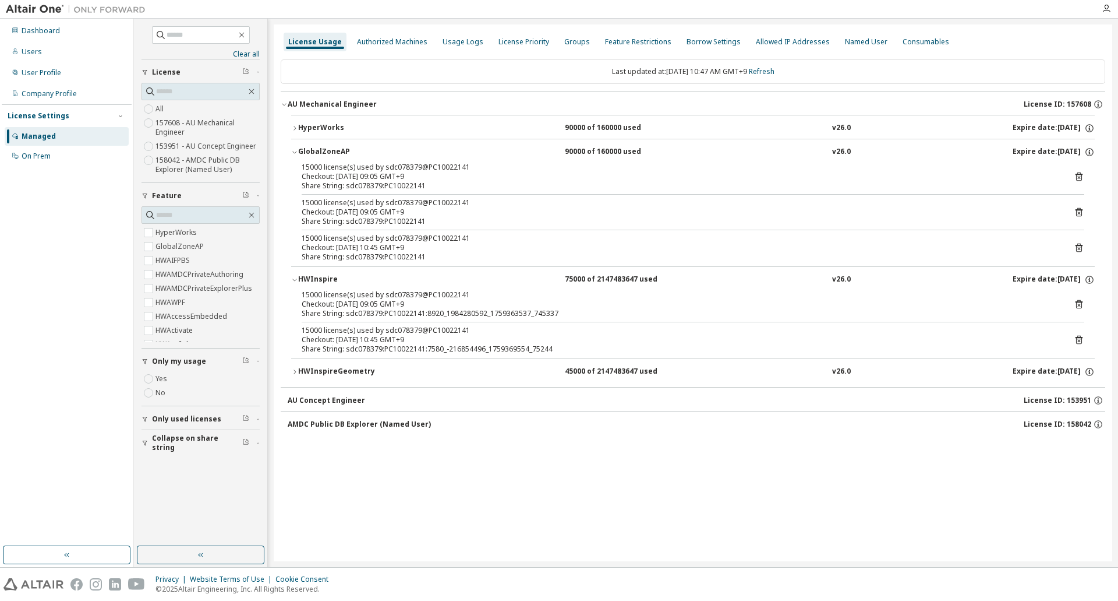
click at [1080, 215] on icon at bounding box center [1079, 212] width 10 height 10
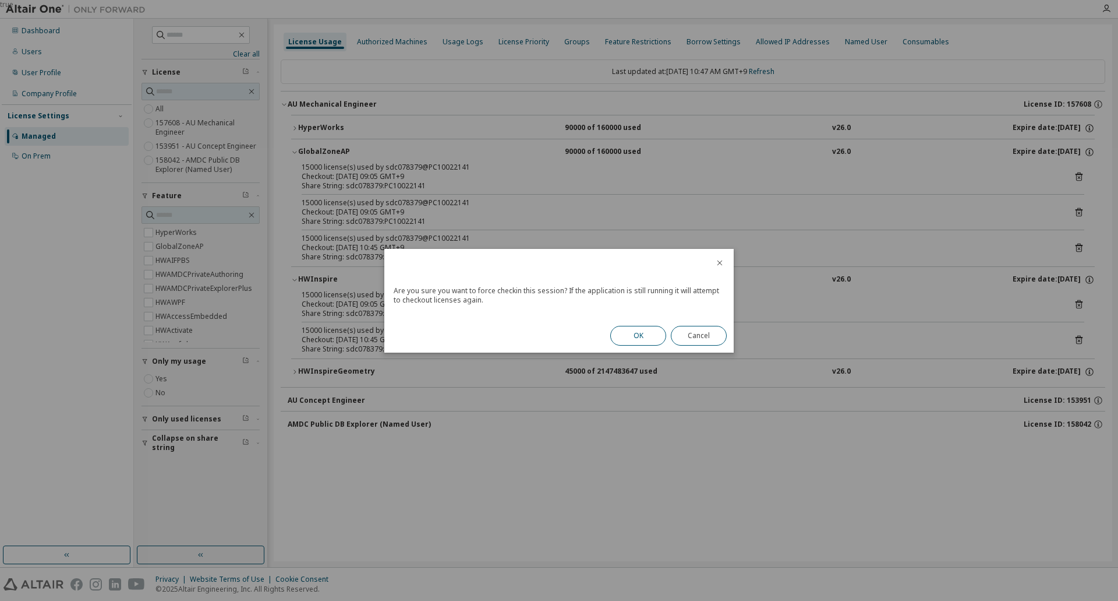
click at [640, 336] on button "OK" at bounding box center [638, 336] width 56 height 20
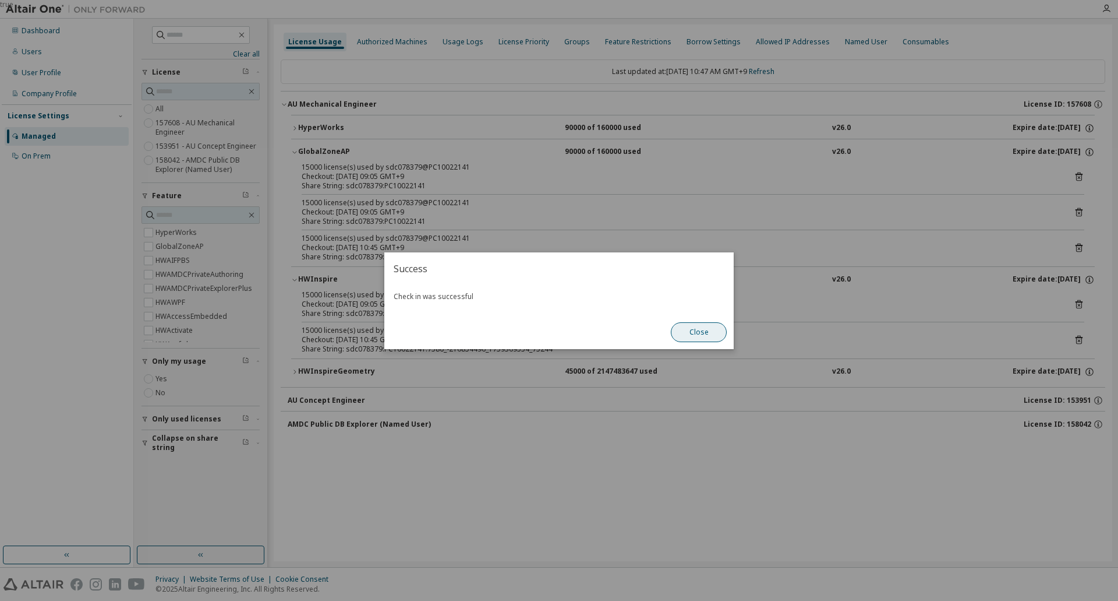
drag, startPoint x: 708, startPoint y: 332, endPoint x: 944, endPoint y: 266, distance: 244.9
click at [708, 331] on button "Close" at bounding box center [699, 332] width 56 height 20
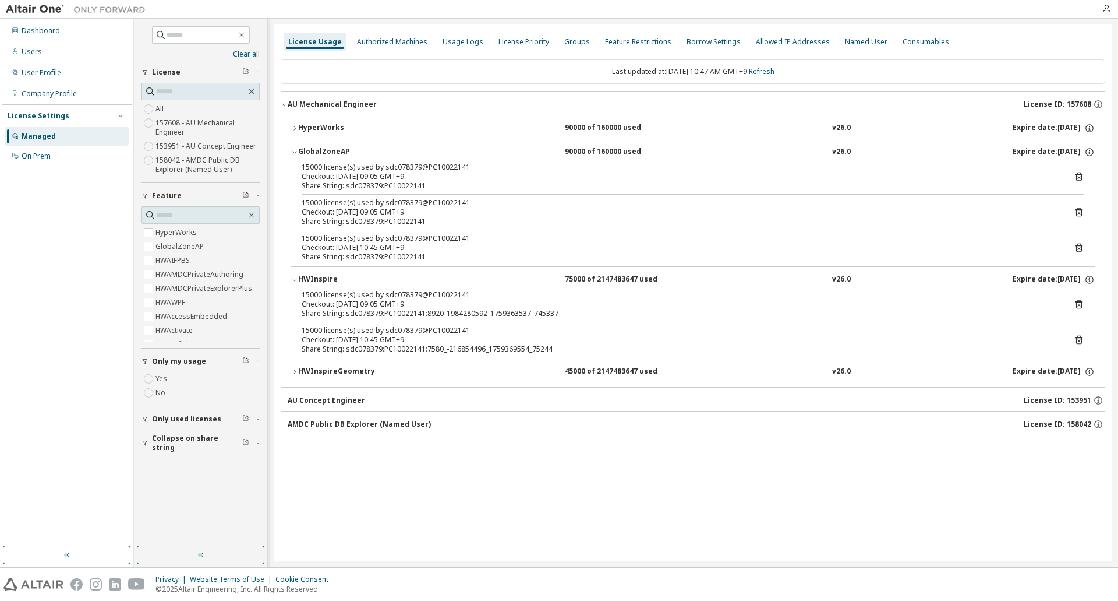
click at [1078, 246] on icon at bounding box center [1079, 247] width 7 height 9
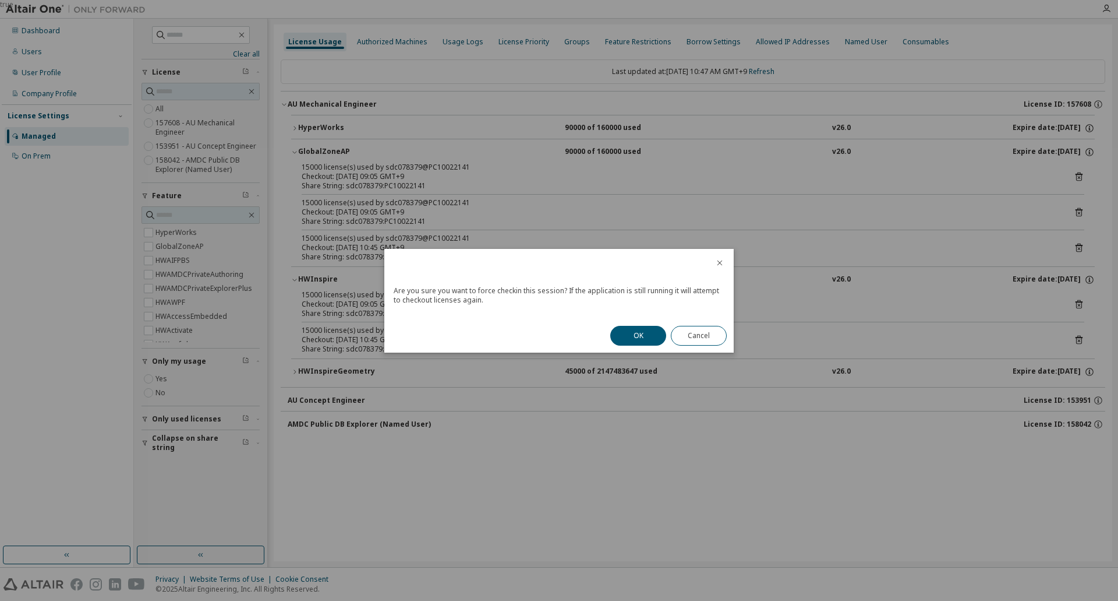
click at [644, 329] on button "OK" at bounding box center [638, 336] width 56 height 20
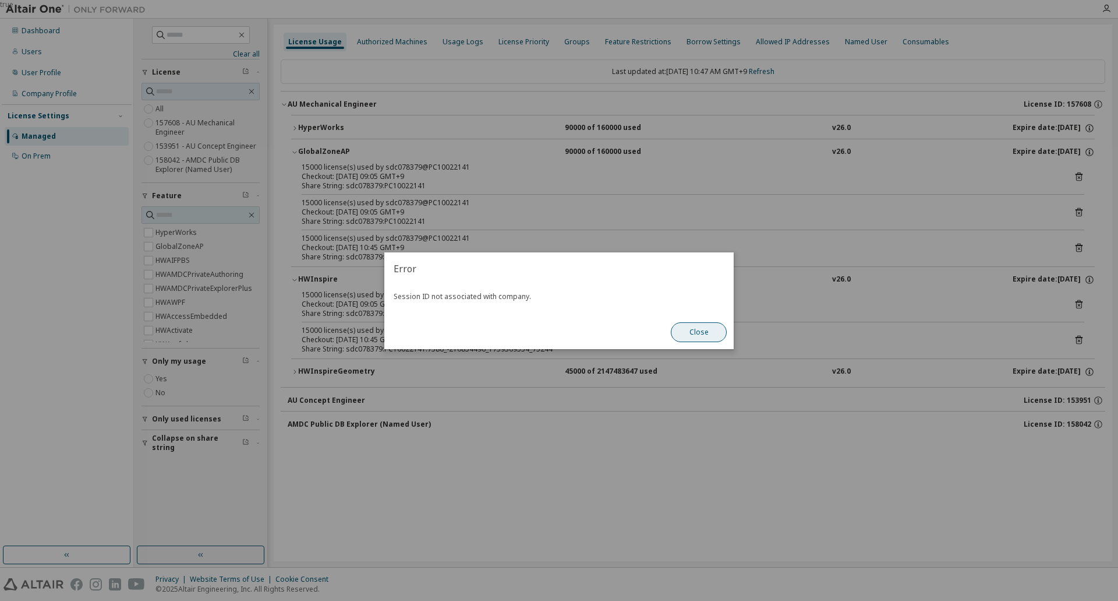
click at [701, 333] on button "Close" at bounding box center [699, 332] width 56 height 20
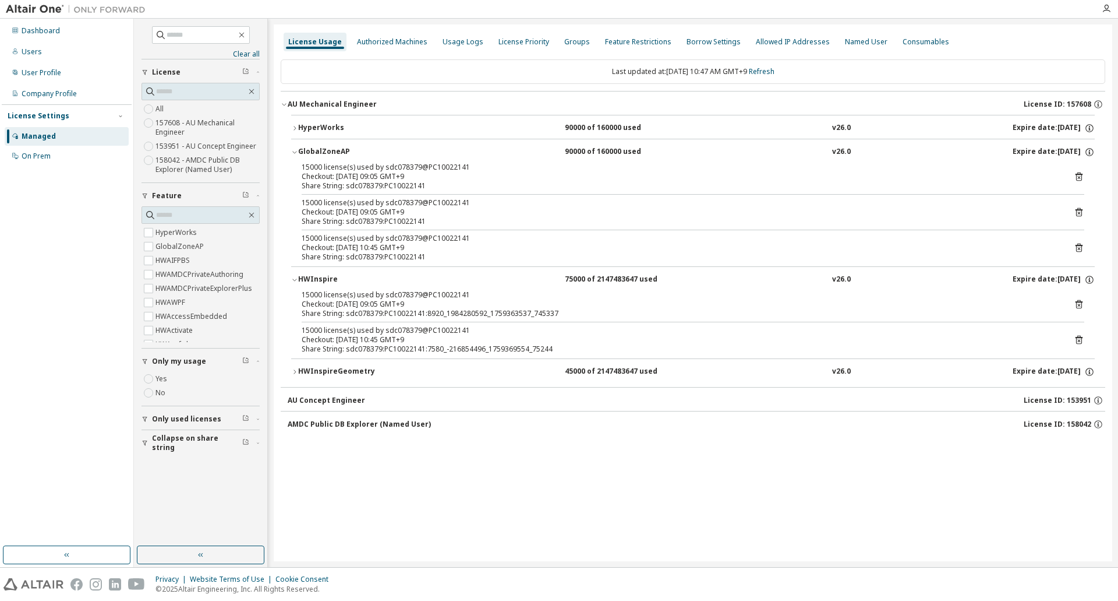
click at [295, 126] on icon "button" at bounding box center [294, 128] width 7 height 7
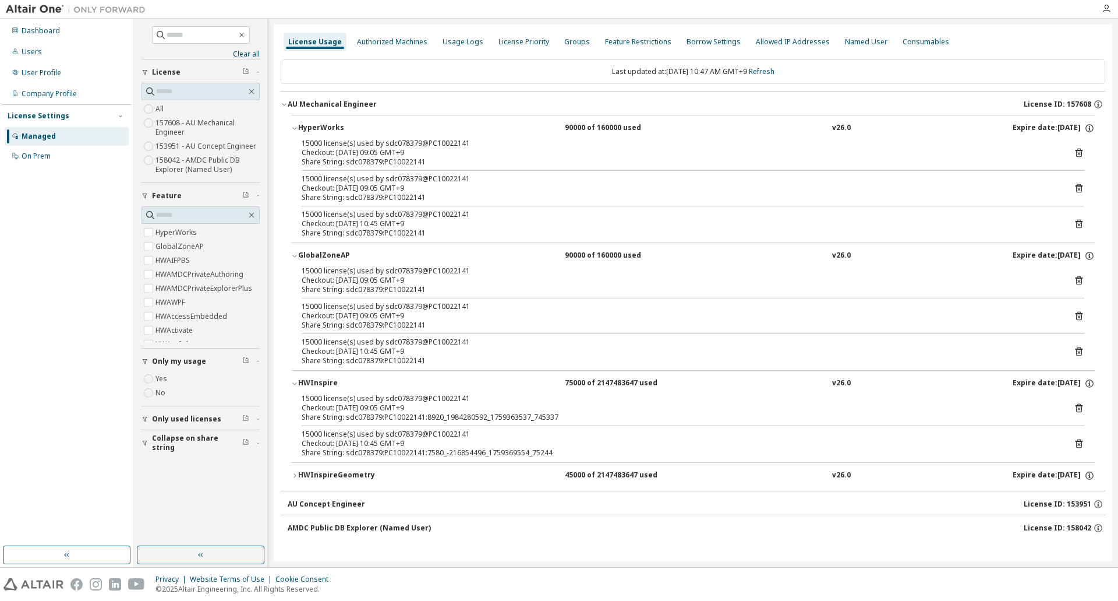
click at [1078, 151] on icon at bounding box center [1079, 153] width 7 height 9
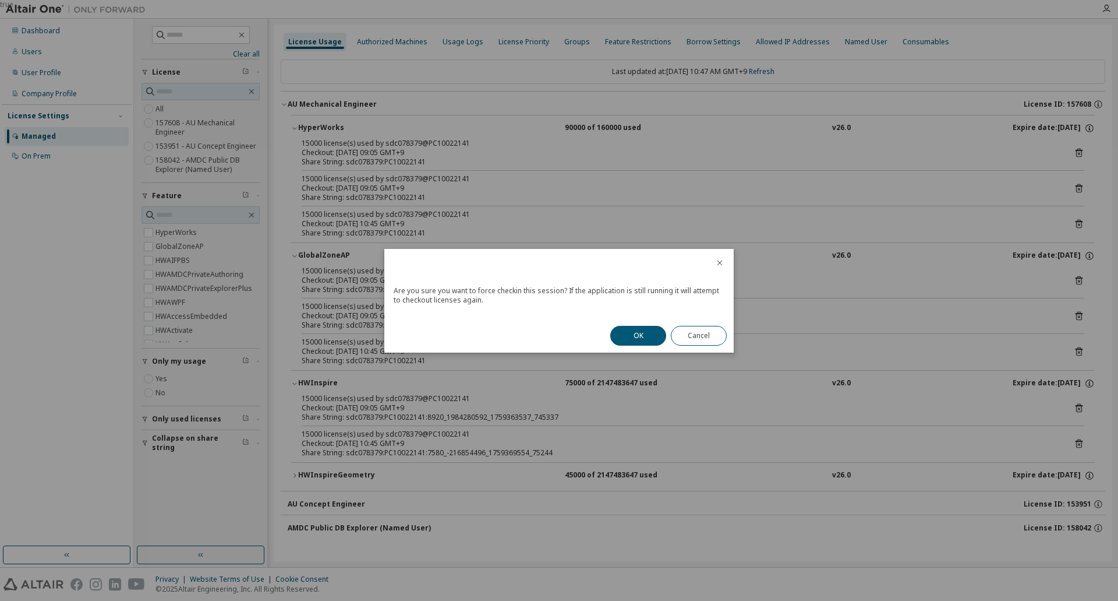
click at [655, 331] on button "OK" at bounding box center [638, 336] width 56 height 20
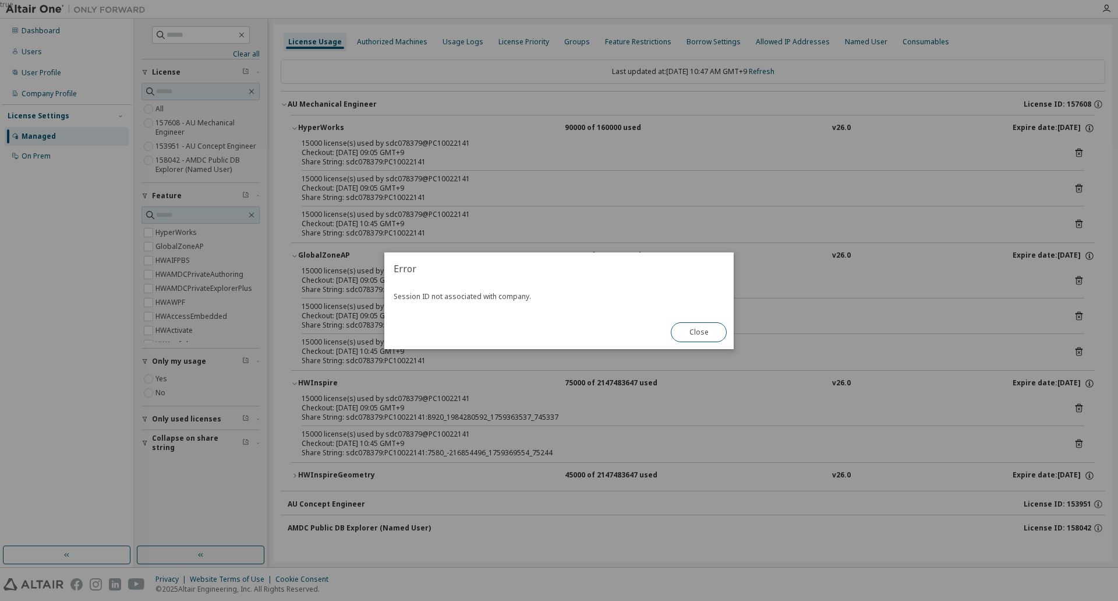
click at [693, 330] on button "Close" at bounding box center [699, 332] width 56 height 20
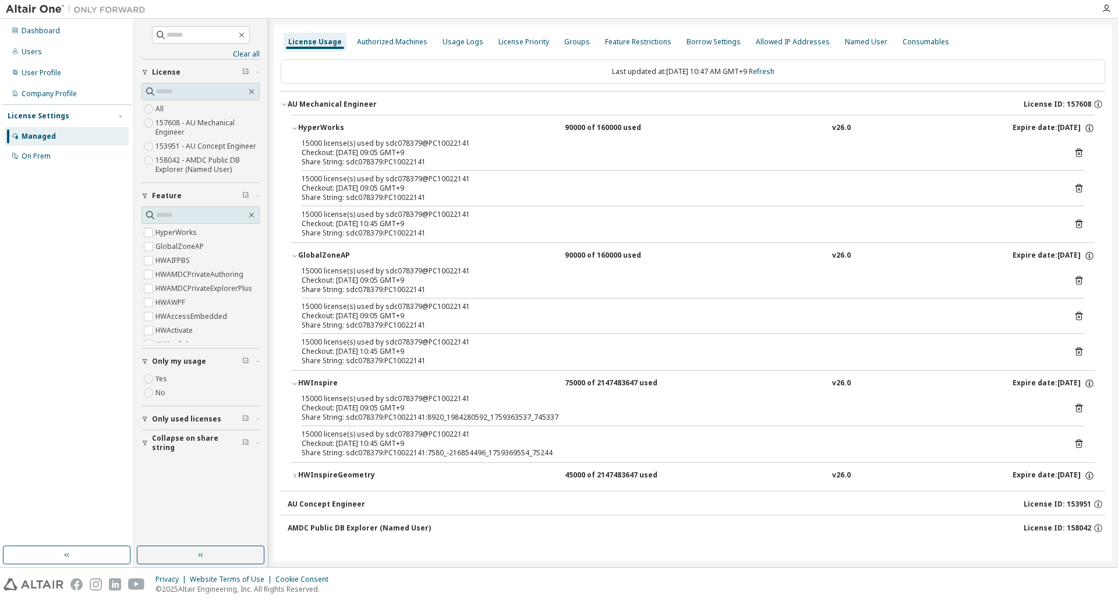
click at [1082, 190] on icon at bounding box center [1079, 188] width 7 height 9
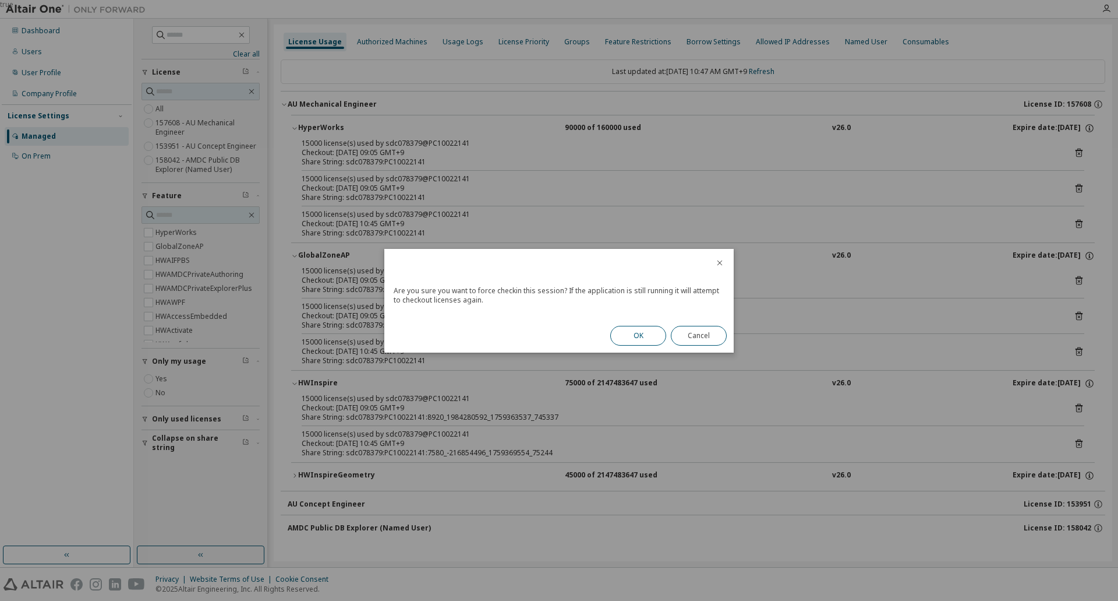
click at [622, 343] on button "OK" at bounding box center [638, 336] width 56 height 20
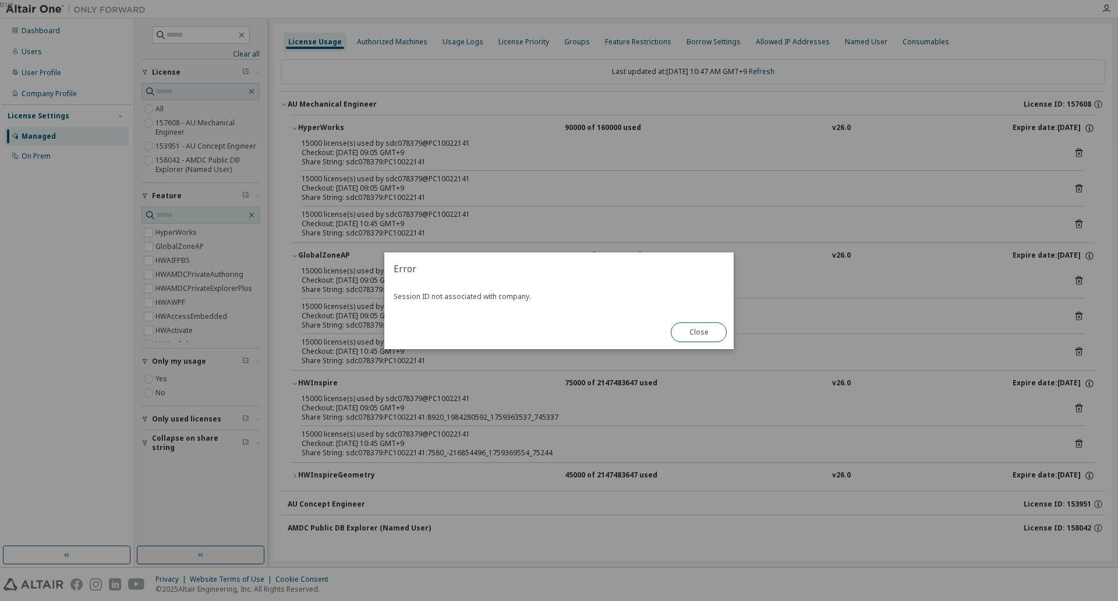
drag, startPoint x: 696, startPoint y: 334, endPoint x: 740, endPoint y: 325, distance: 45.1
click at [697, 334] on button "Close" at bounding box center [699, 332] width 56 height 20
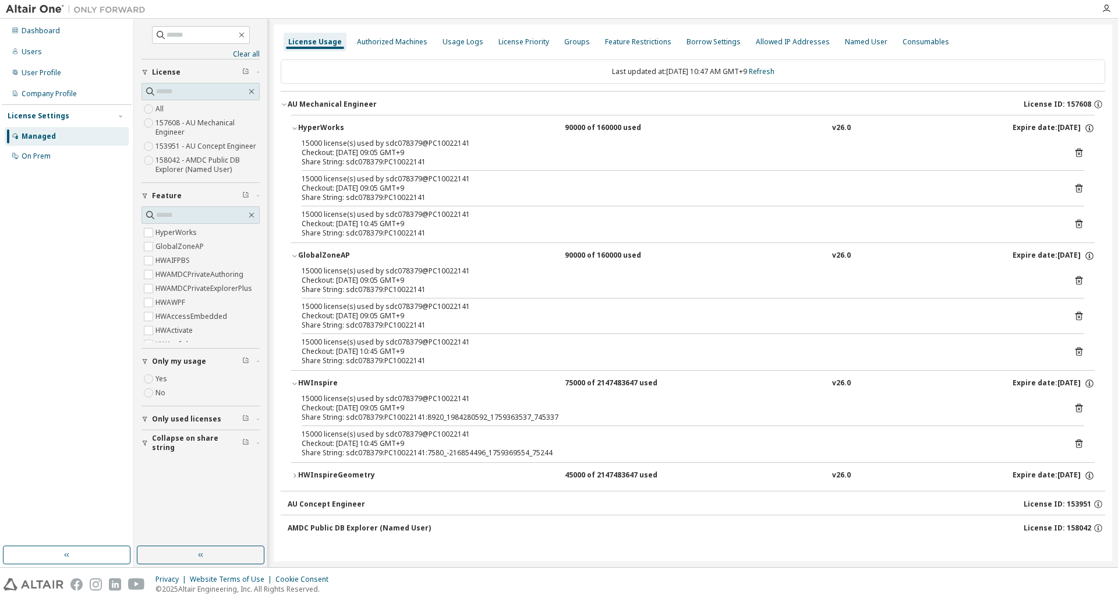
click at [1075, 227] on icon at bounding box center [1079, 223] width 10 height 10
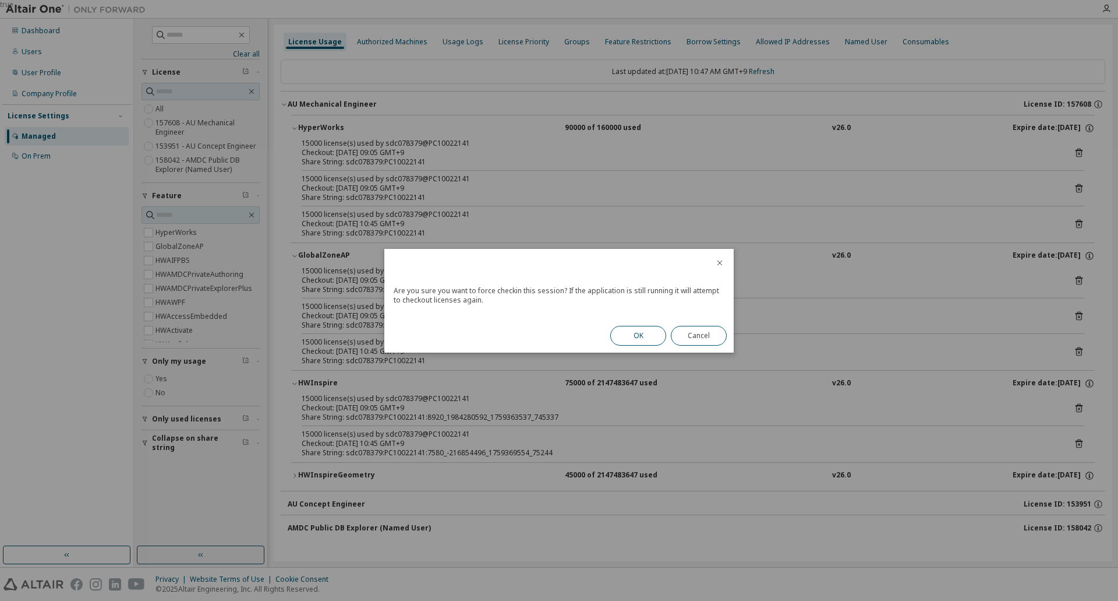
click at [643, 338] on button "OK" at bounding box center [638, 336] width 56 height 20
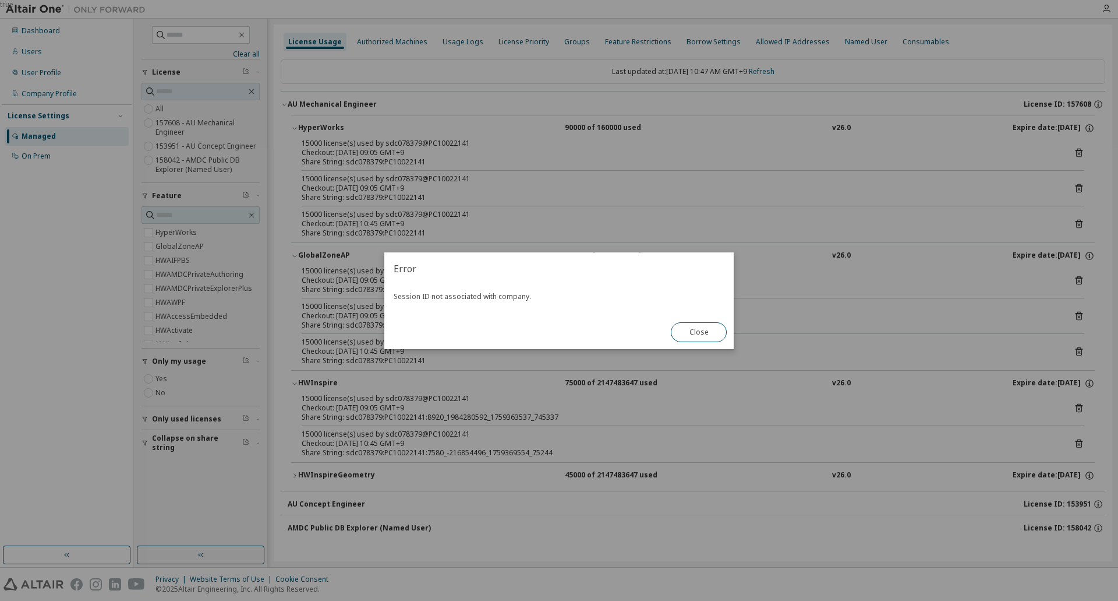
click at [703, 331] on button "Close" at bounding box center [699, 332] width 56 height 20
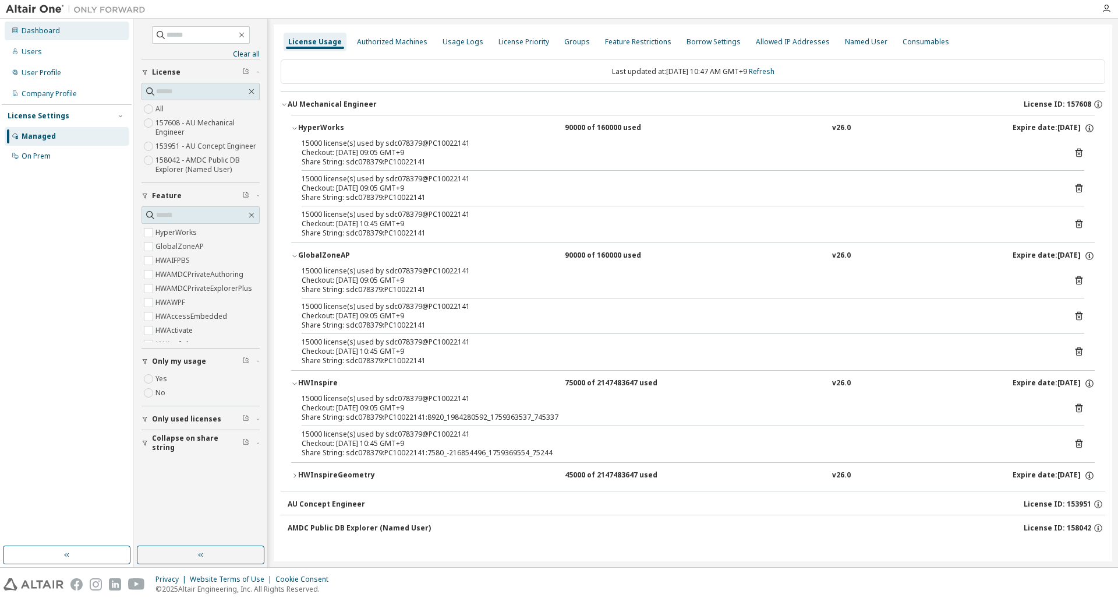
click at [45, 24] on div "Dashboard" at bounding box center [67, 31] width 124 height 19
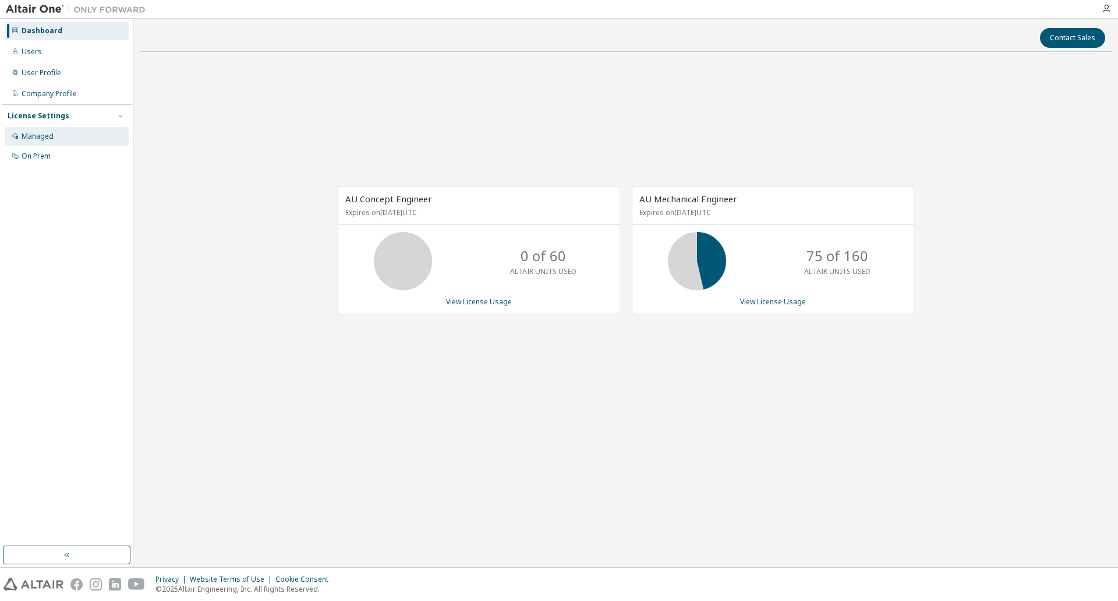
click at [38, 136] on div "Managed" at bounding box center [38, 136] width 32 height 9
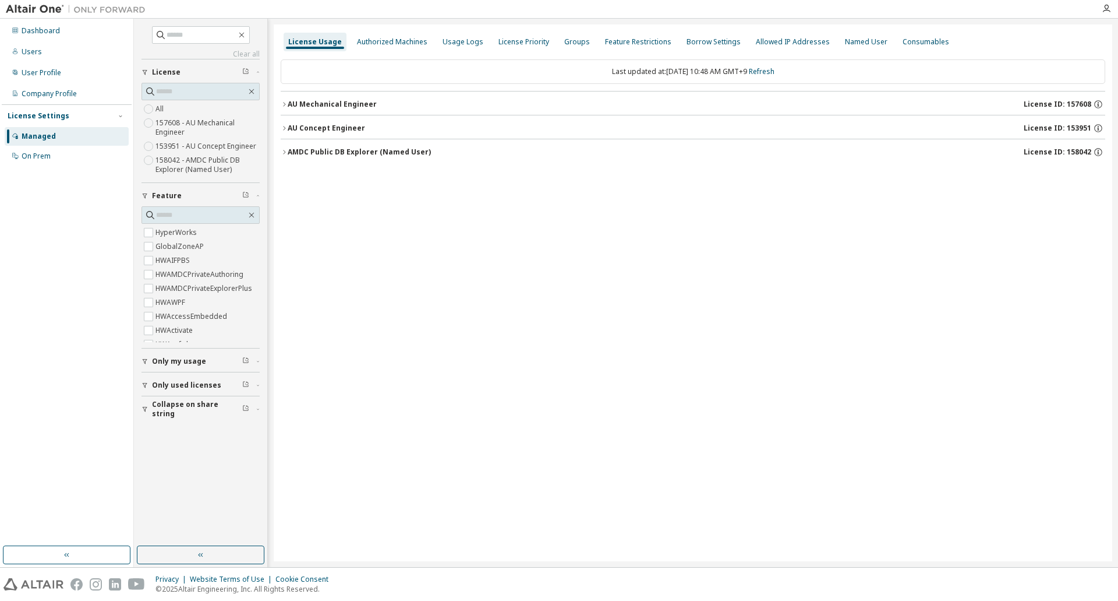
click at [145, 362] on icon "button" at bounding box center [145, 361] width 5 height 5
click at [43, 35] on div "Dashboard" at bounding box center [67, 31] width 124 height 19
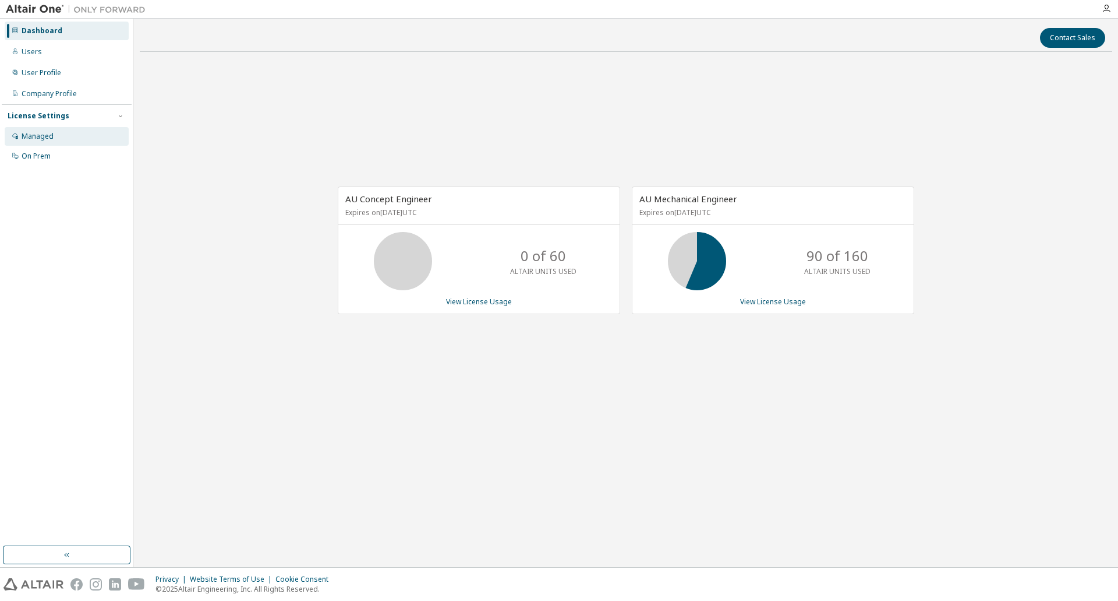
click at [50, 137] on div "Managed" at bounding box center [38, 136] width 32 height 9
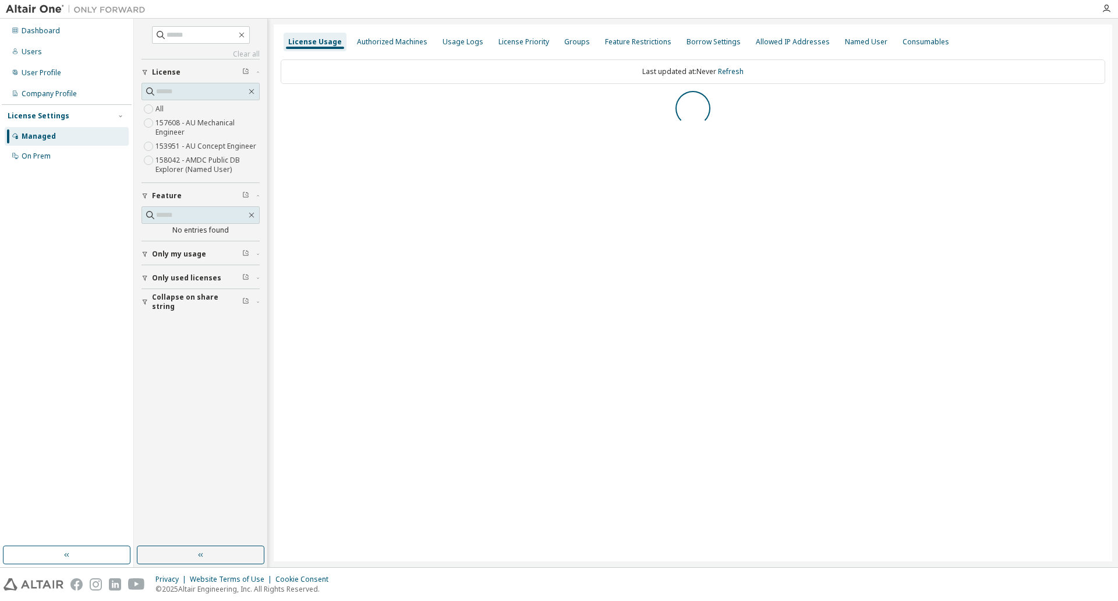
click at [145, 256] on icon "button" at bounding box center [145, 254] width 5 height 5
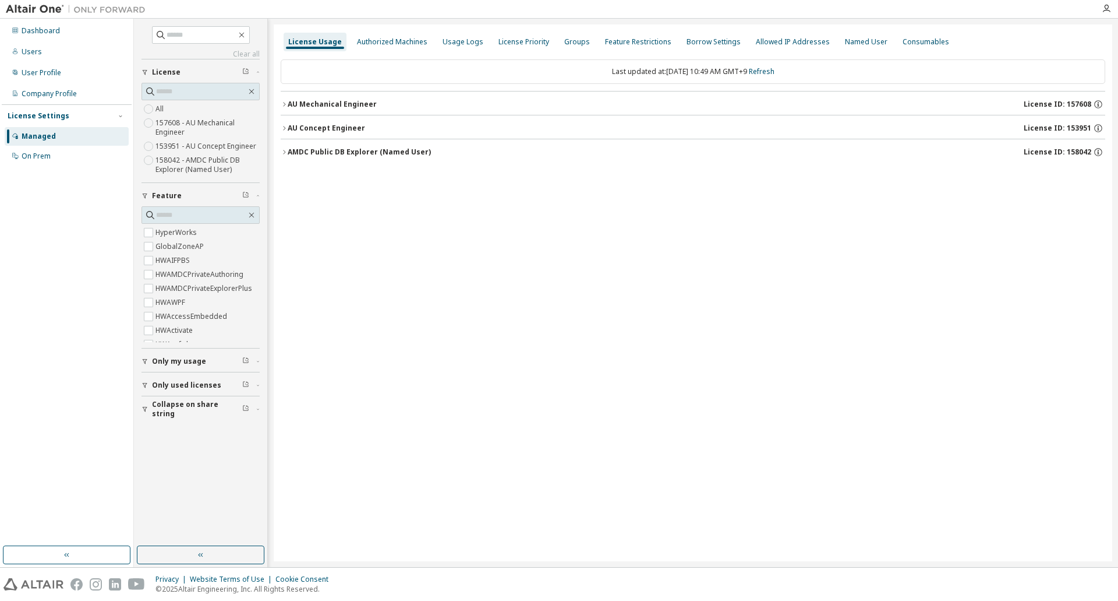
click at [147, 366] on button "Only my usage" at bounding box center [201, 361] width 118 height 26
